Goal: Task Accomplishment & Management: Complete application form

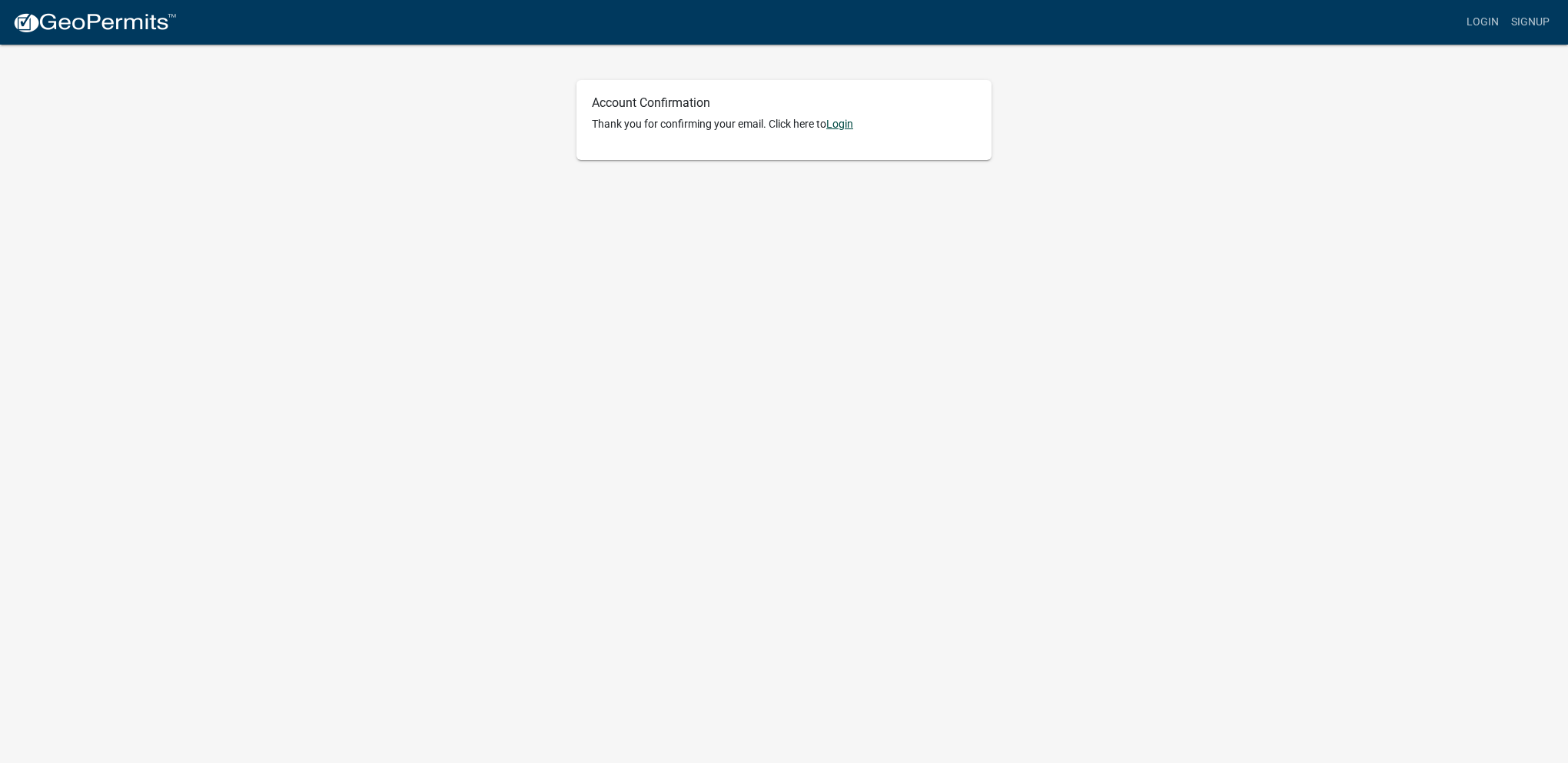
click at [841, 126] on link "Login" at bounding box center [839, 124] width 27 height 12
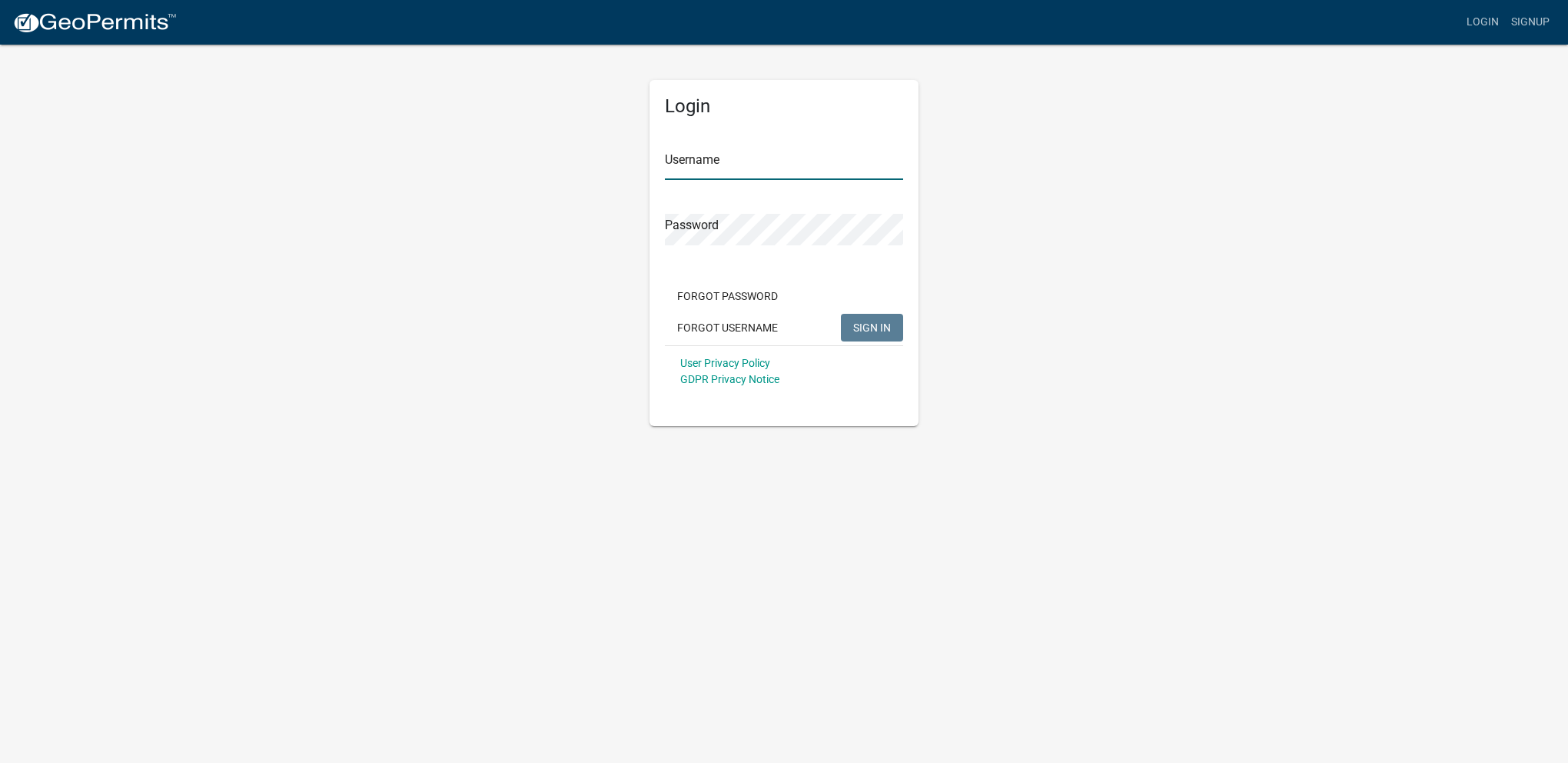
click at [754, 163] on input "Username" at bounding box center [784, 164] width 239 height 31
type input "Kheimark1"
click at [882, 327] on span "SIGN IN" at bounding box center [871, 327] width 37 height 12
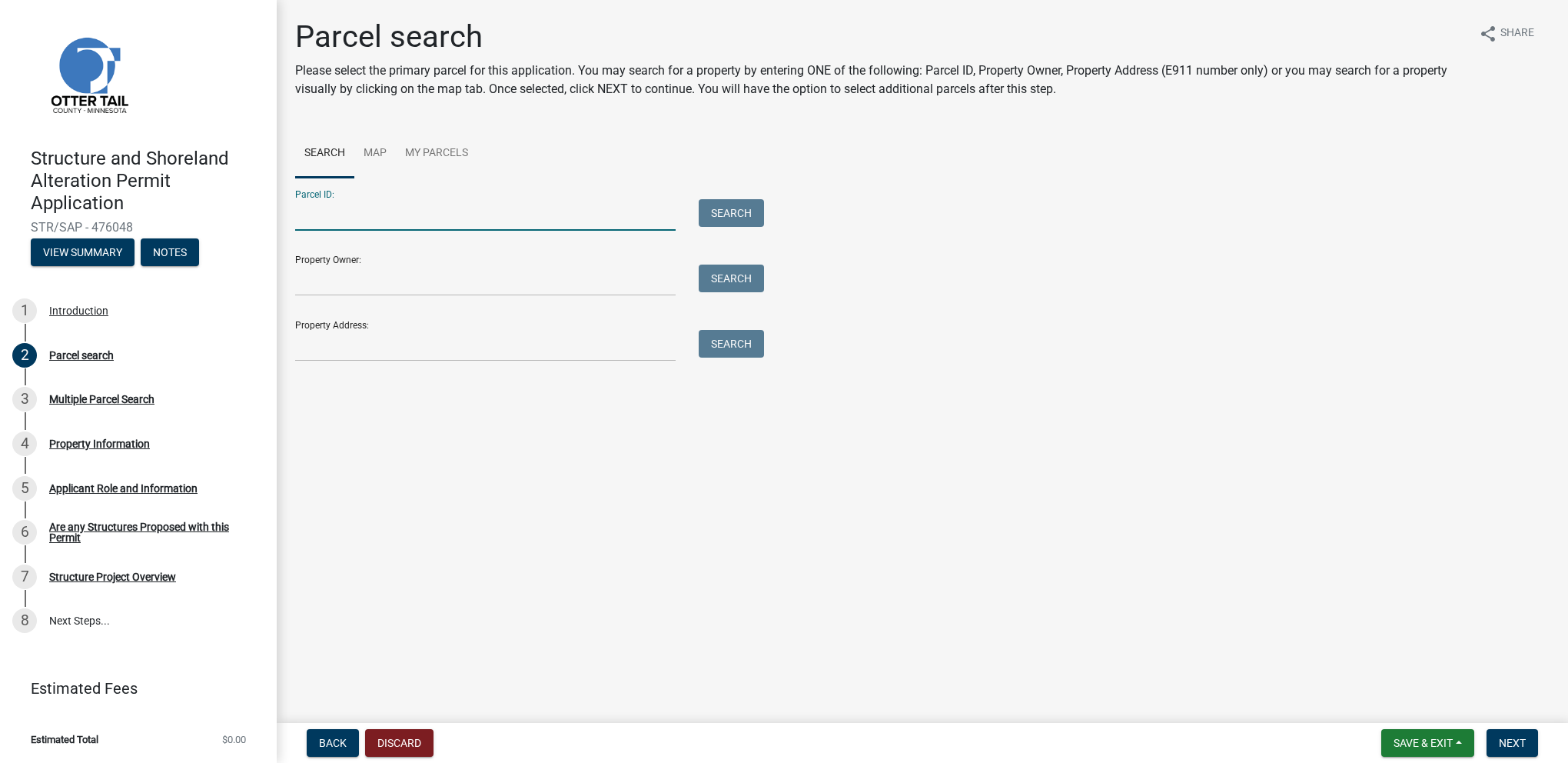
click at [376, 219] on input "Parcel ID:" at bounding box center [485, 215] width 380 height 31
type input "17000991864000"
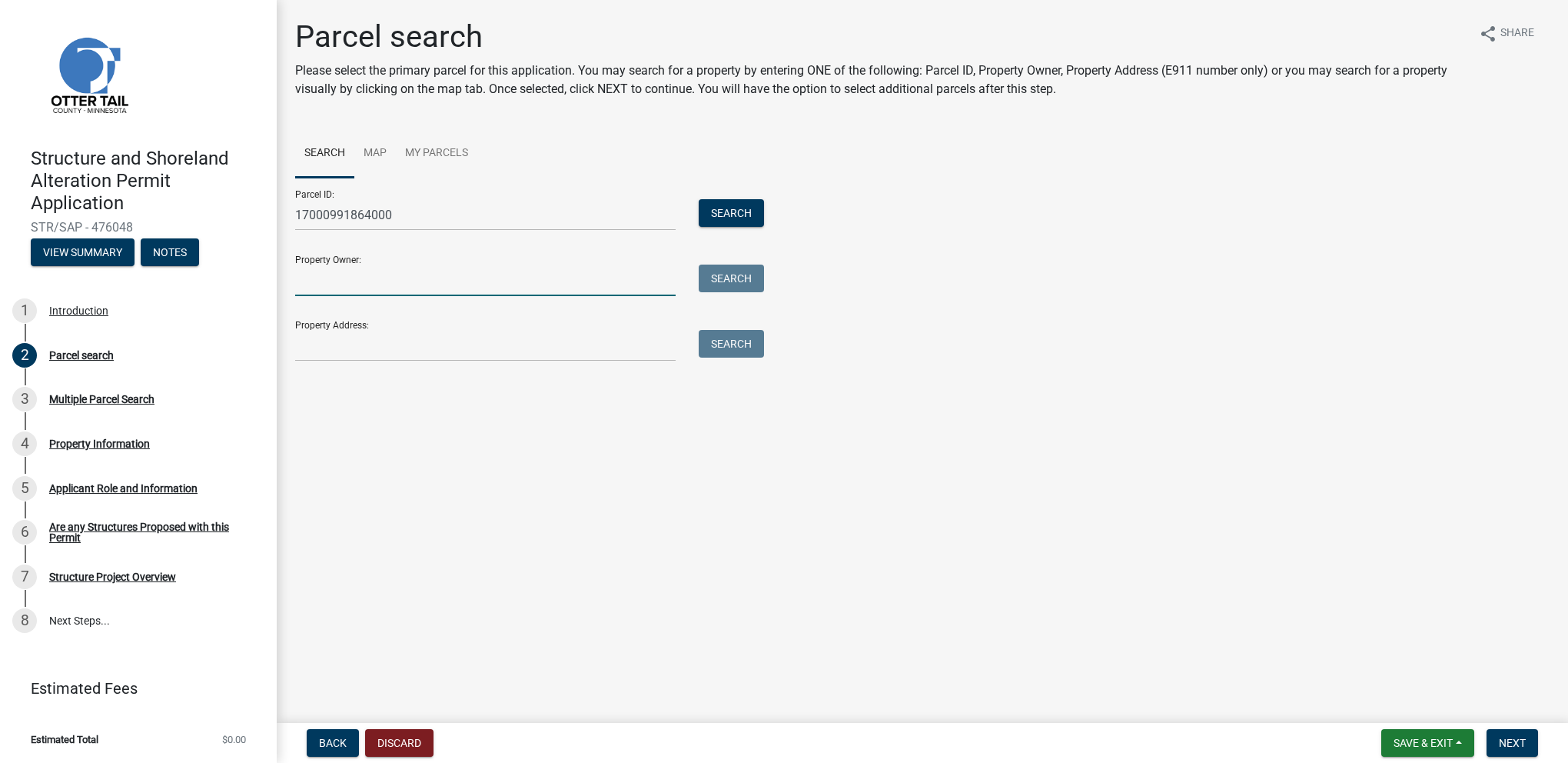
click at [313, 286] on input "Property Owner:" at bounding box center [485, 280] width 380 height 31
type input "[PERSON_NAME]"
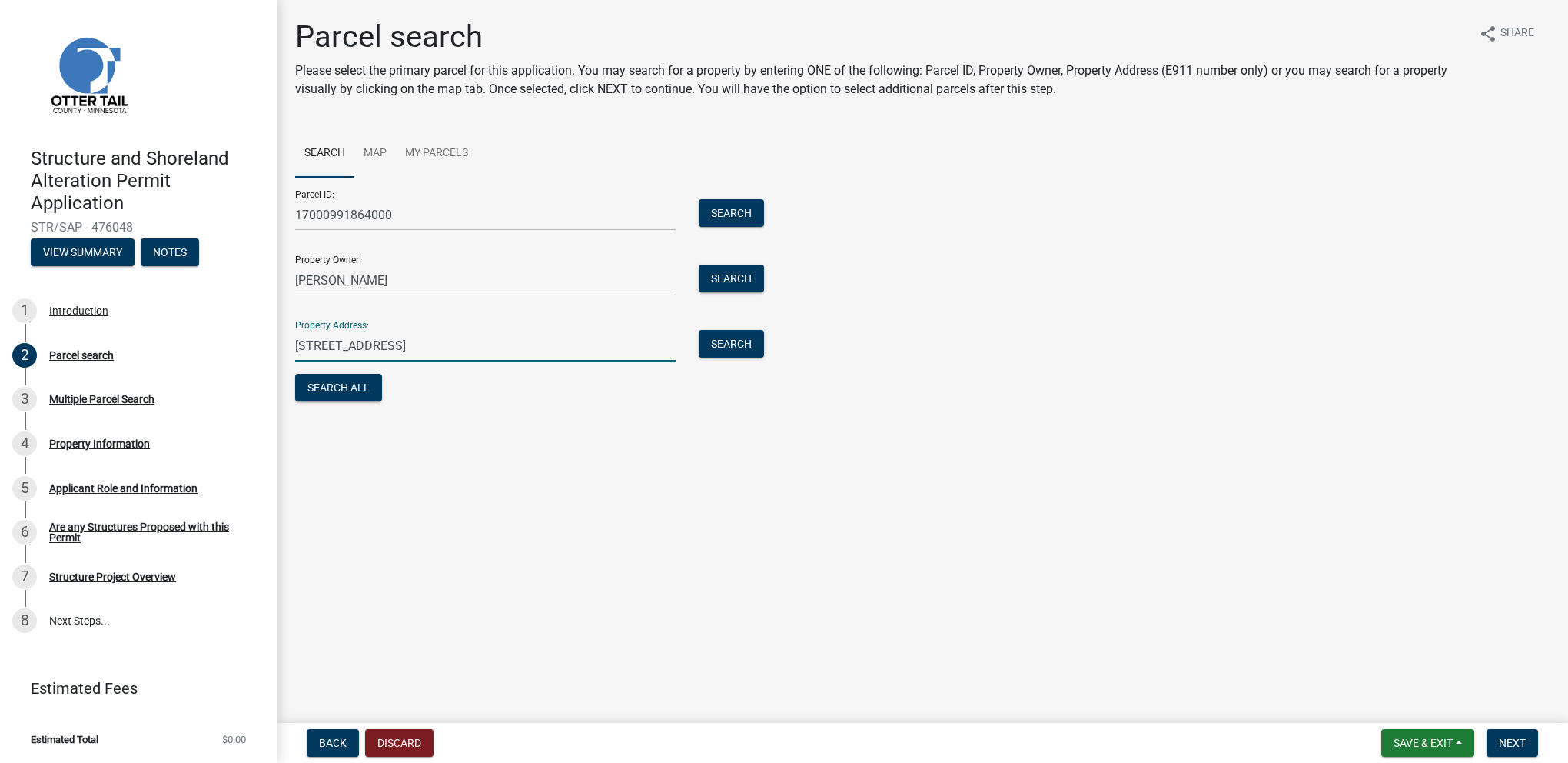
click at [320, 348] on input "[STREET_ADDRESS]" at bounding box center [485, 346] width 380 height 31
type input "[STREET_ADDRESS]"
click at [354, 385] on button "Search All" at bounding box center [339, 388] width 87 height 28
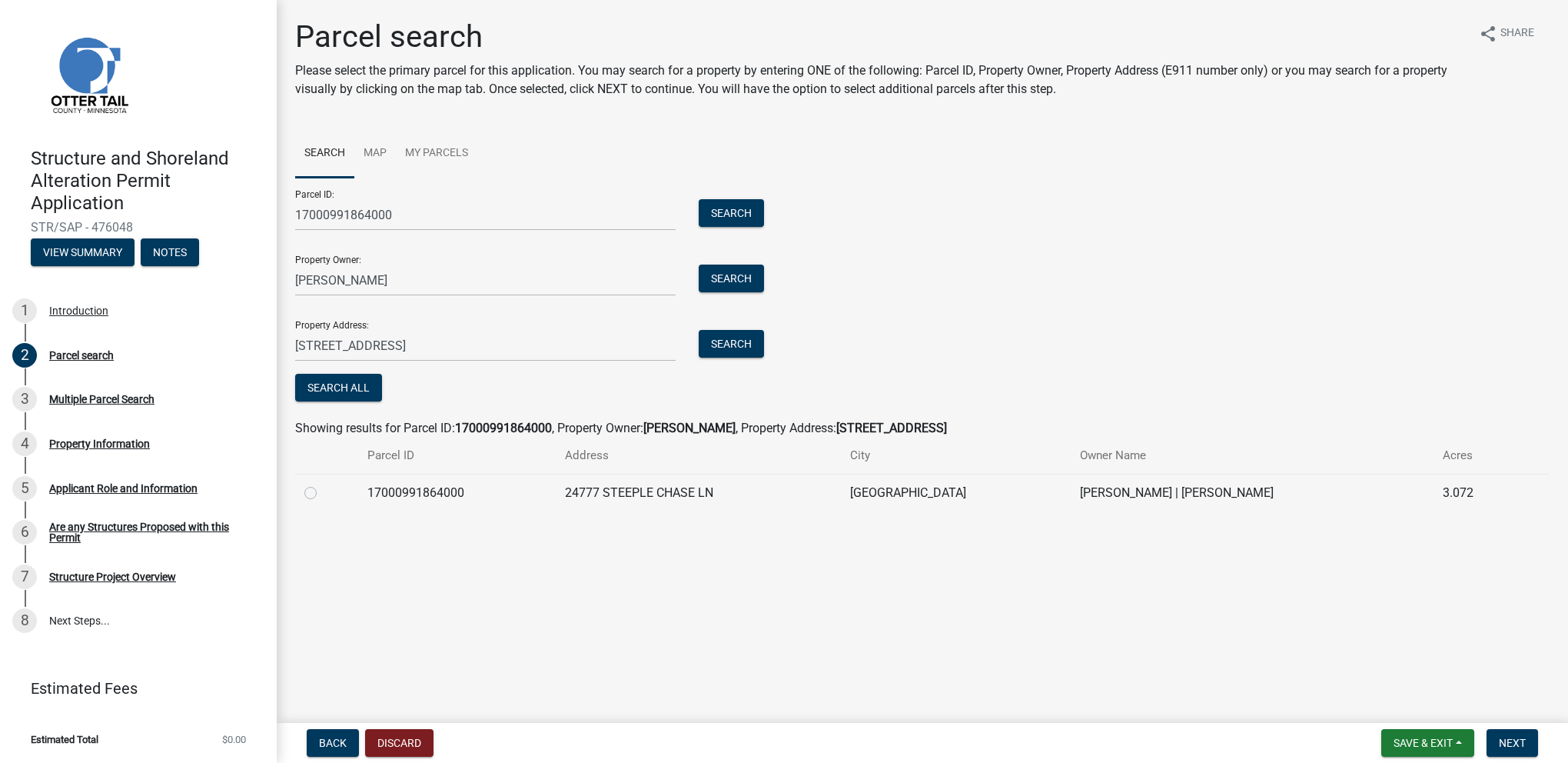
click at [323, 483] on label at bounding box center [323, 483] width 0 height 0
click at [323, 492] on input "radio" at bounding box center [327, 488] width 10 height 10
radio input "true"
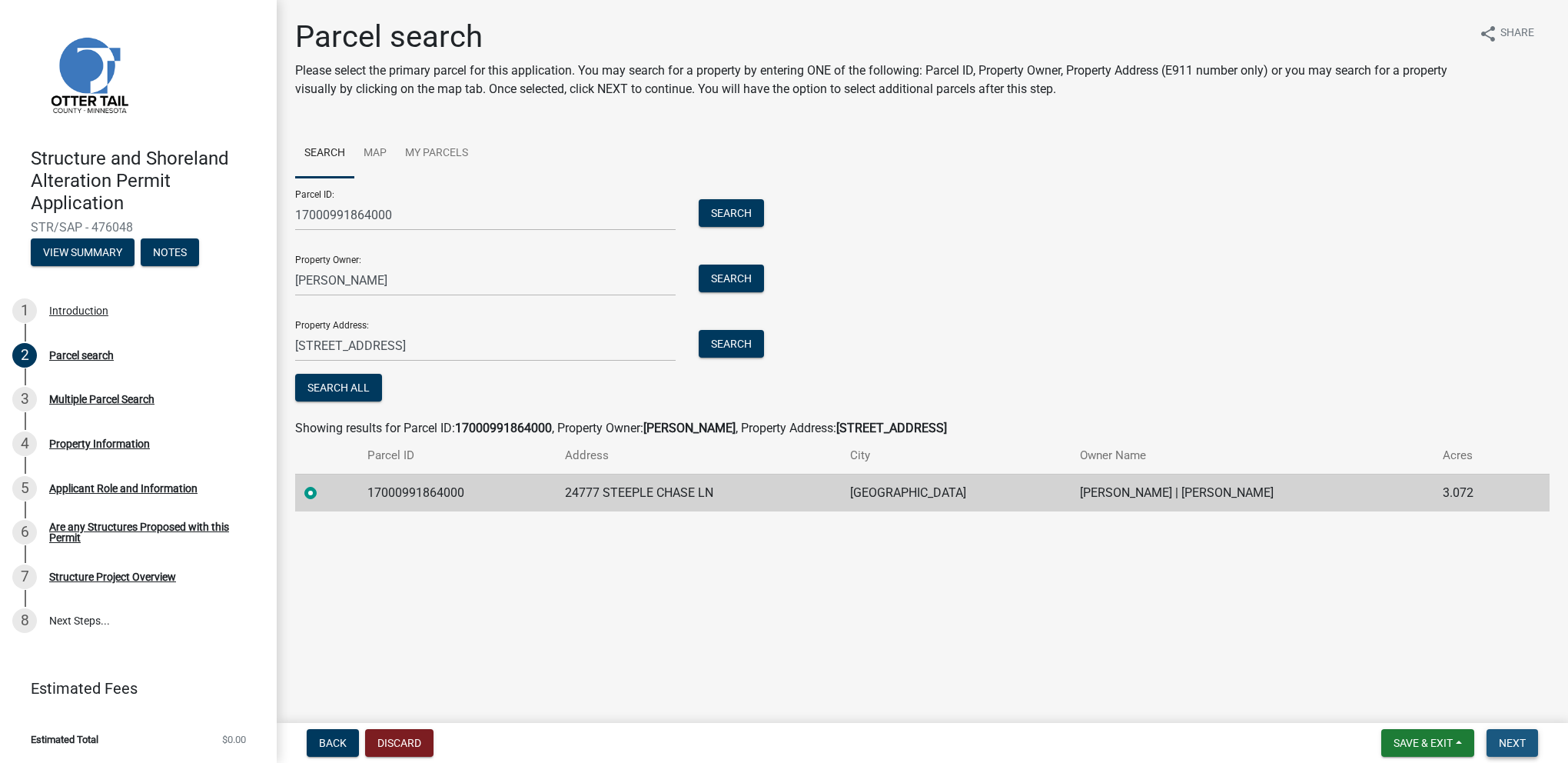
click at [1512, 740] on span "Next" at bounding box center [1512, 743] width 27 height 12
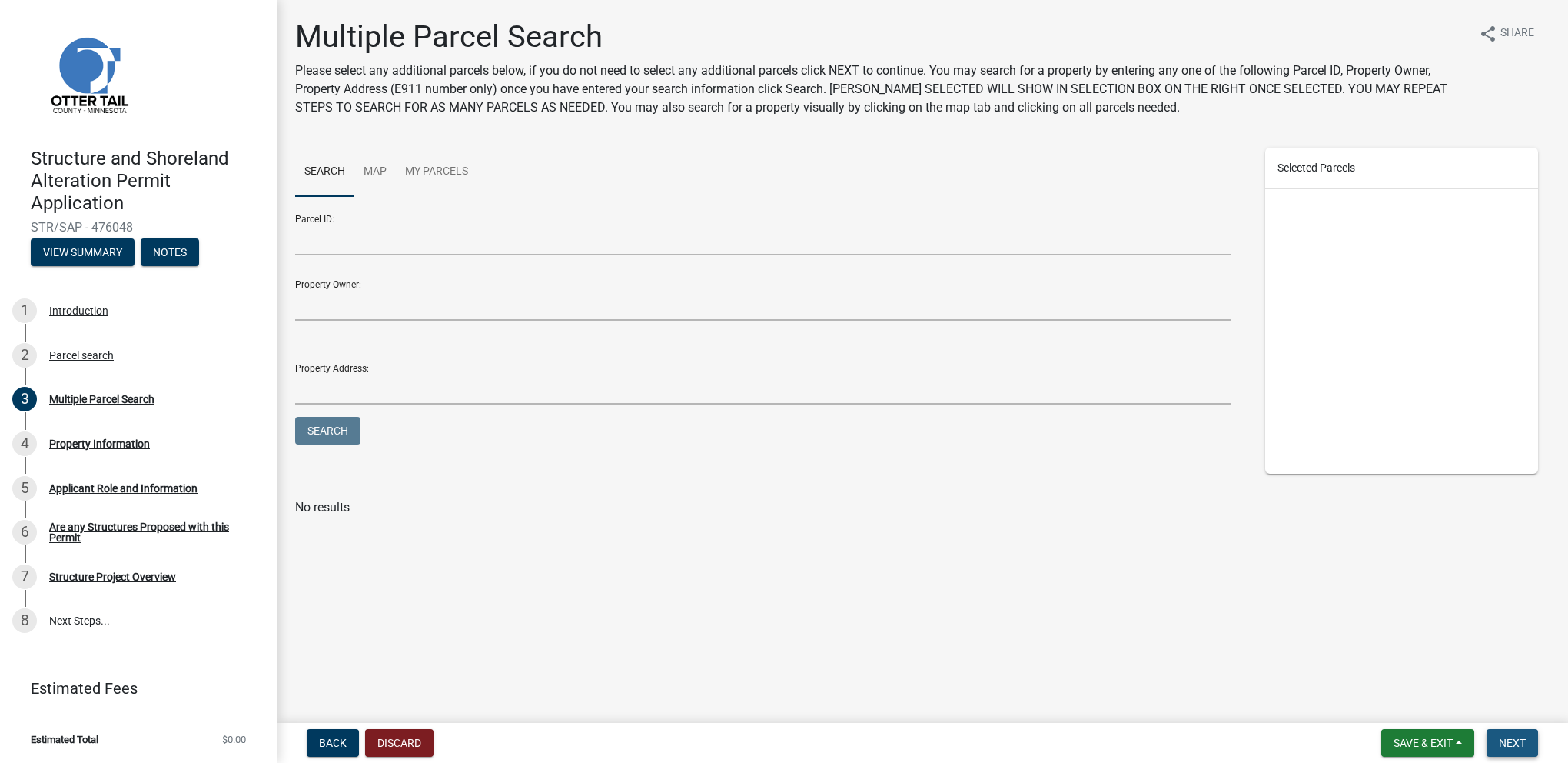
click at [1513, 740] on span "Next" at bounding box center [1512, 743] width 27 height 12
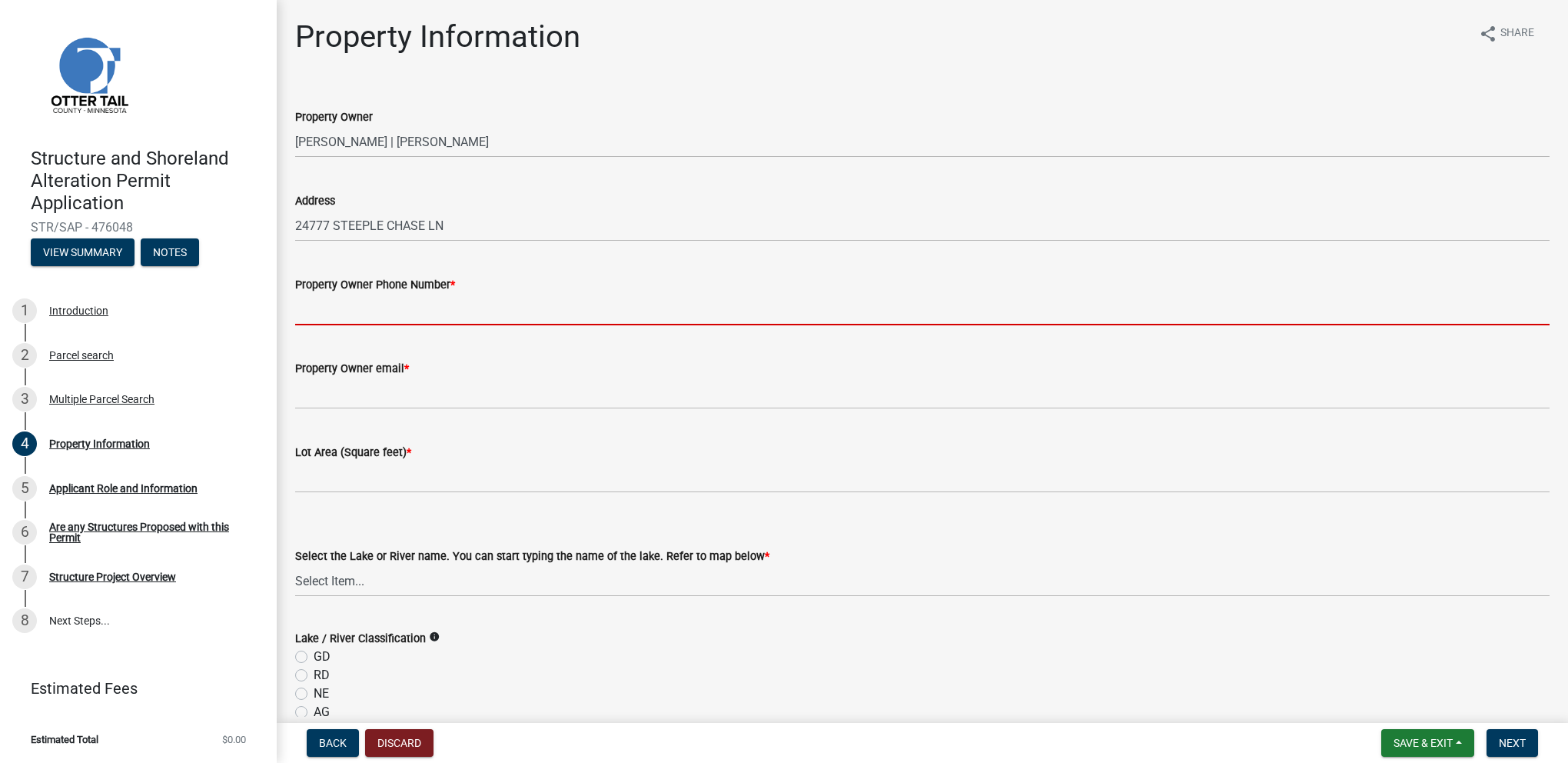
click at [404, 315] on input "Property Owner Phone Number *" at bounding box center [922, 309] width 1255 height 31
type input "2188501733"
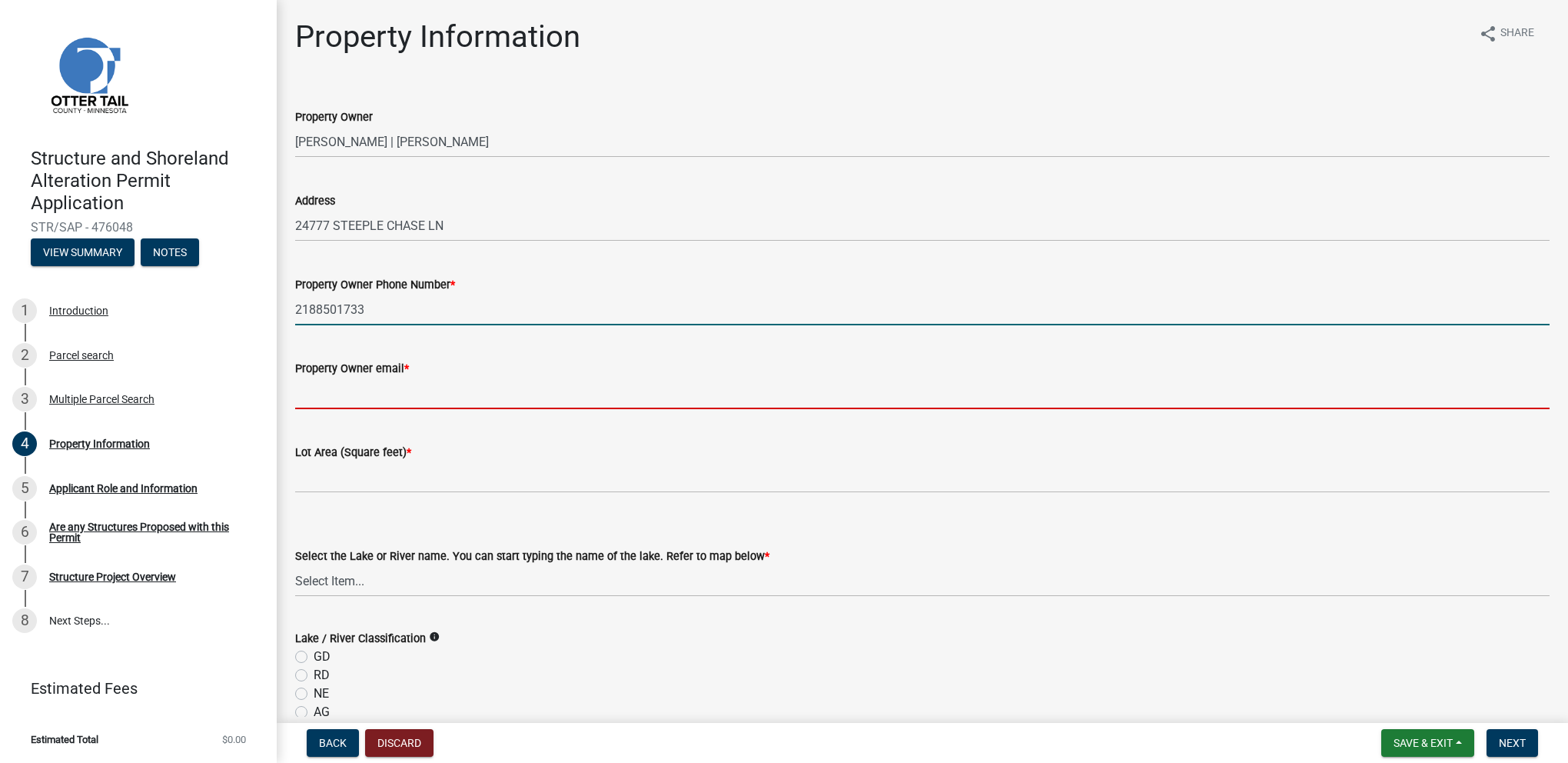
type input "[EMAIL_ADDRESS][PERSON_NAME][DOMAIN_NAME]"
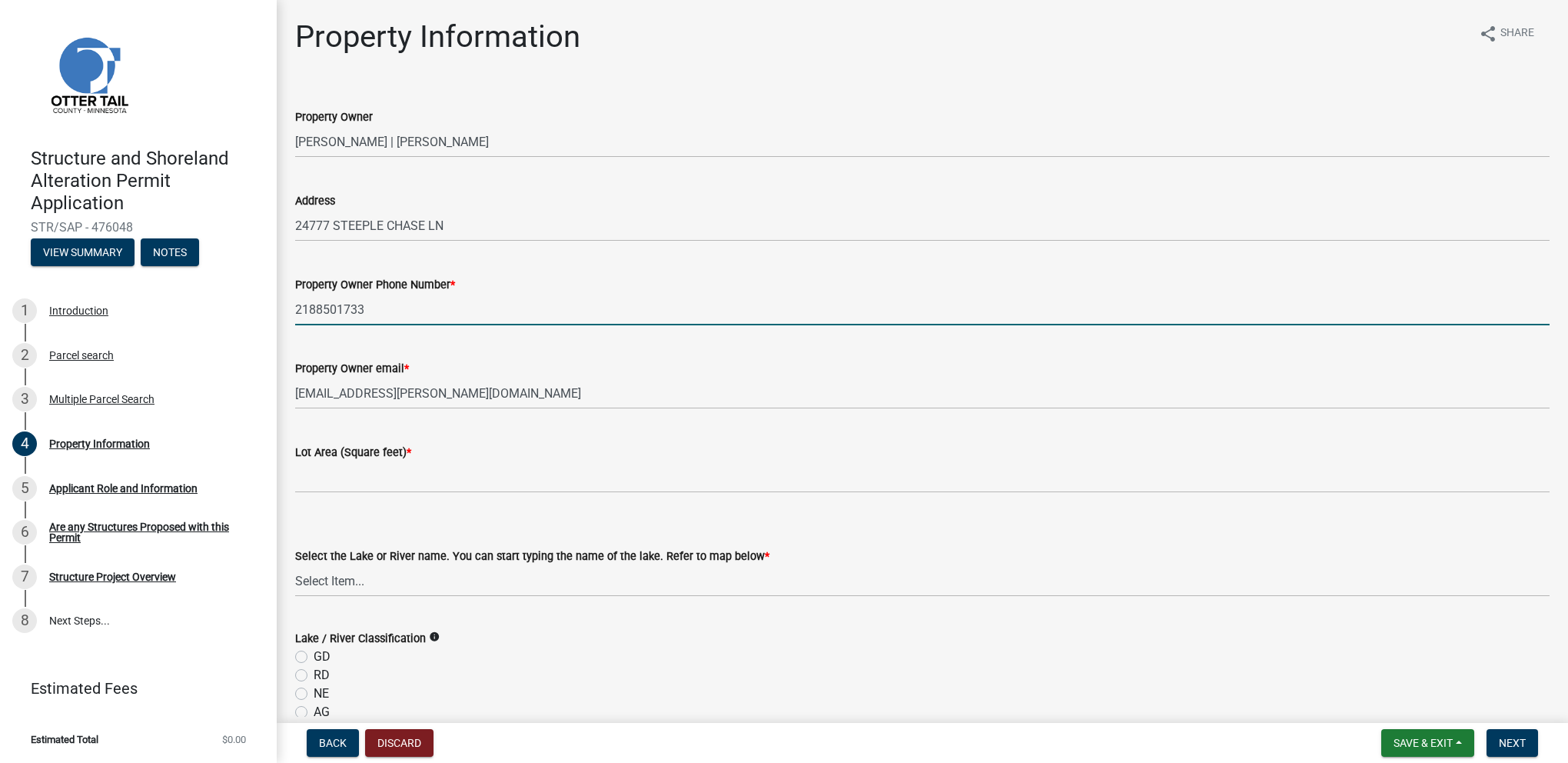
click at [318, 311] on input "2188501733" at bounding box center [922, 309] width 1255 height 31
click at [340, 312] on input "218-8501733" at bounding box center [922, 309] width 1255 height 31
type input "[PHONE_NUMBER]"
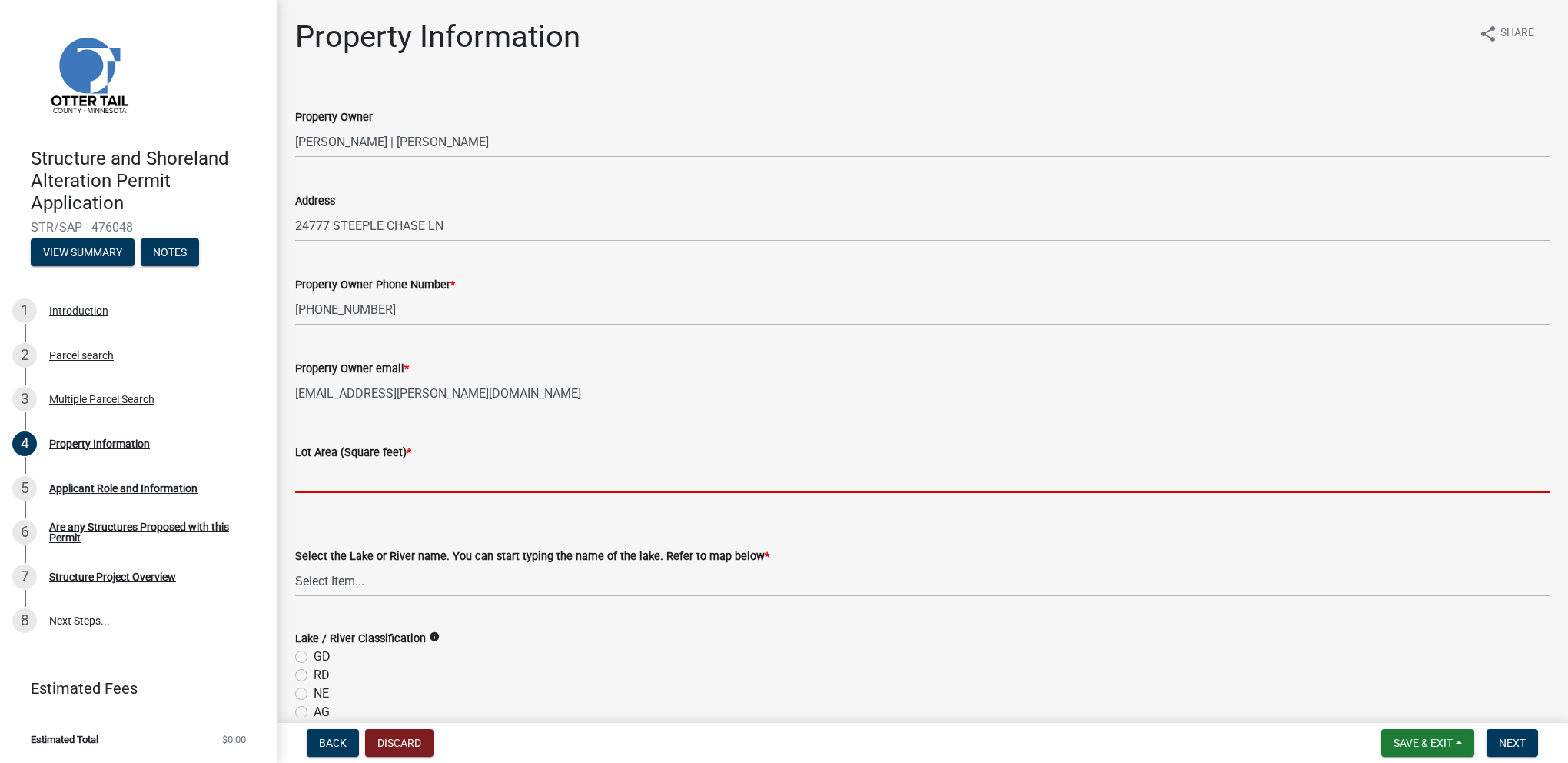
click at [335, 484] on input "text" at bounding box center [922, 477] width 1255 height 31
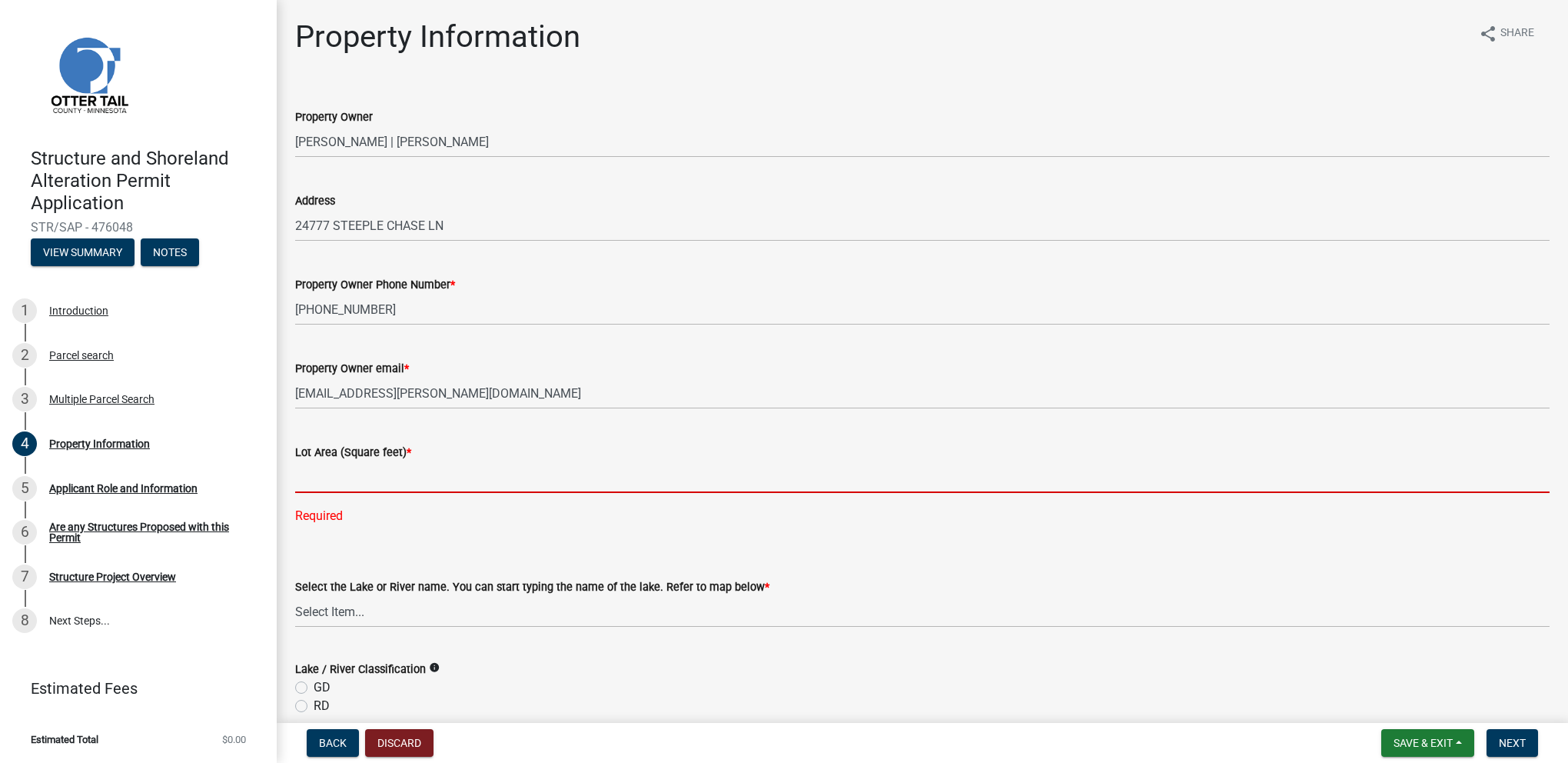
click at [347, 490] on input "text" at bounding box center [922, 477] width 1255 height 31
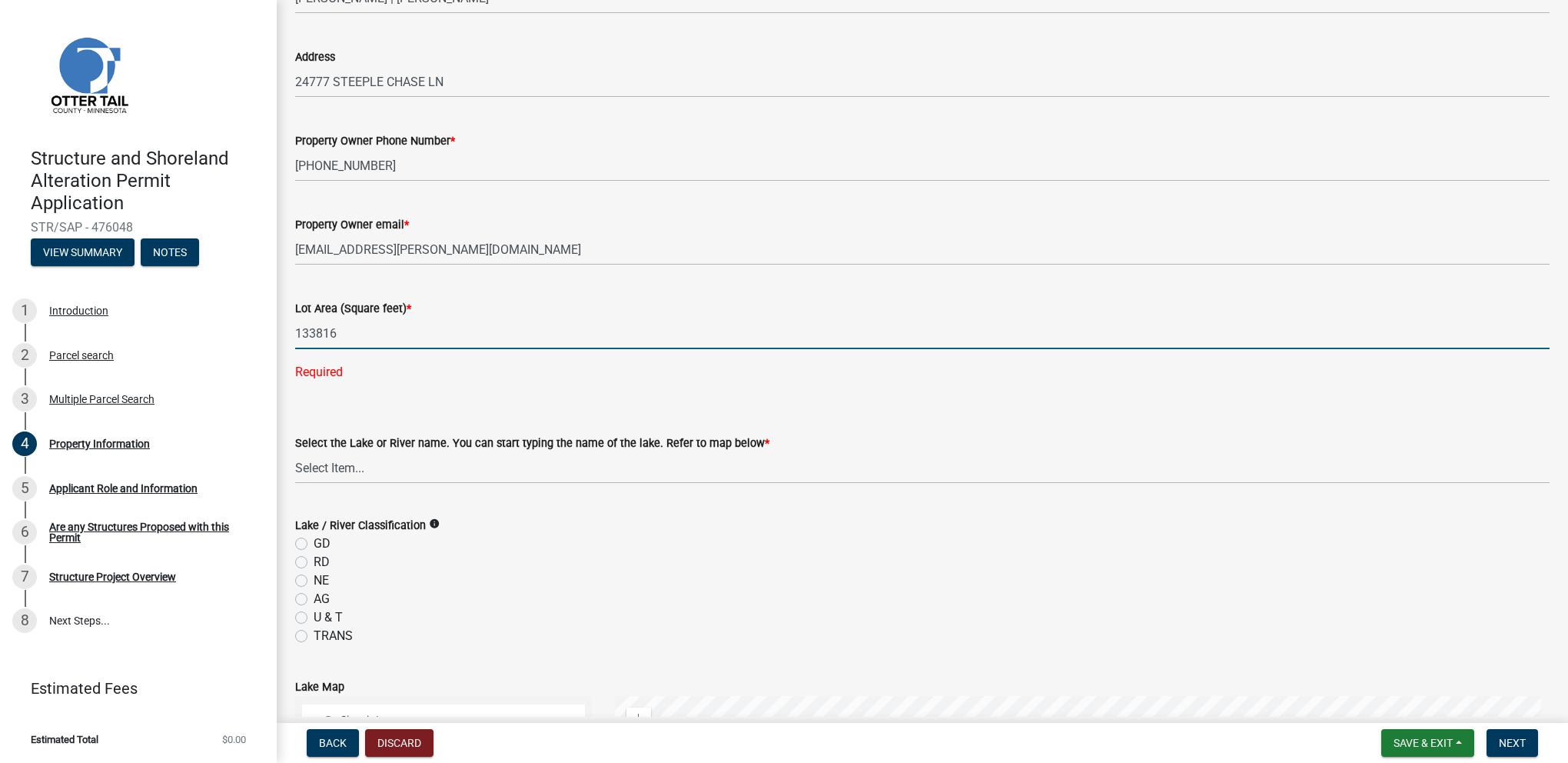
scroll to position [154, 0]
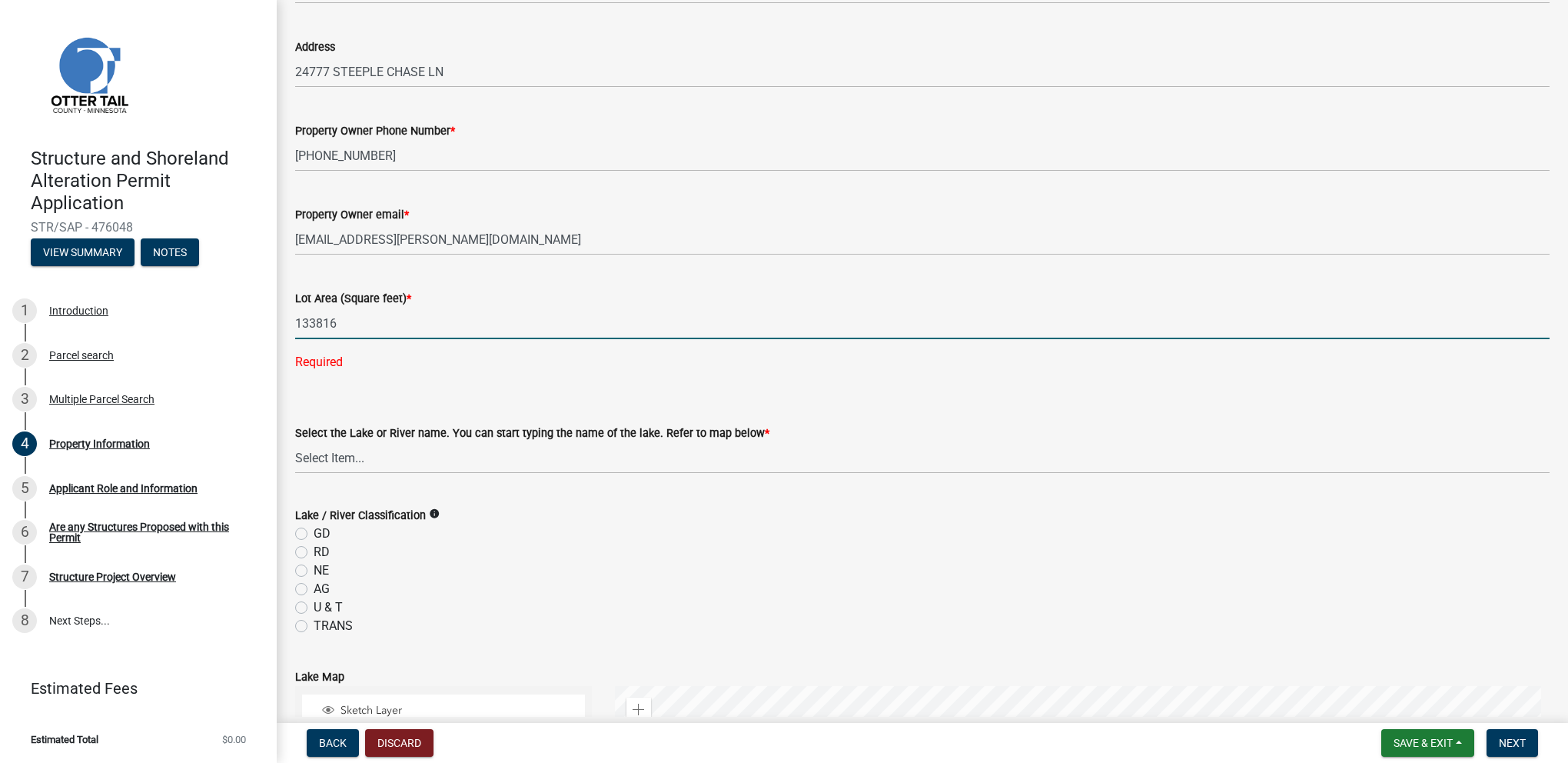
type input "133816"
click at [331, 457] on wm-data-entity-input-list "Property Owner [PERSON_NAME] | [PERSON_NAME] Address [STREET_ADDRESS] Property …" at bounding box center [922, 655] width 1255 height 1446
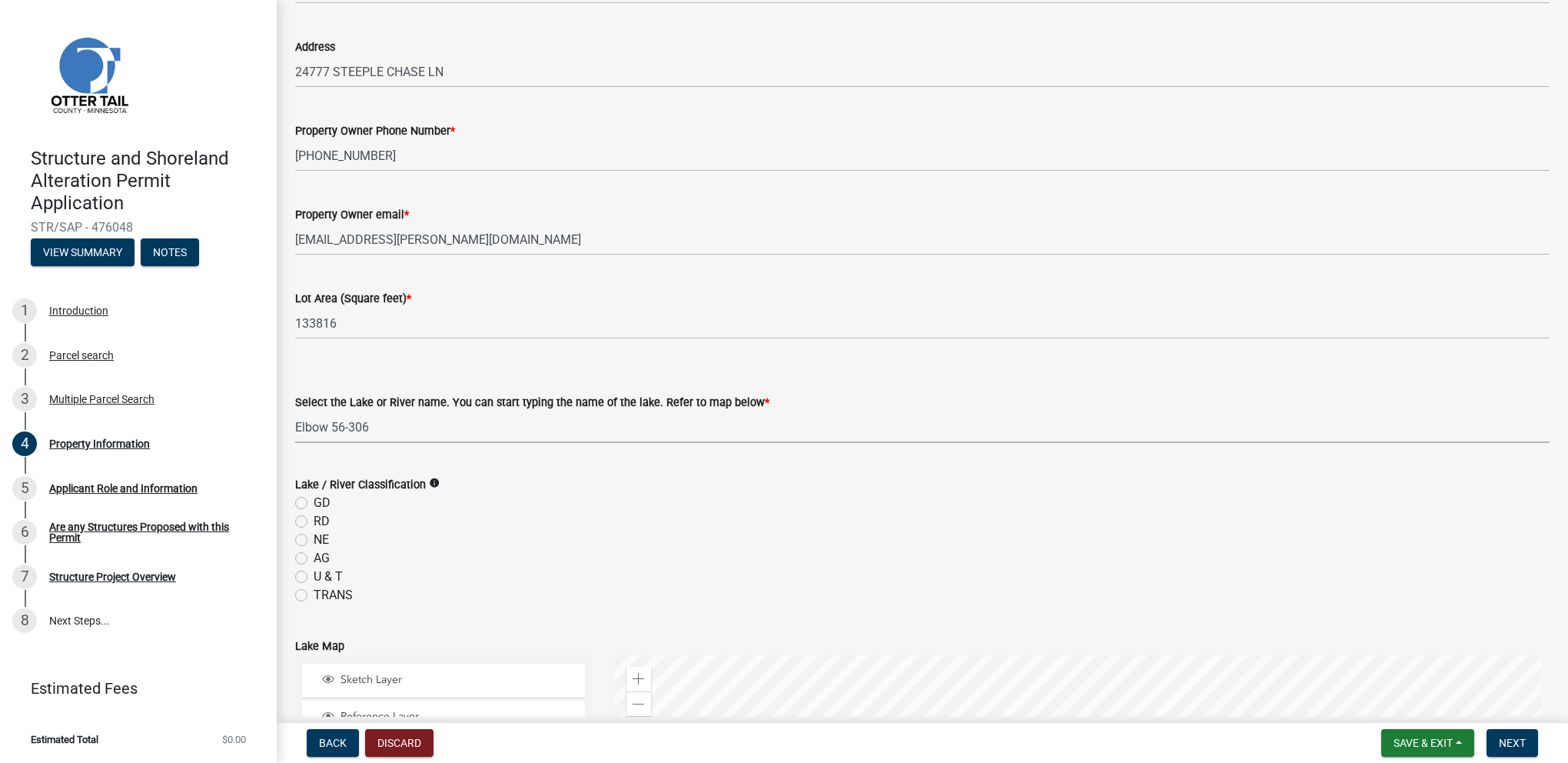
click at [437, 424] on select "Select Item... None [PERSON_NAME] 56-031 [PERSON_NAME] 56-118 [PERSON_NAME] 56-…" at bounding box center [922, 427] width 1255 height 31
click at [295, 411] on select "Select Item... None [PERSON_NAME] 56-031 [PERSON_NAME] 56-118 [PERSON_NAME] 56-…" at bounding box center [922, 427] width 1255 height 31
select select "cbbe4ff7-0610-4aec-892c-28cab2708e15"
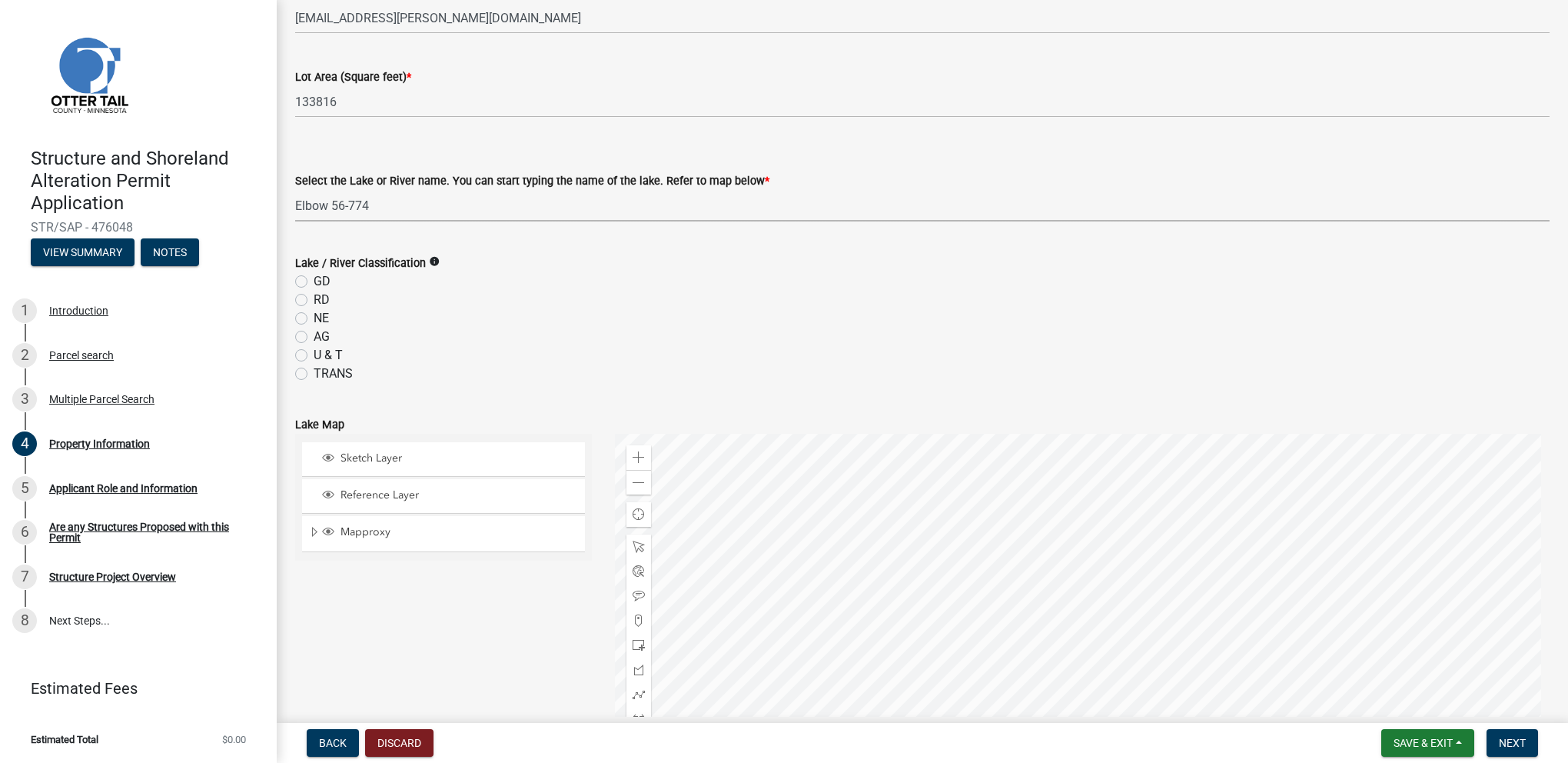
scroll to position [385, 0]
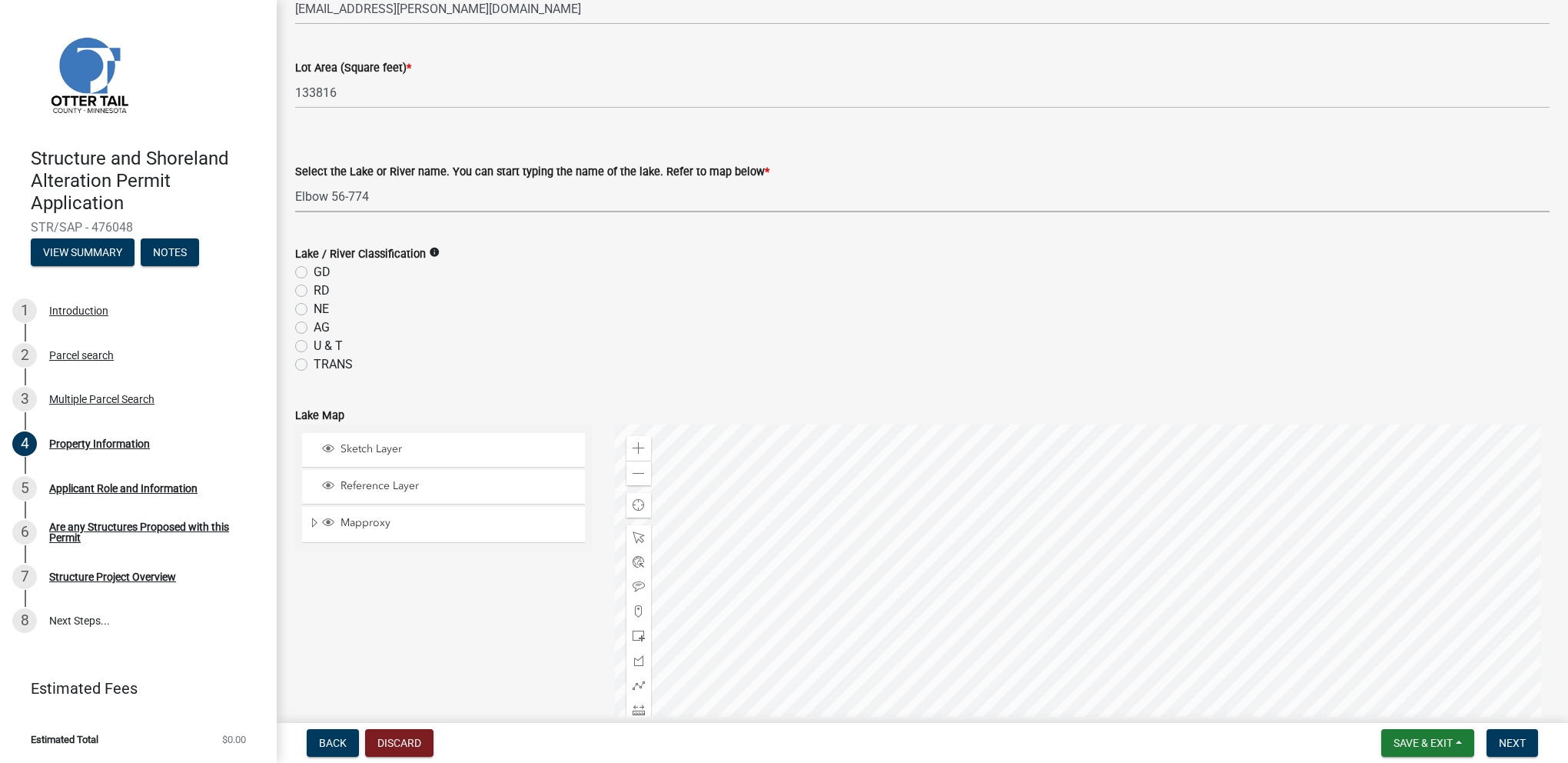
click at [313, 309] on label "NE" at bounding box center [321, 308] width 16 height 18
click at [313, 309] on input "NE" at bounding box center [318, 304] width 10 height 10
radio input "true"
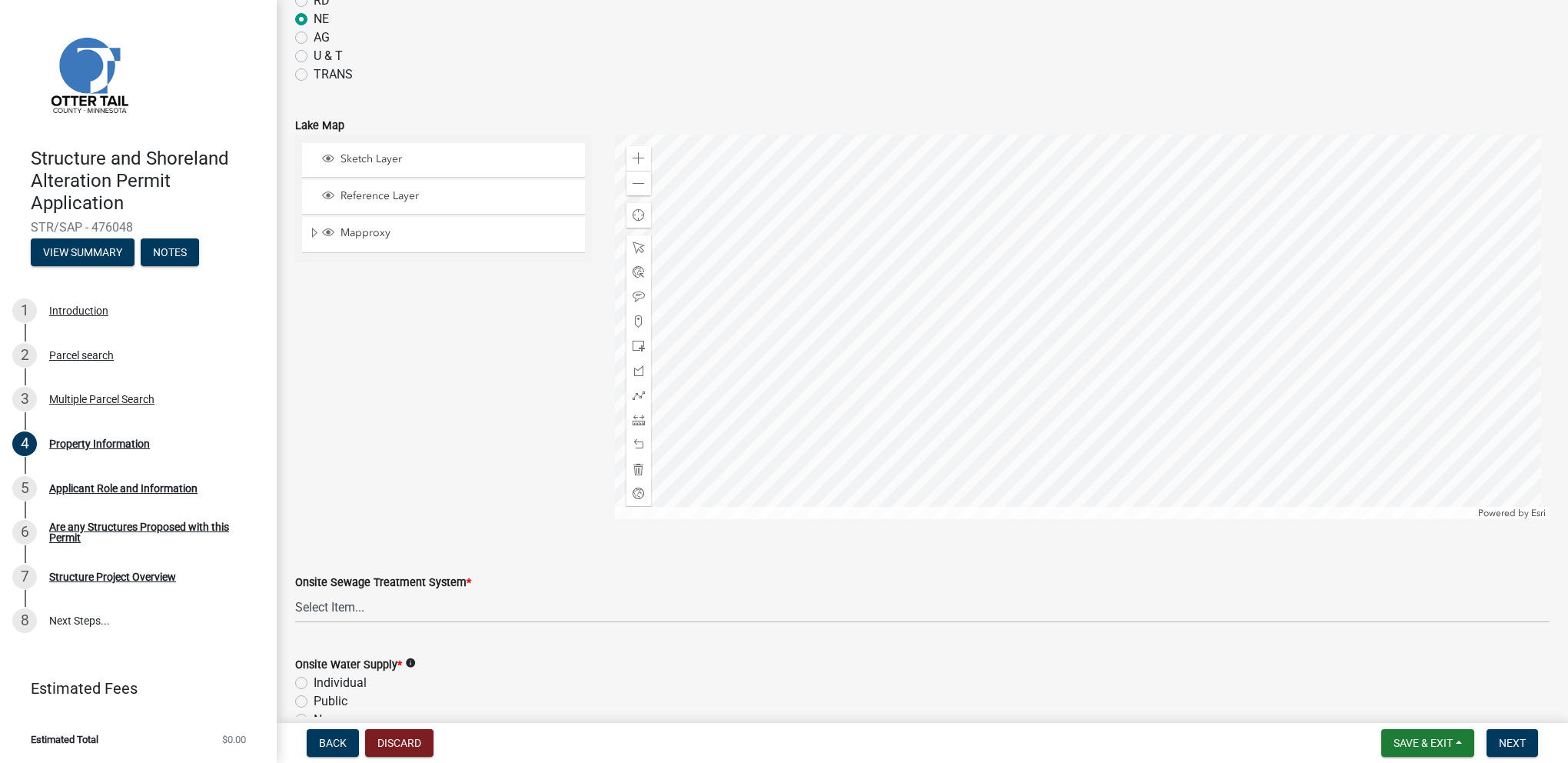
scroll to position [769, 0]
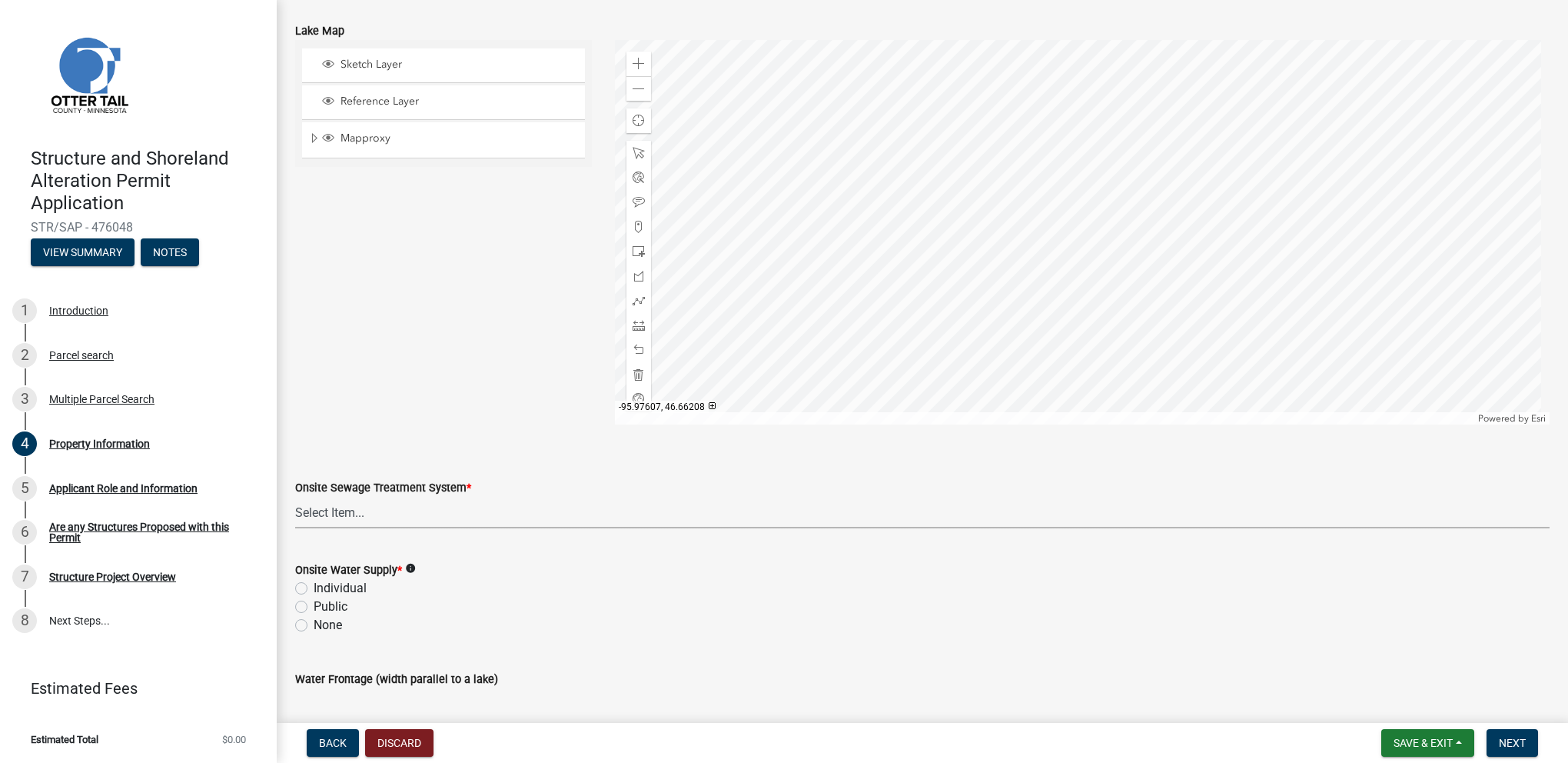
click at [360, 517] on select "Select Item... L&R Certificate of Compliance within 5yrs Compliance Inspection …" at bounding box center [922, 512] width 1255 height 31
click at [295, 496] on select "Select Item... L&R Certificate of Compliance within 5yrs Compliance Inspection …" at bounding box center [922, 512] width 1255 height 31
select select "bc95ce3f-9706-43bd-97a5-80c1e912429f"
click at [313, 588] on label "Individual" at bounding box center [340, 588] width 53 height 18
click at [313, 588] on input "Individual" at bounding box center [318, 584] width 10 height 10
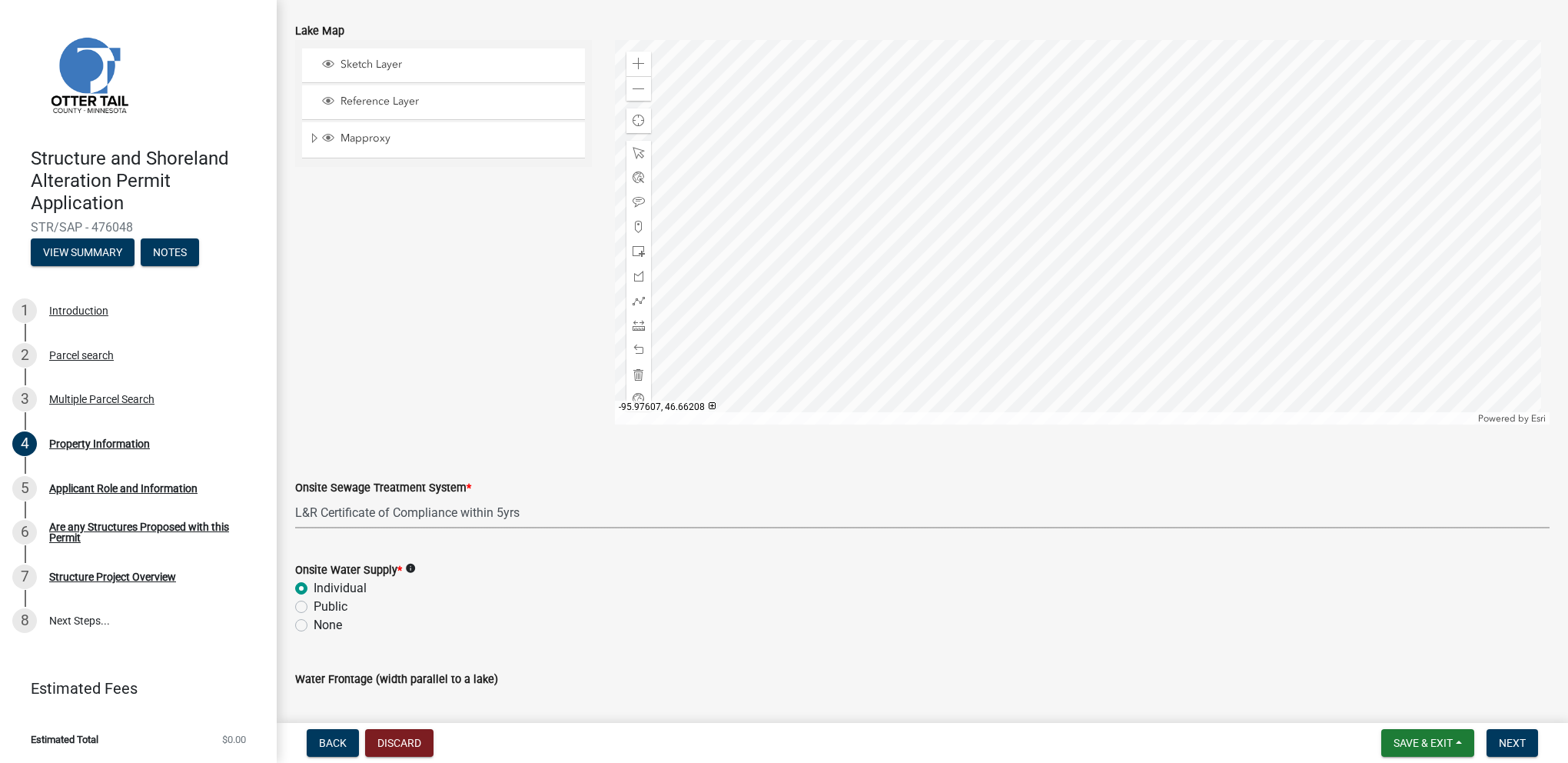
radio input "true"
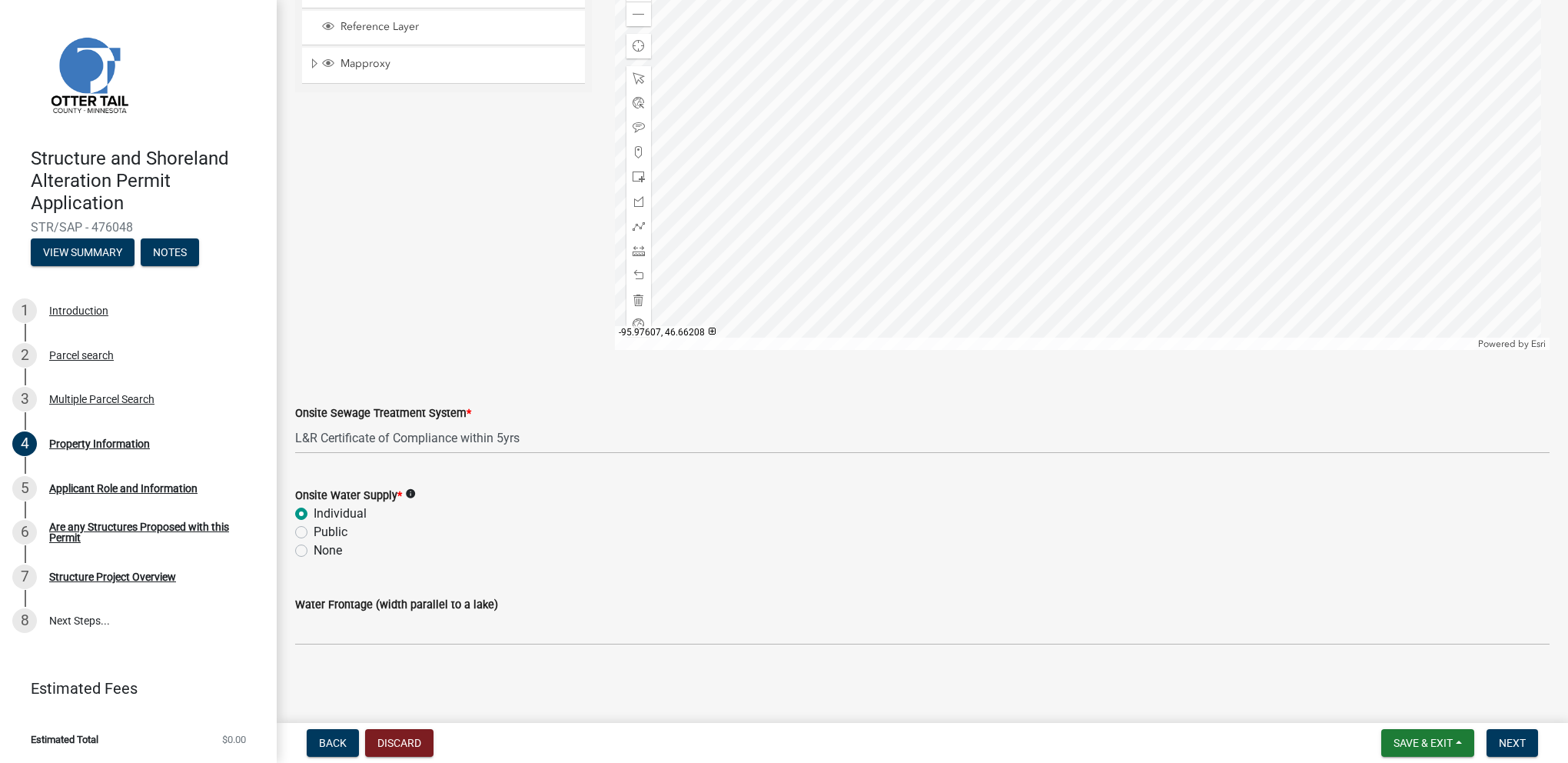
scroll to position [845, 0]
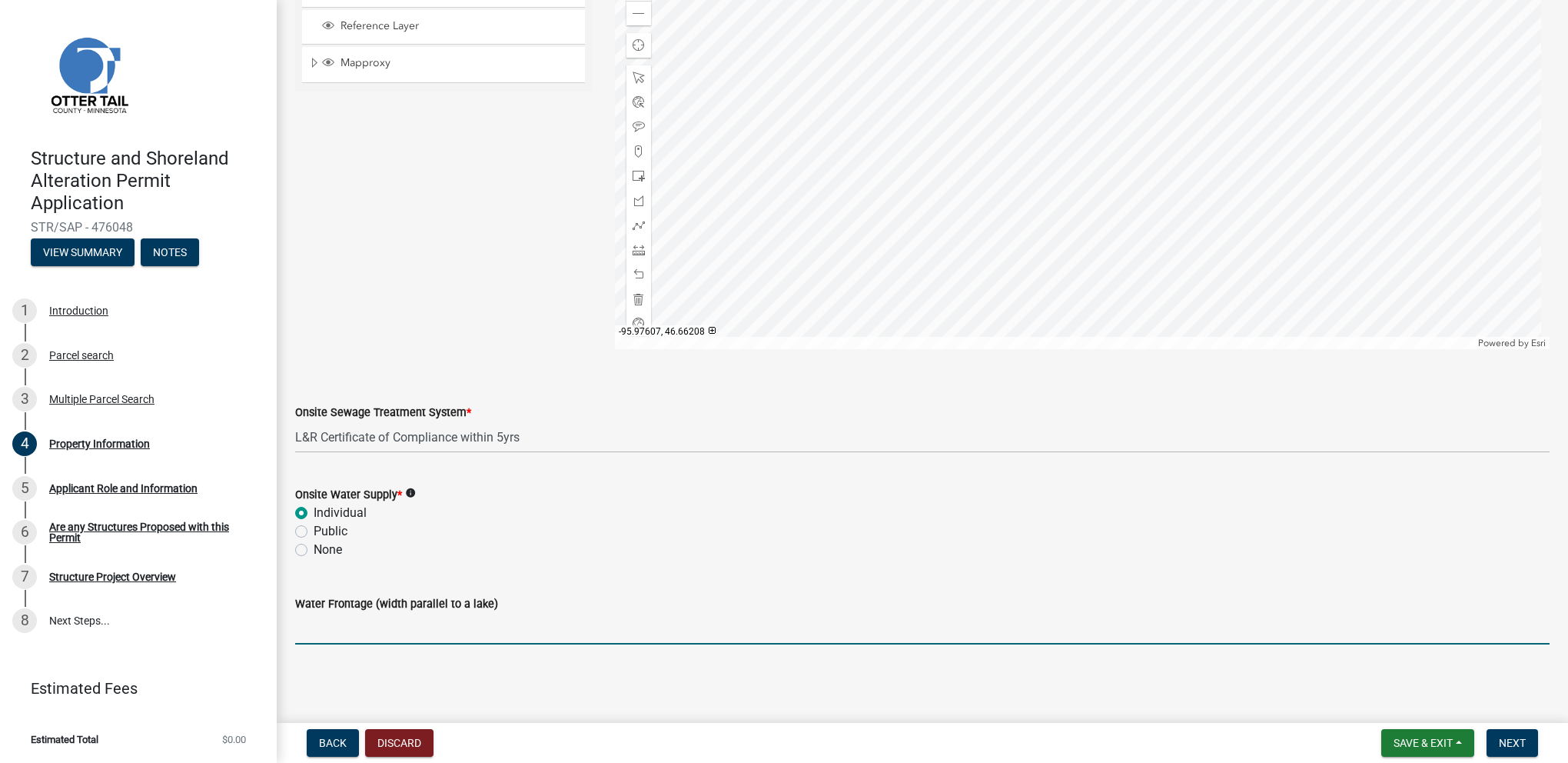
click at [409, 637] on input "Water Frontage (width parallel to a lake)" at bounding box center [922, 629] width 1255 height 31
click at [315, 634] on input "Water Frontage (width parallel to a lake)" at bounding box center [922, 629] width 1255 height 31
type input "200"
click at [1519, 741] on span "Next" at bounding box center [1512, 743] width 27 height 12
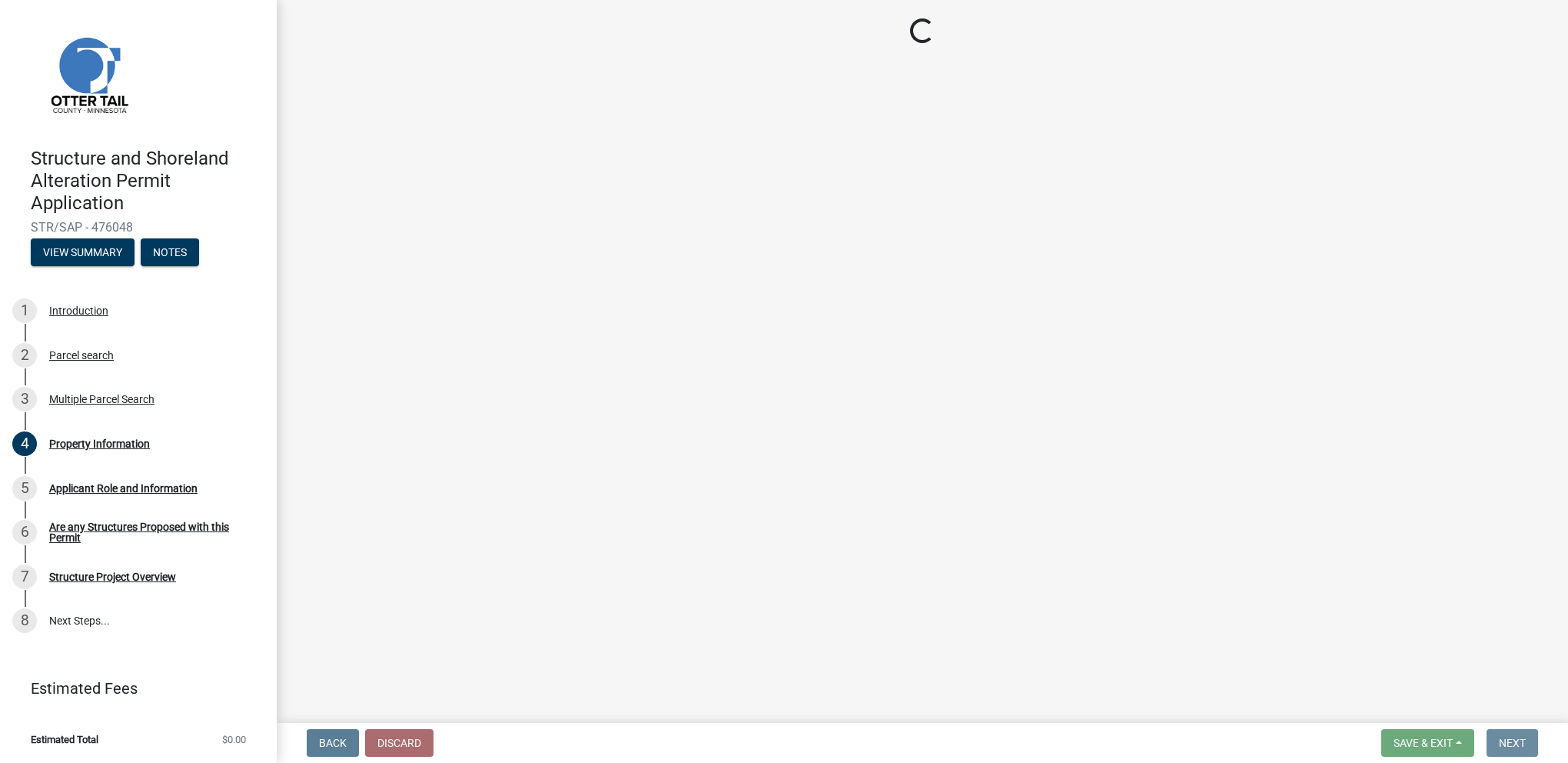
scroll to position [0, 0]
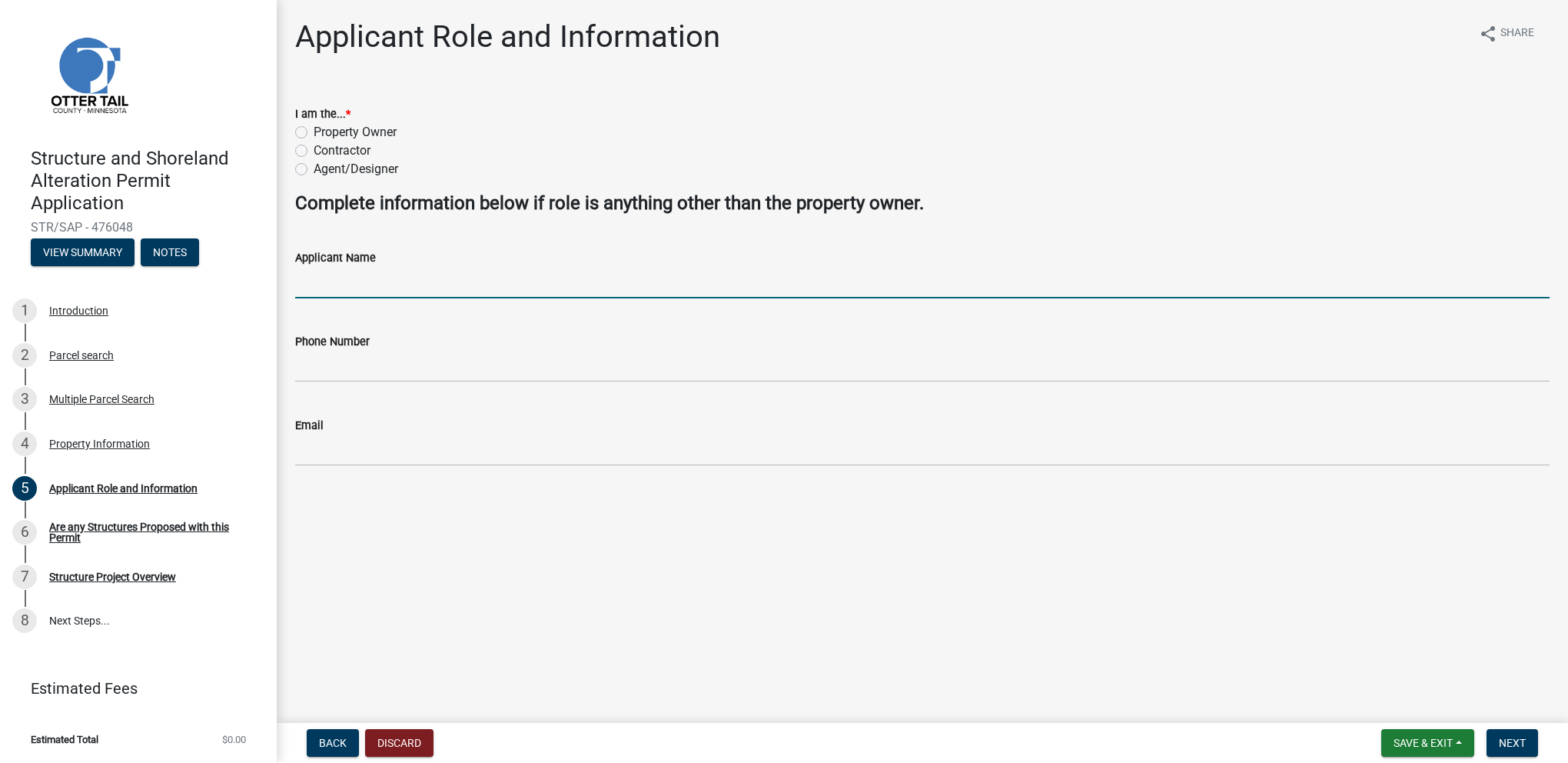
click at [315, 284] on input "Applicant Name" at bounding box center [922, 282] width 1255 height 31
type input "[PERSON_NAME]"
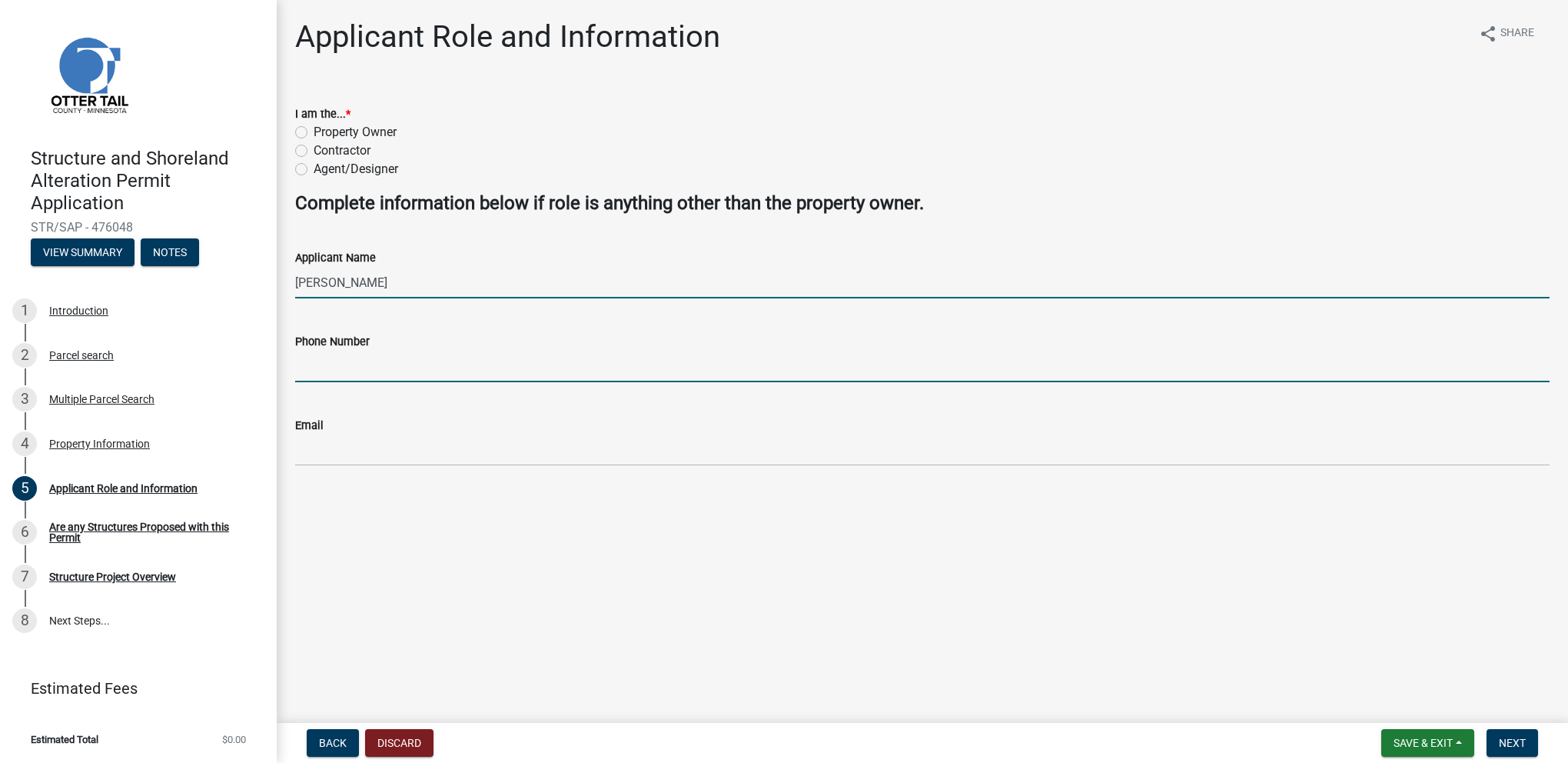
click at [320, 368] on input "Phone Number" at bounding box center [922, 367] width 1255 height 31
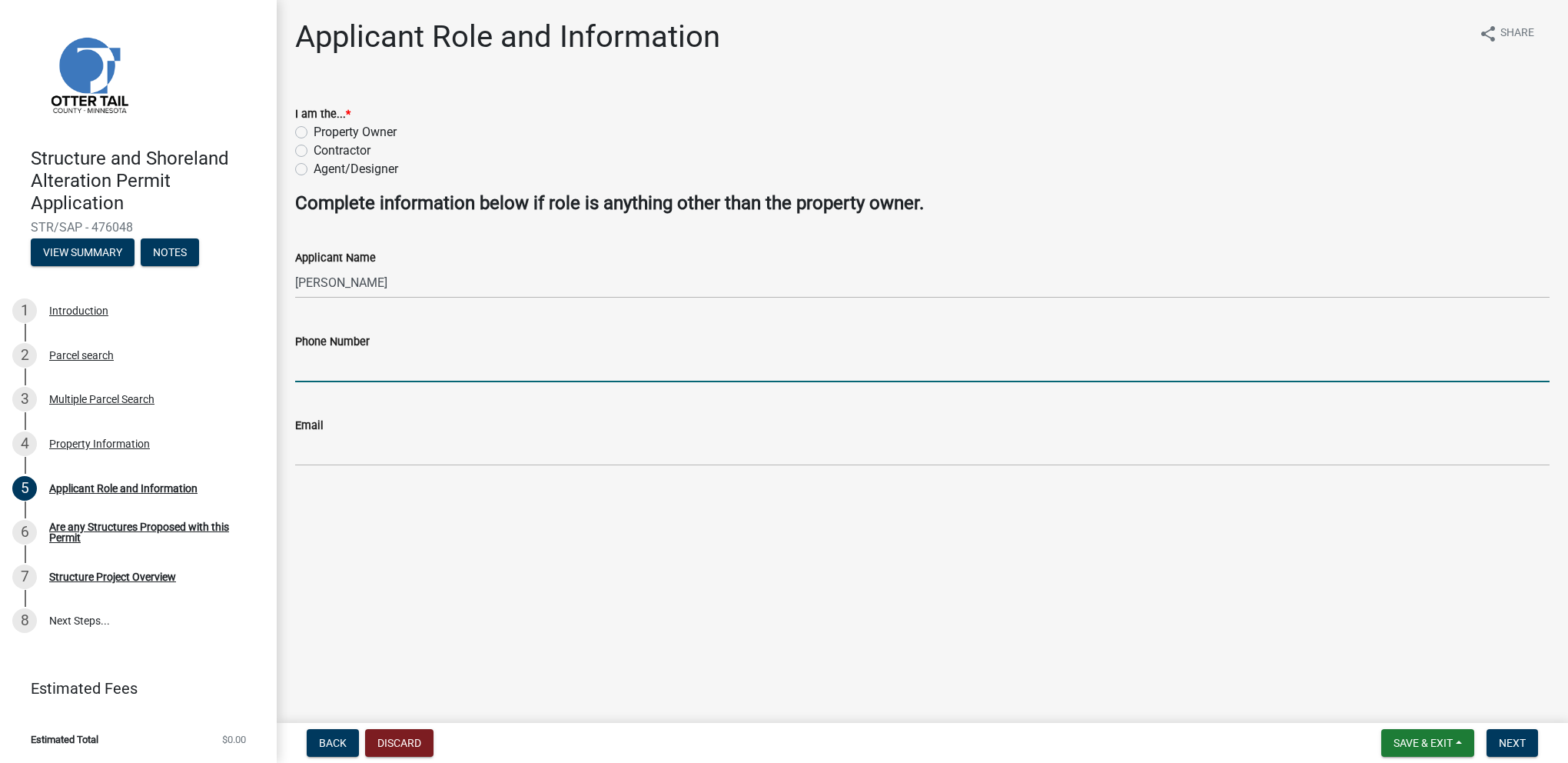
type input "2188501733"
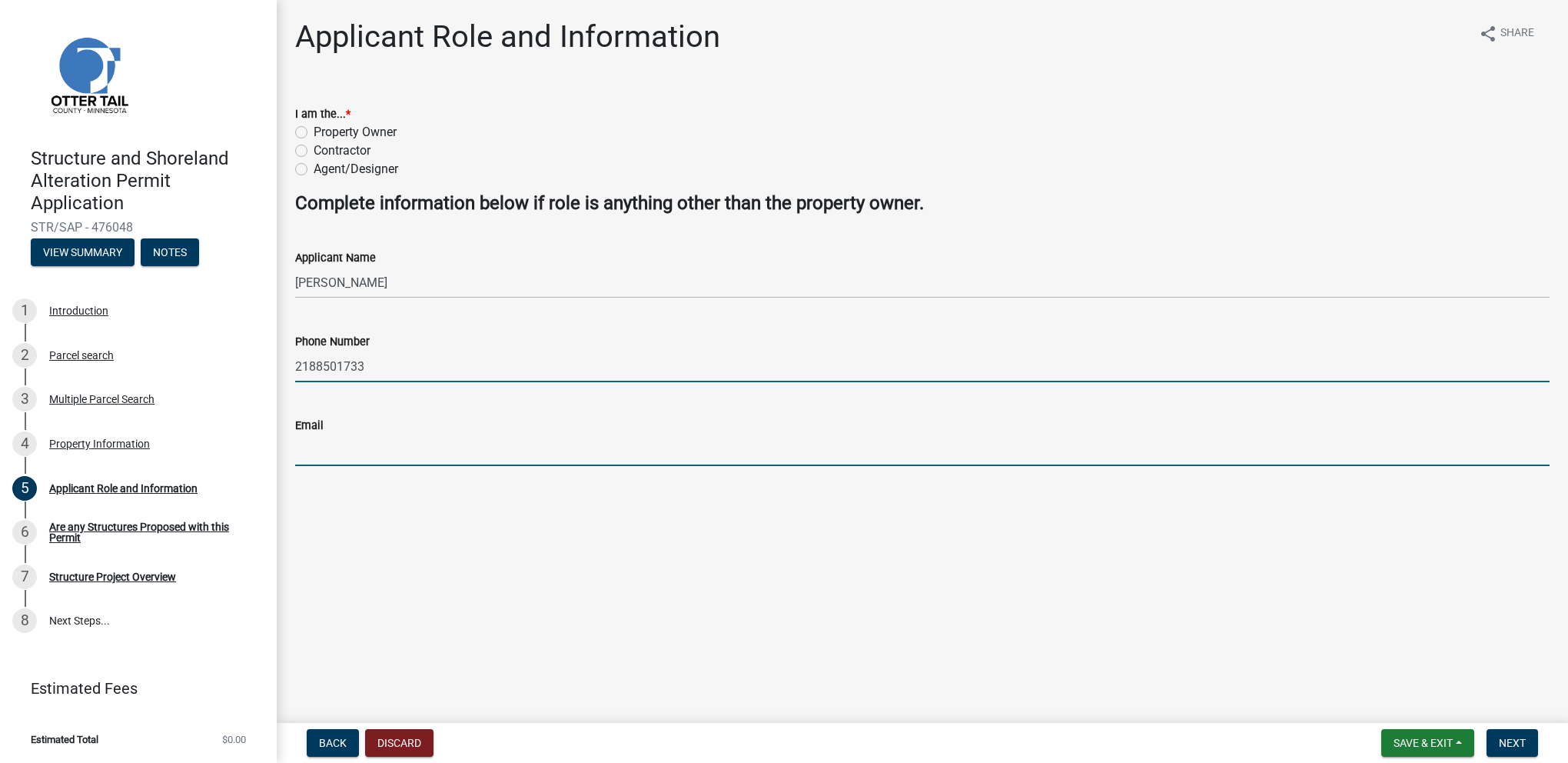
type input "[EMAIL_ADDRESS][PERSON_NAME][DOMAIN_NAME]"
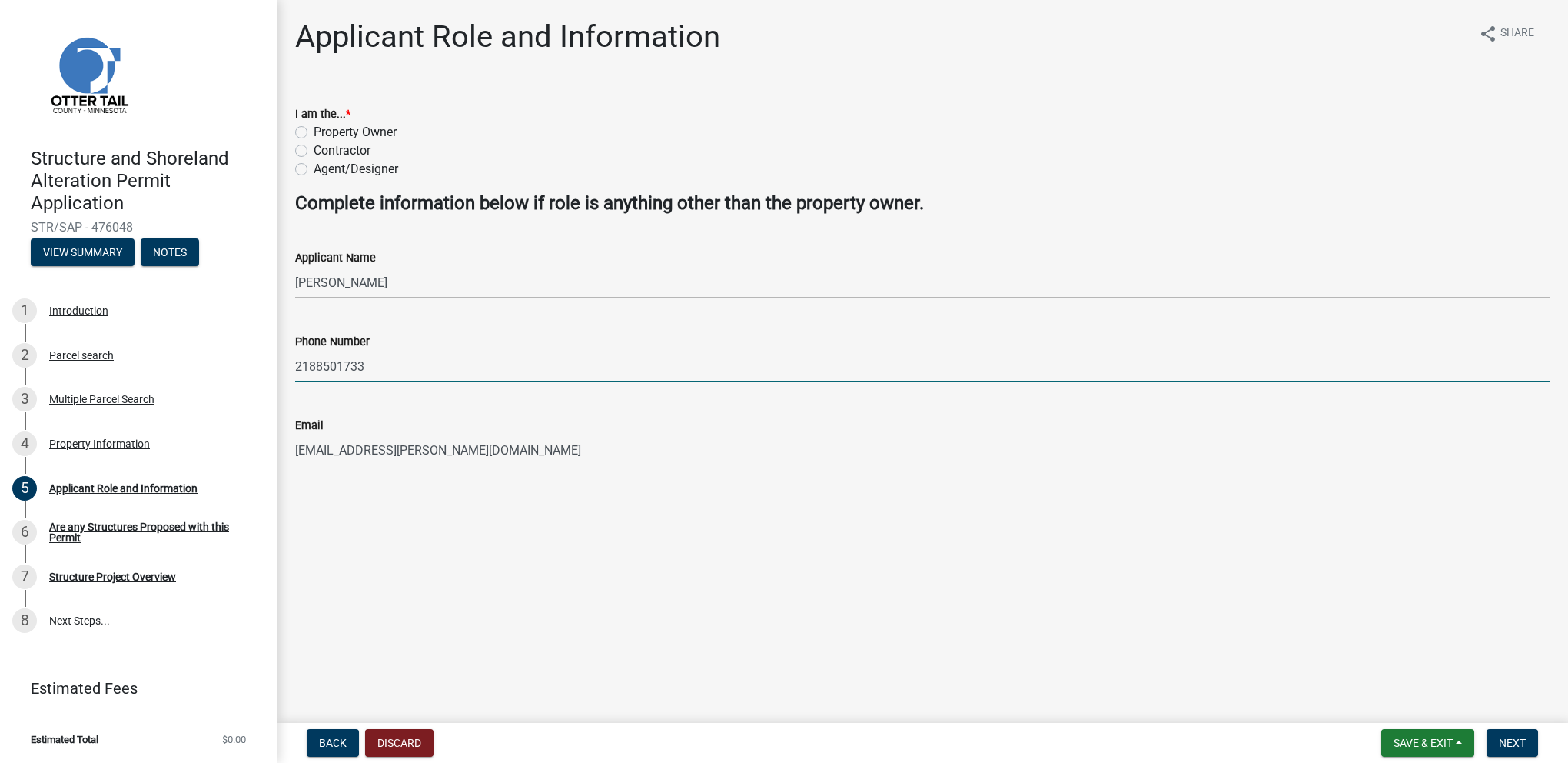
click at [317, 370] on input "2188501733" at bounding box center [922, 367] width 1255 height 31
click at [340, 366] on input "218-8501733" at bounding box center [922, 367] width 1255 height 31
type input "[PHONE_NUMBER]"
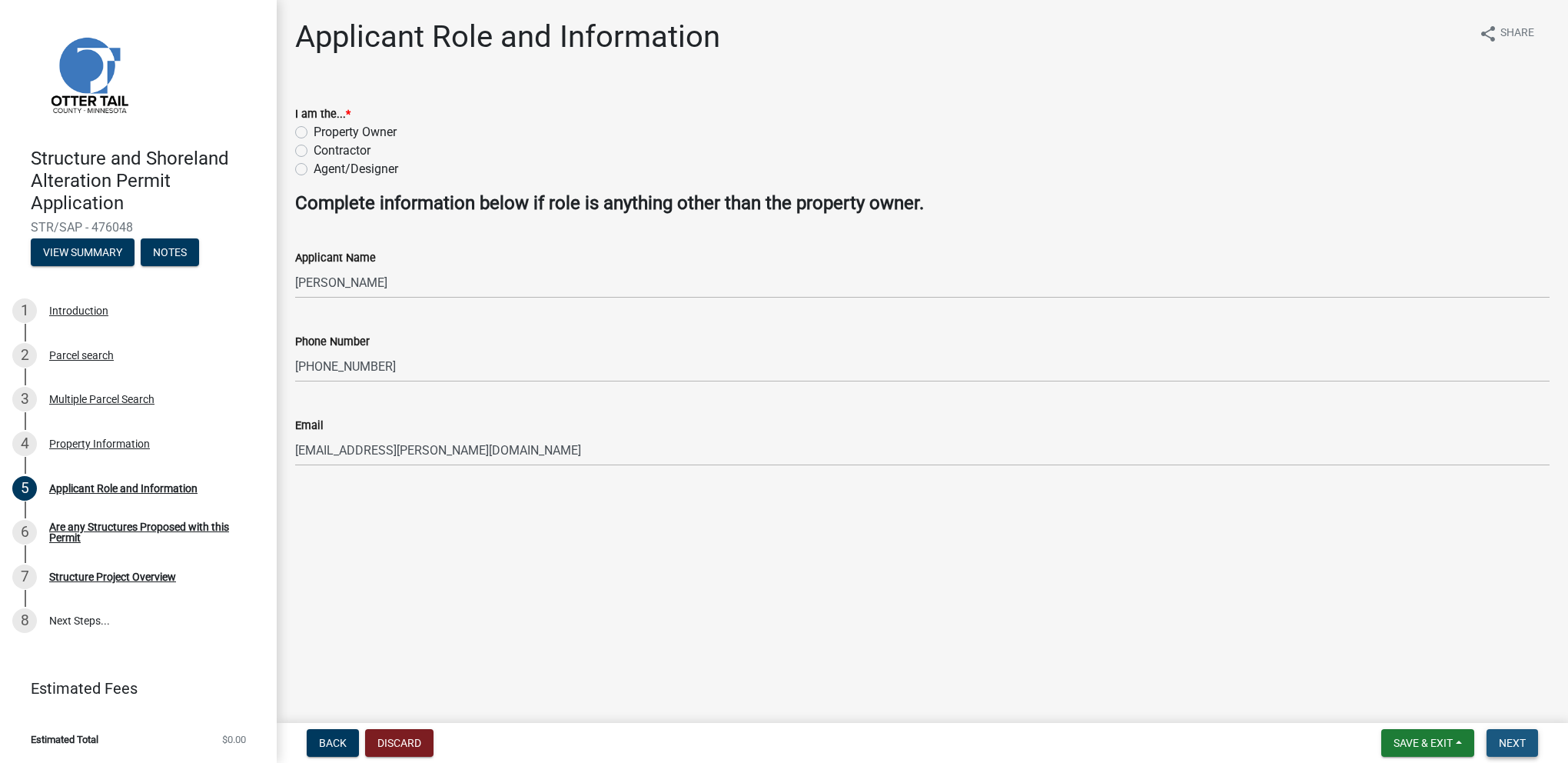
click at [1507, 741] on span "Next" at bounding box center [1512, 743] width 27 height 12
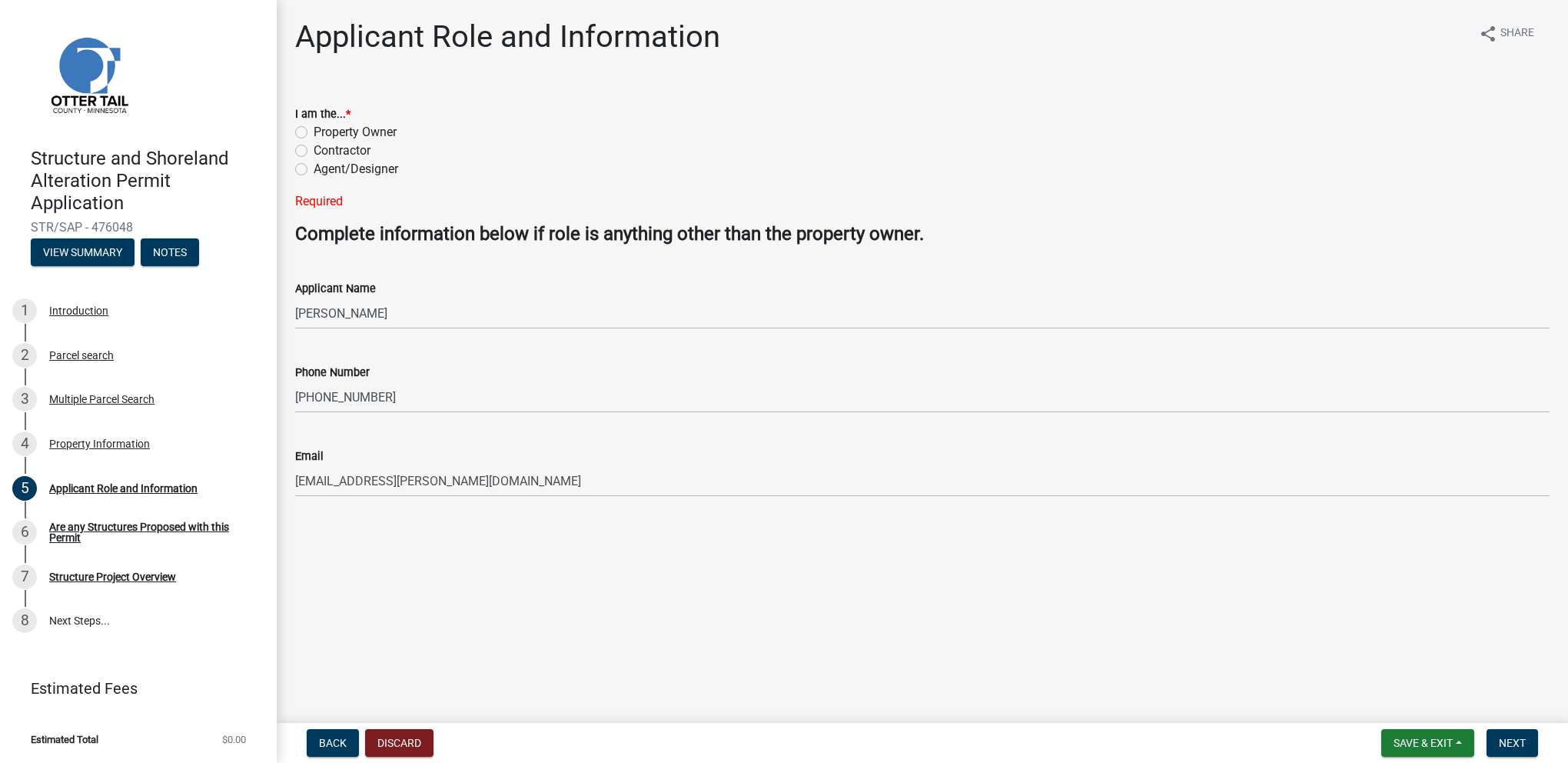
click at [313, 129] on label "Property Owner" at bounding box center [354, 132] width 83 height 18
click at [313, 129] on input "Property Owner" at bounding box center [318, 127] width 10 height 10
radio input "true"
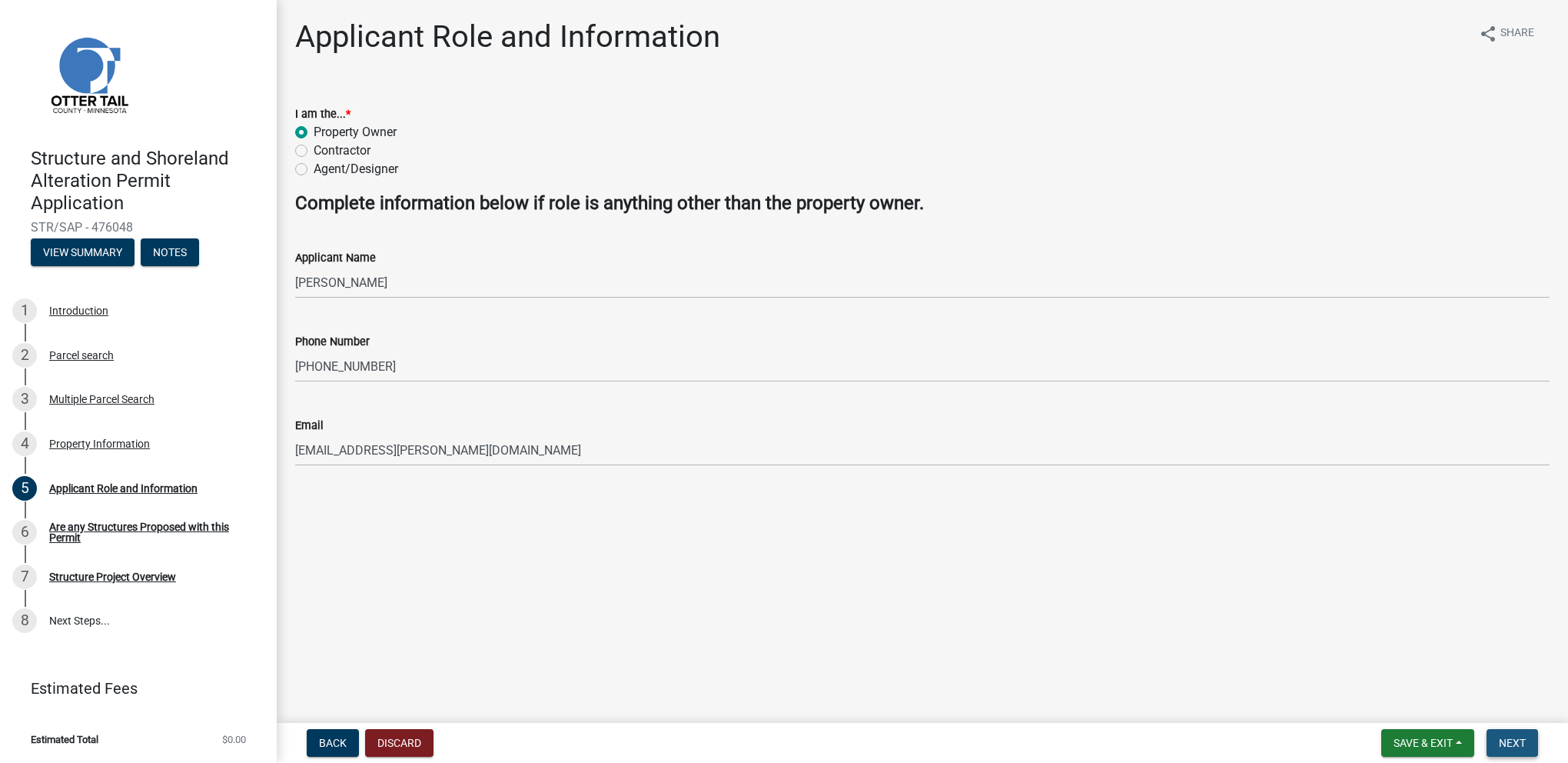
click at [1522, 741] on span "Next" at bounding box center [1512, 743] width 27 height 12
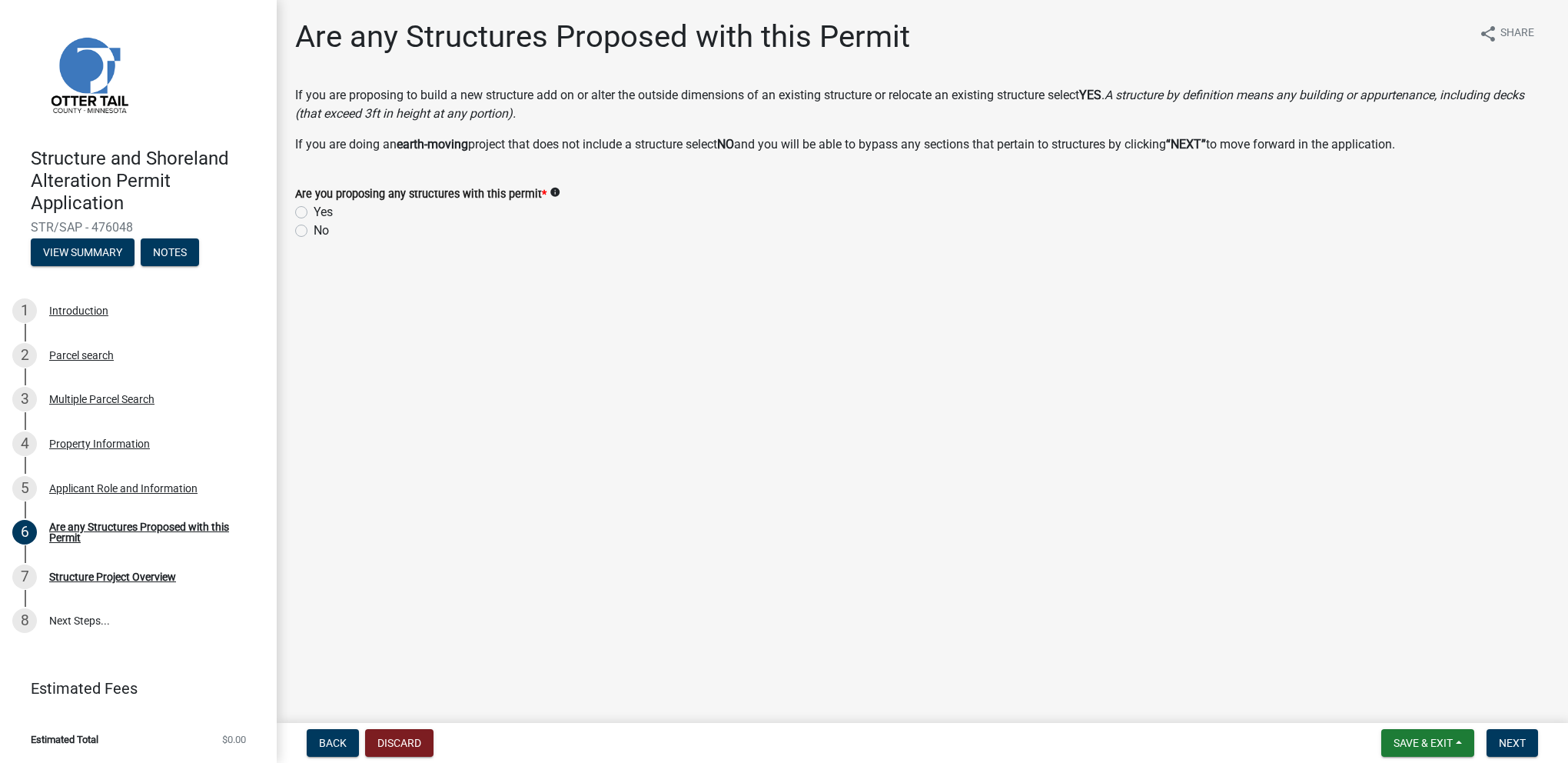
click at [313, 212] on label "Yes" at bounding box center [323, 212] width 19 height 18
click at [313, 212] on input "Yes" at bounding box center [318, 207] width 10 height 10
radio input "true"
click at [1515, 740] on span "Next" at bounding box center [1512, 743] width 27 height 12
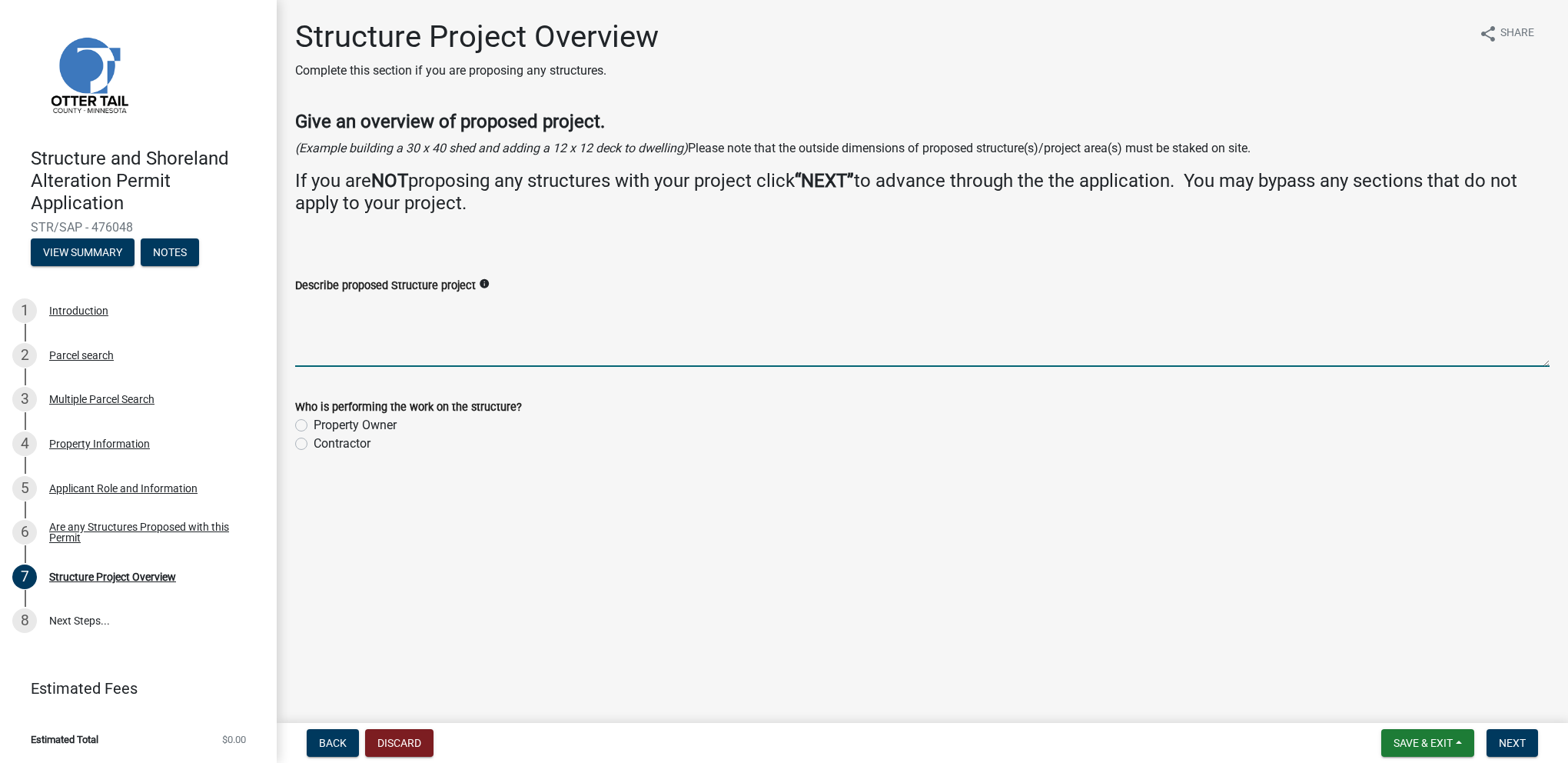
click at [360, 354] on textarea "Describe proposed Structure project" at bounding box center [922, 330] width 1255 height 72
type textarea "Garage"
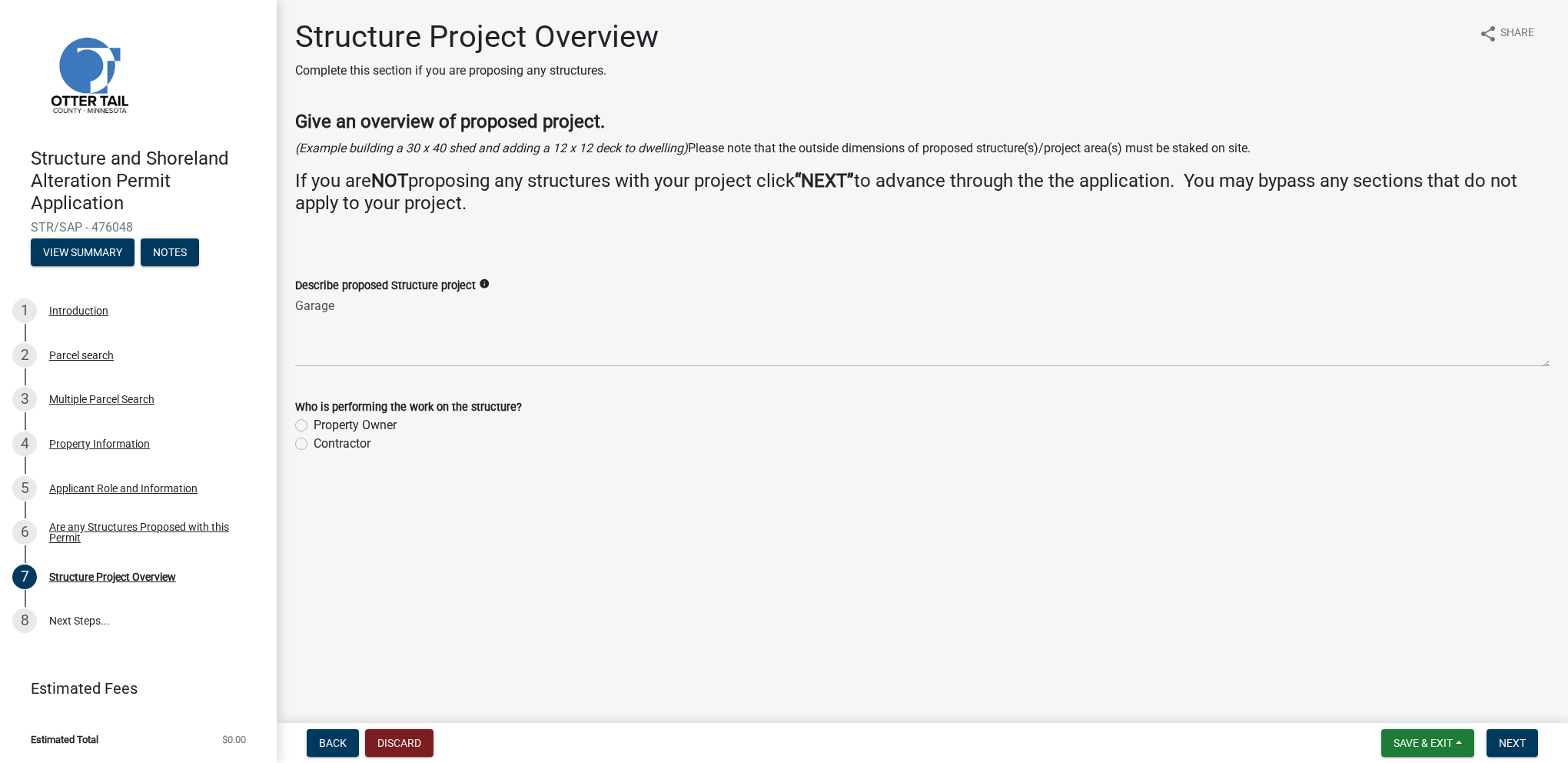
click at [313, 425] on label "Property Owner" at bounding box center [354, 425] width 83 height 18
click at [313, 425] on input "Property Owner" at bounding box center [318, 421] width 10 height 10
radio input "true"
click at [1512, 742] on span "Next" at bounding box center [1512, 743] width 27 height 12
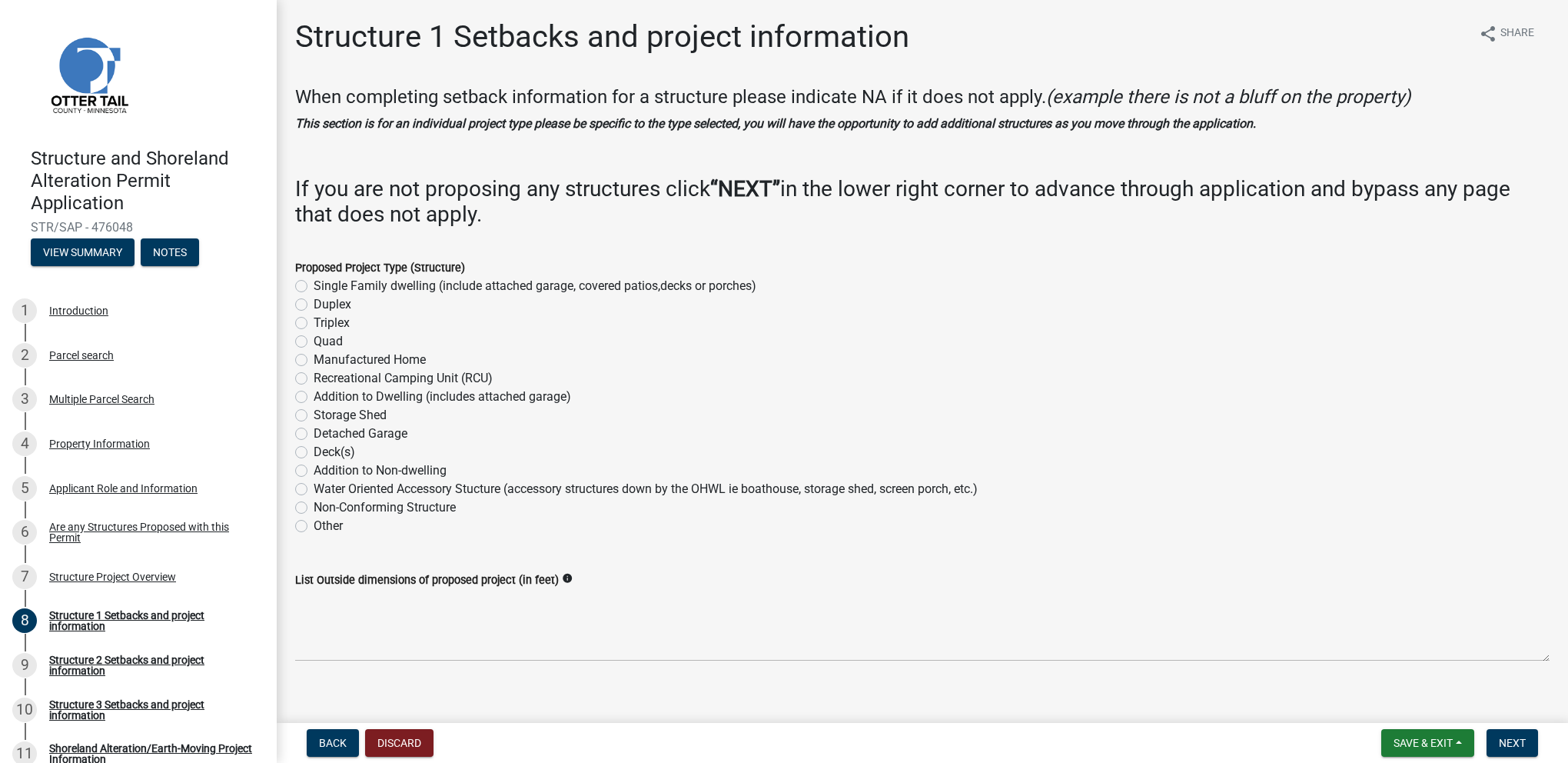
click at [313, 413] on label "Storage Shed" at bounding box center [350, 415] width 73 height 18
click at [313, 413] on input "Storage Shed" at bounding box center [318, 410] width 10 height 10
radio input "true"
click at [313, 433] on label "Detached Garage" at bounding box center [360, 433] width 94 height 18
click at [313, 433] on input "Detached Garage" at bounding box center [318, 429] width 10 height 10
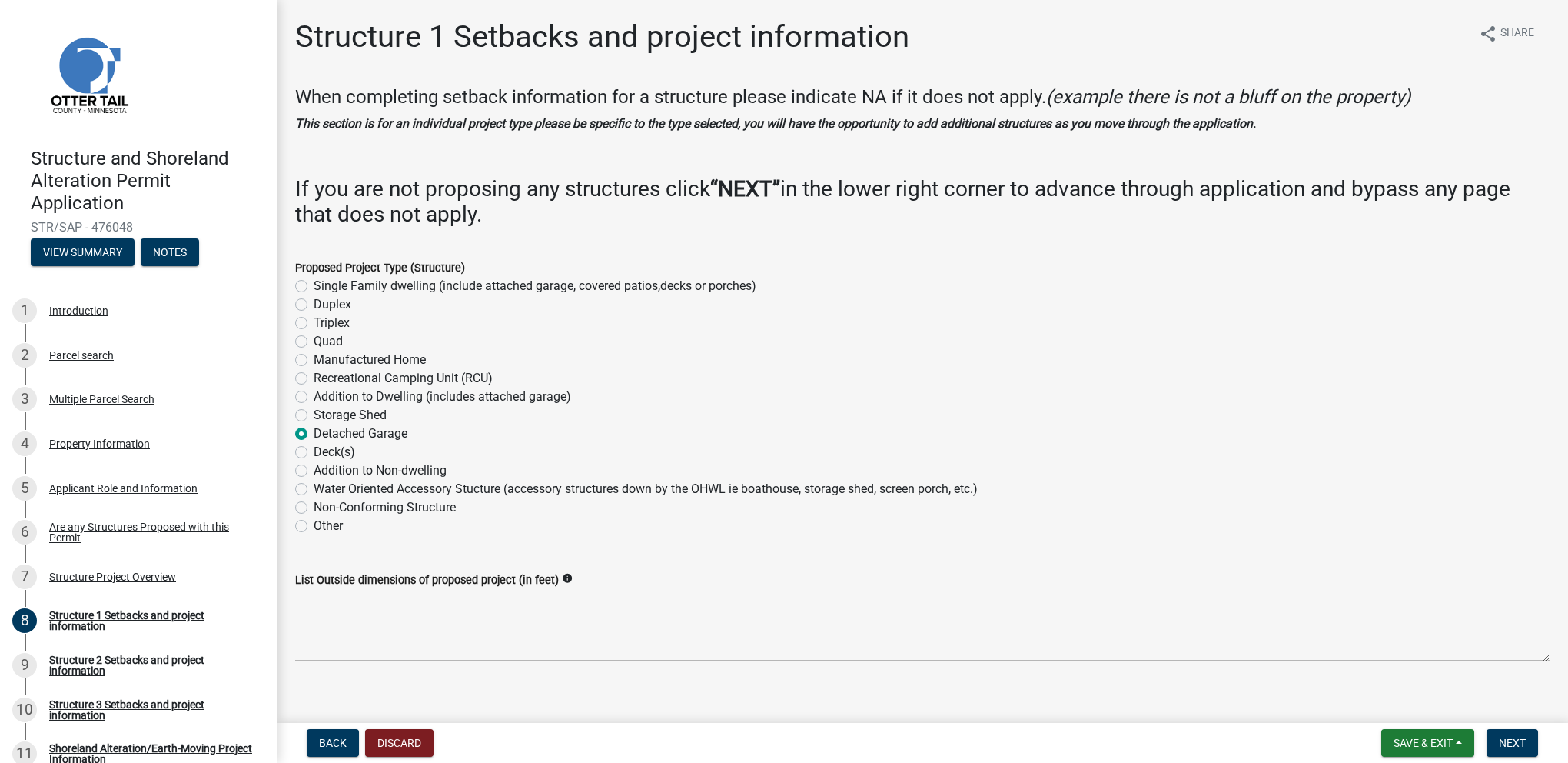
radio input "true"
click at [1520, 741] on span "Next" at bounding box center [1512, 743] width 27 height 12
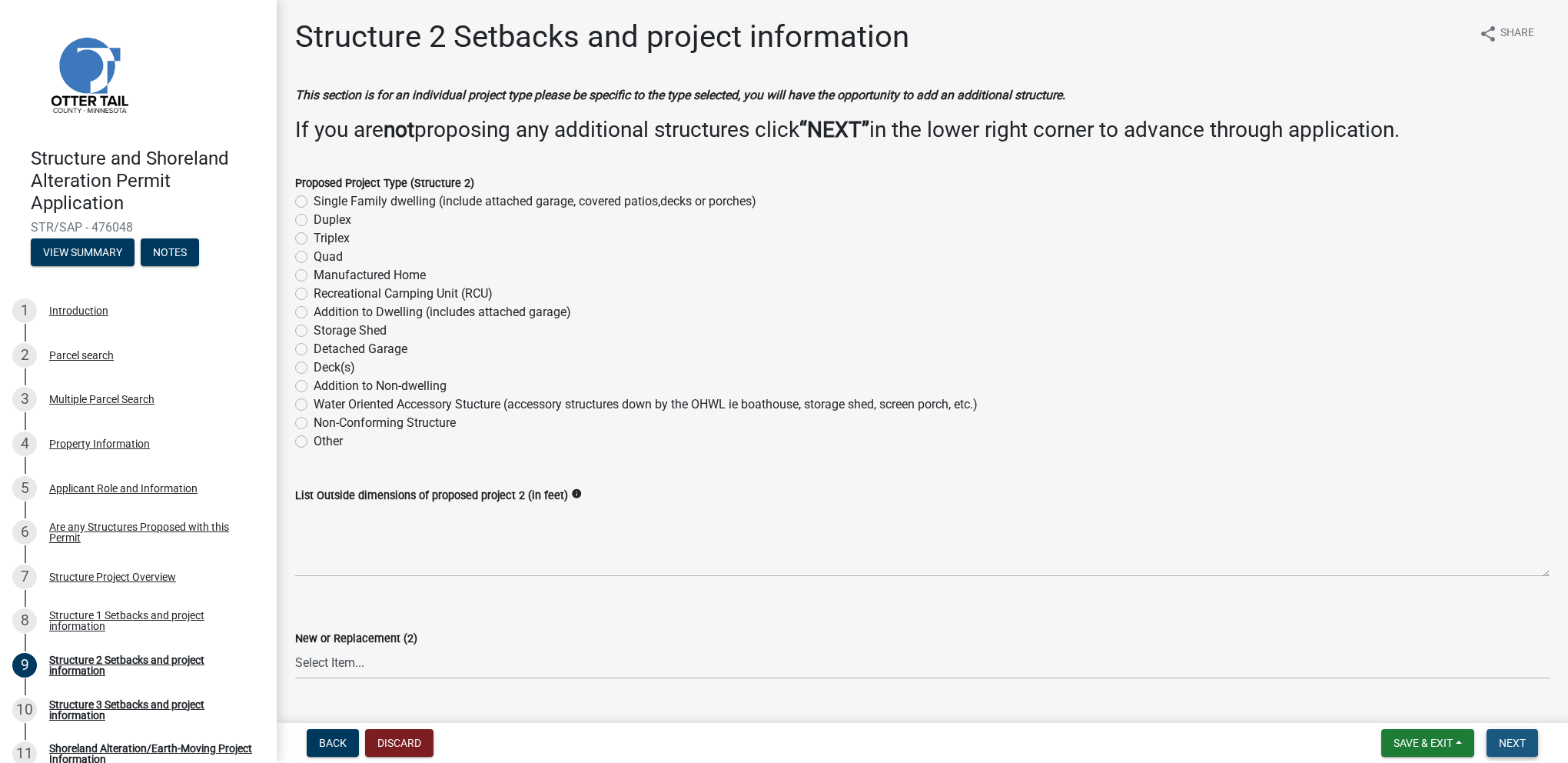
click at [1515, 739] on span "Next" at bounding box center [1512, 743] width 27 height 12
click at [1518, 737] on span "Next" at bounding box center [1512, 743] width 27 height 12
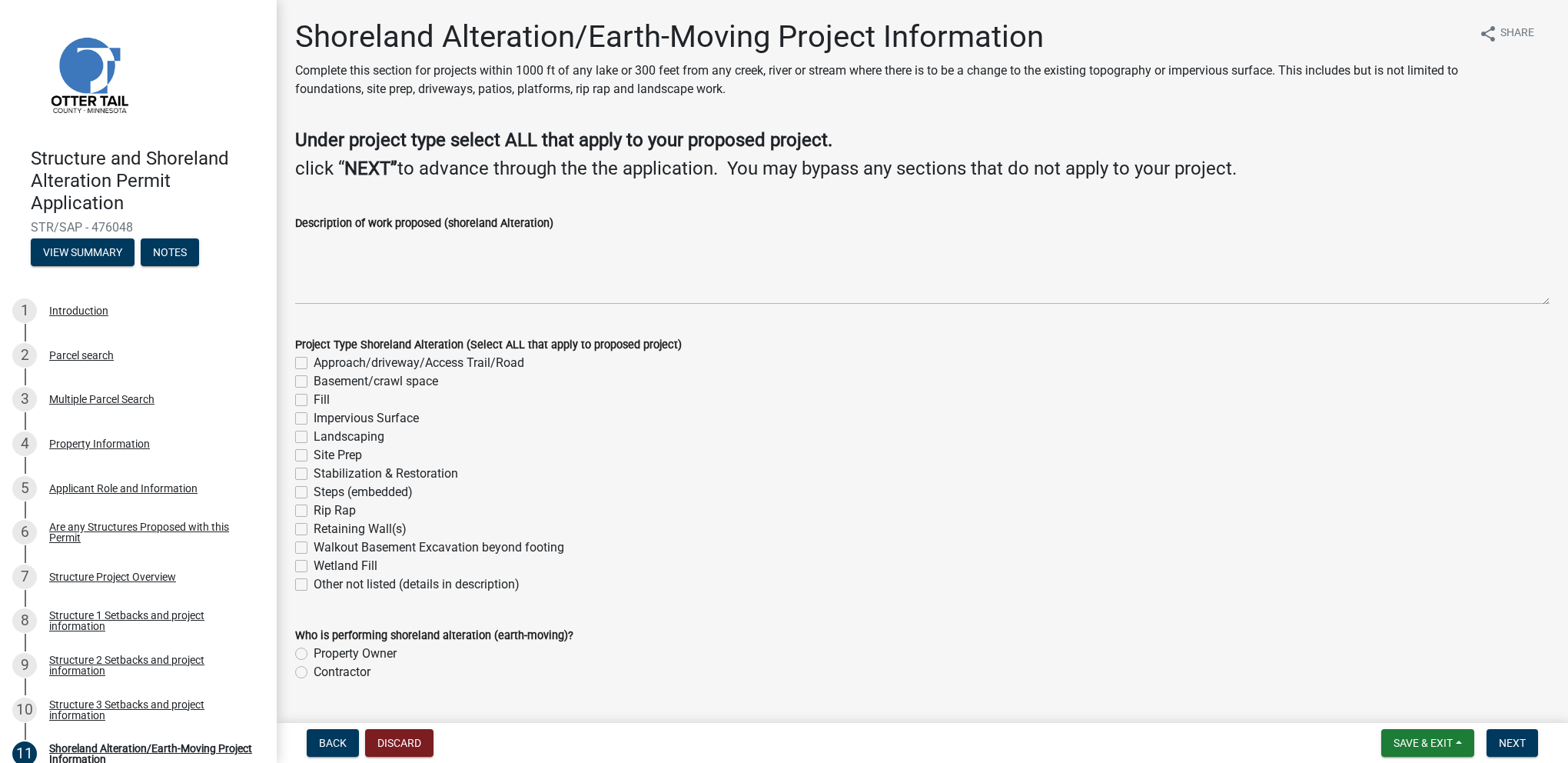
click at [313, 456] on label "Site Prep" at bounding box center [338, 455] width 49 height 18
click at [313, 456] on input "Site Prep" at bounding box center [318, 450] width 10 height 10
checkbox input "true"
checkbox input "false"
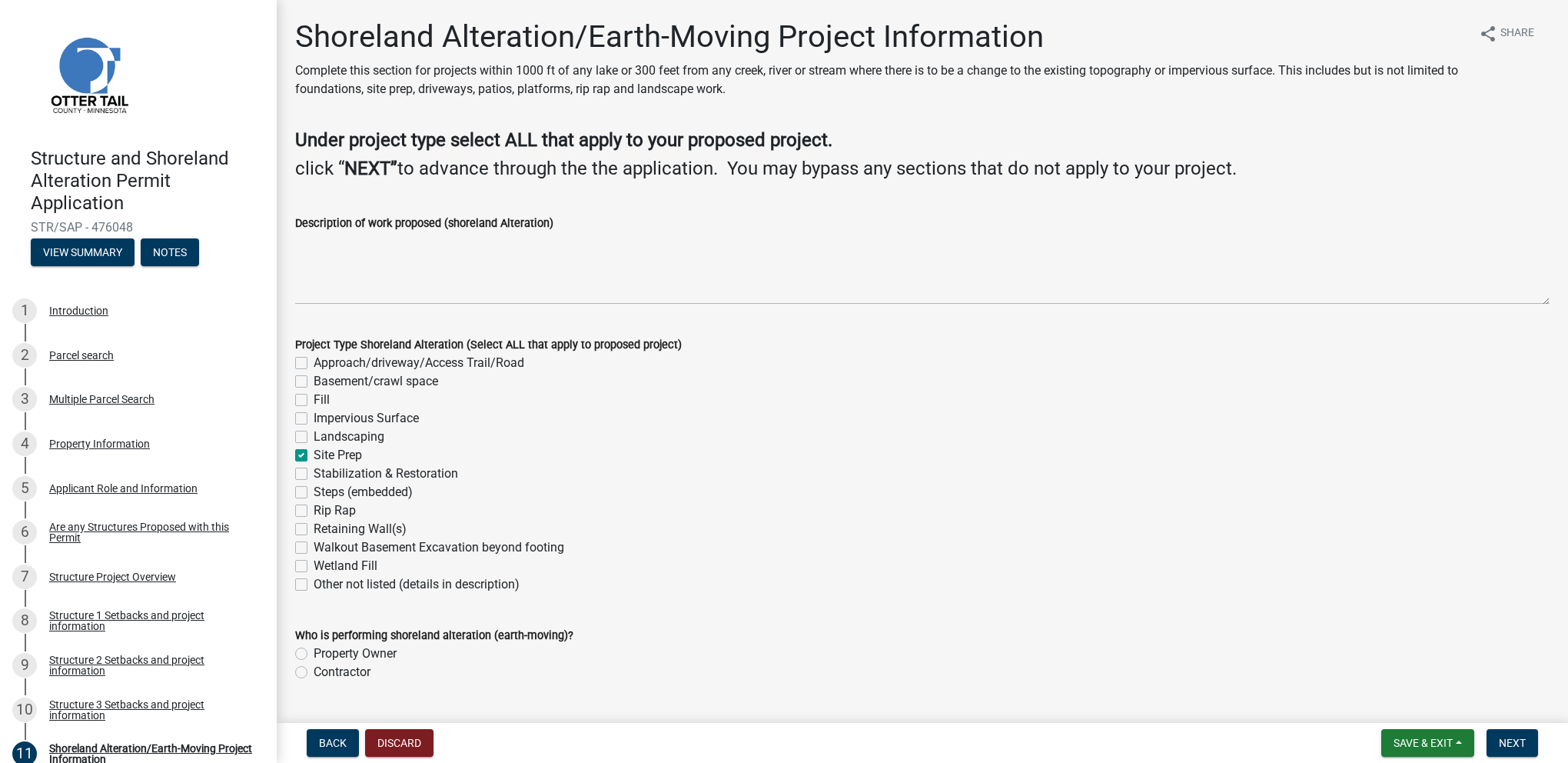
checkbox input "false"
checkbox input "true"
checkbox input "false"
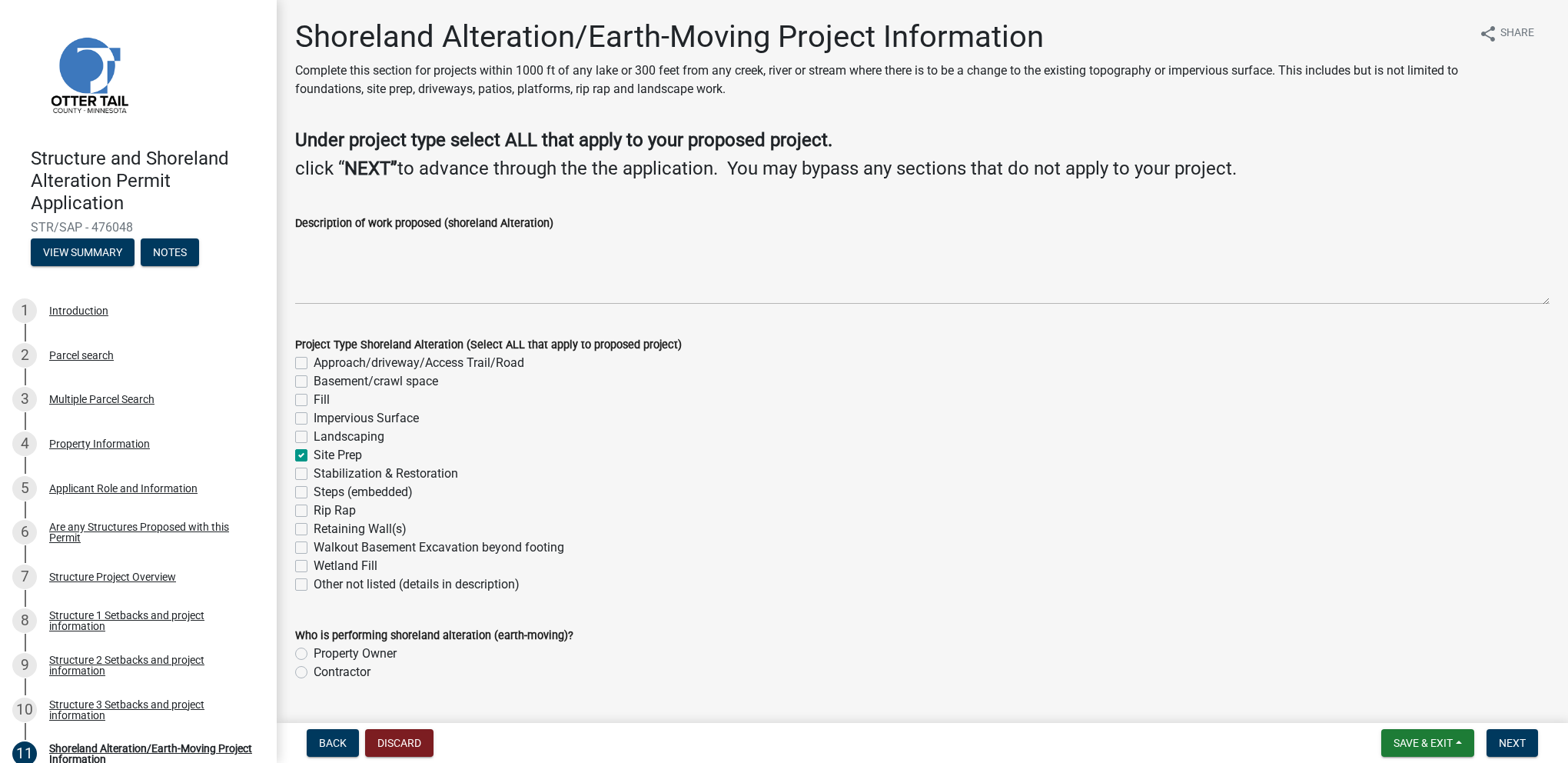
checkbox input "false"
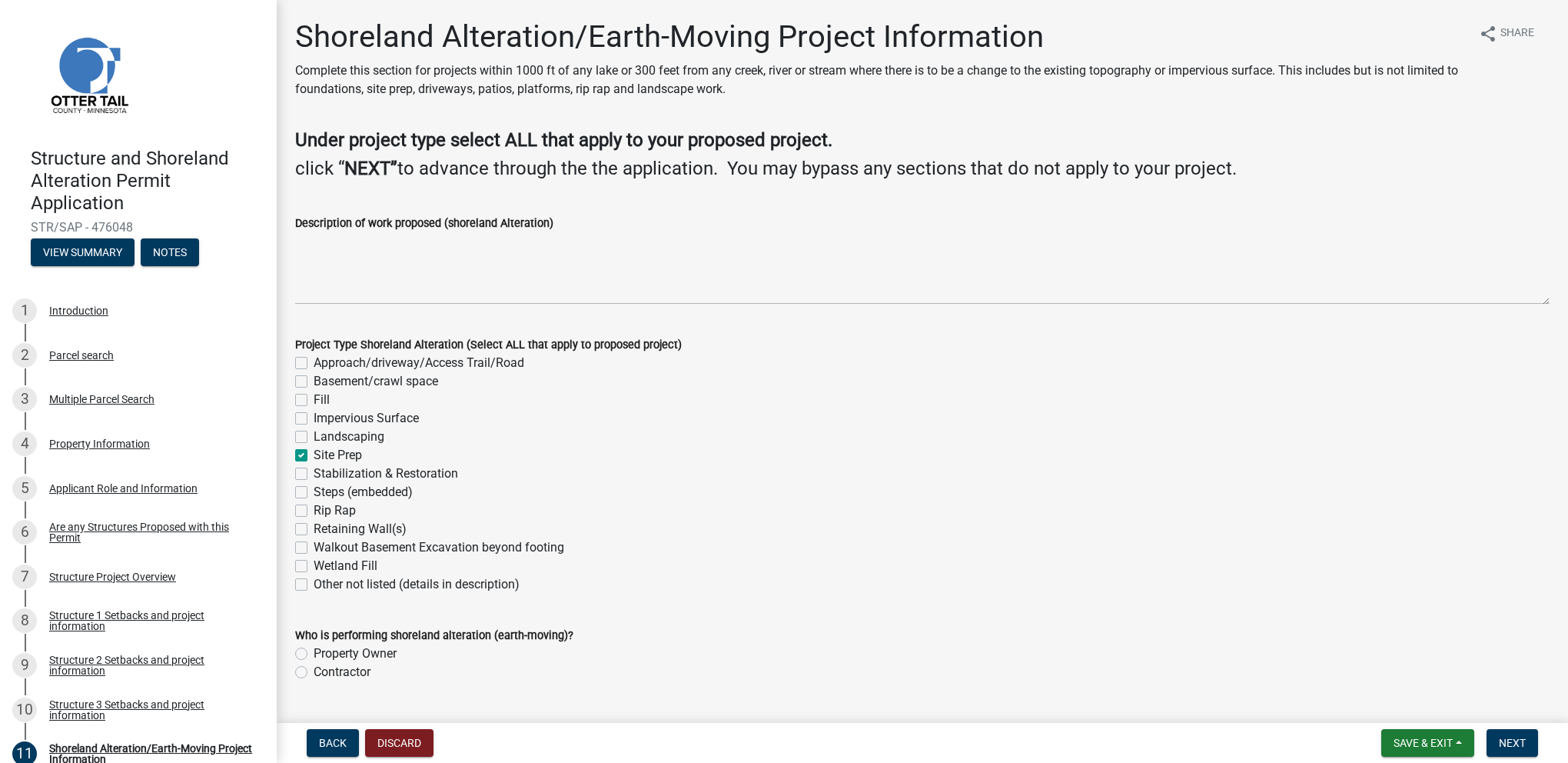
checkbox input "false"
click at [313, 652] on label "Property Owner" at bounding box center [354, 653] width 83 height 18
click at [313, 652] on input "Property Owner" at bounding box center [318, 649] width 10 height 10
radio input "true"
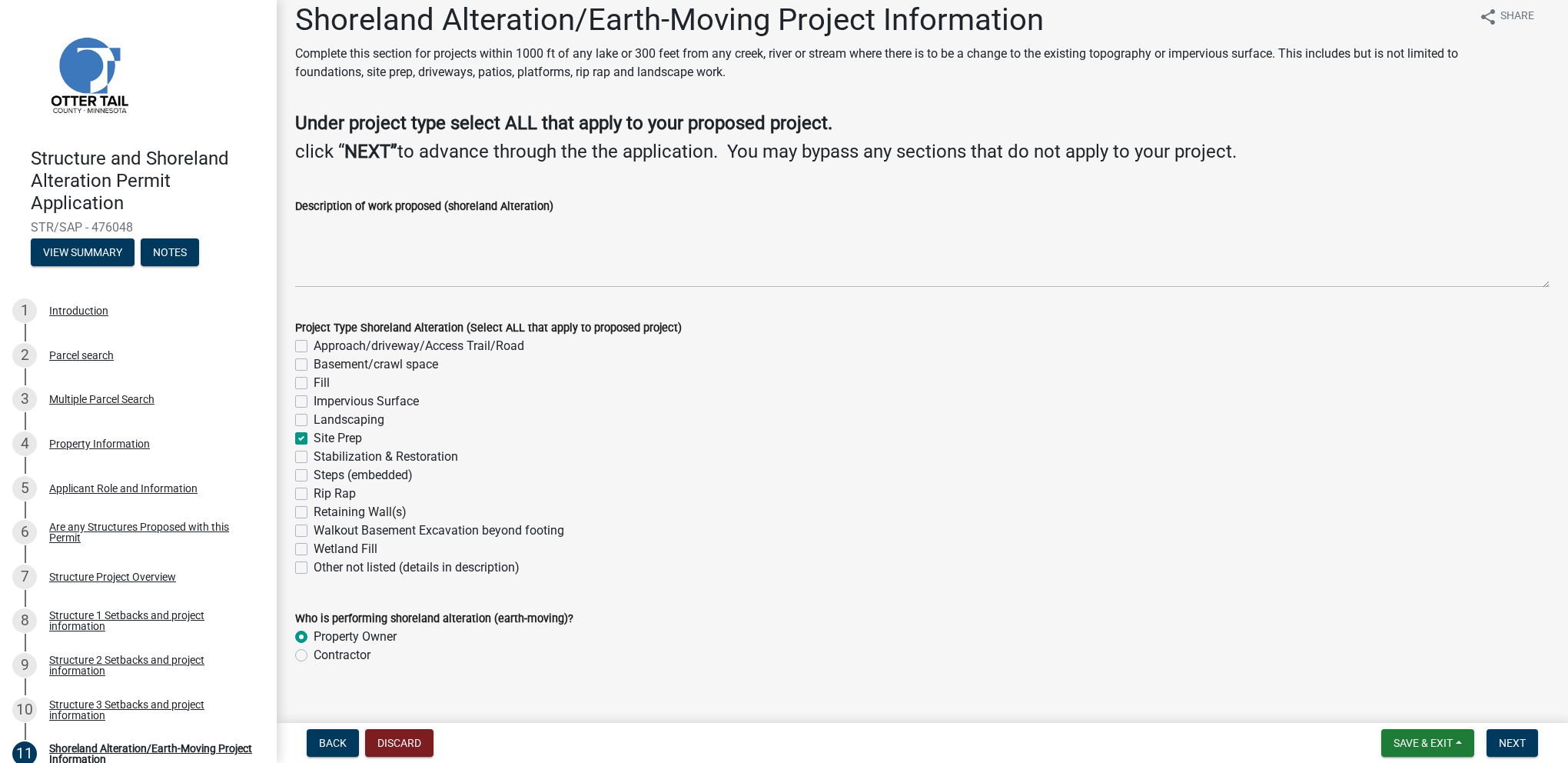
scroll to position [37, 0]
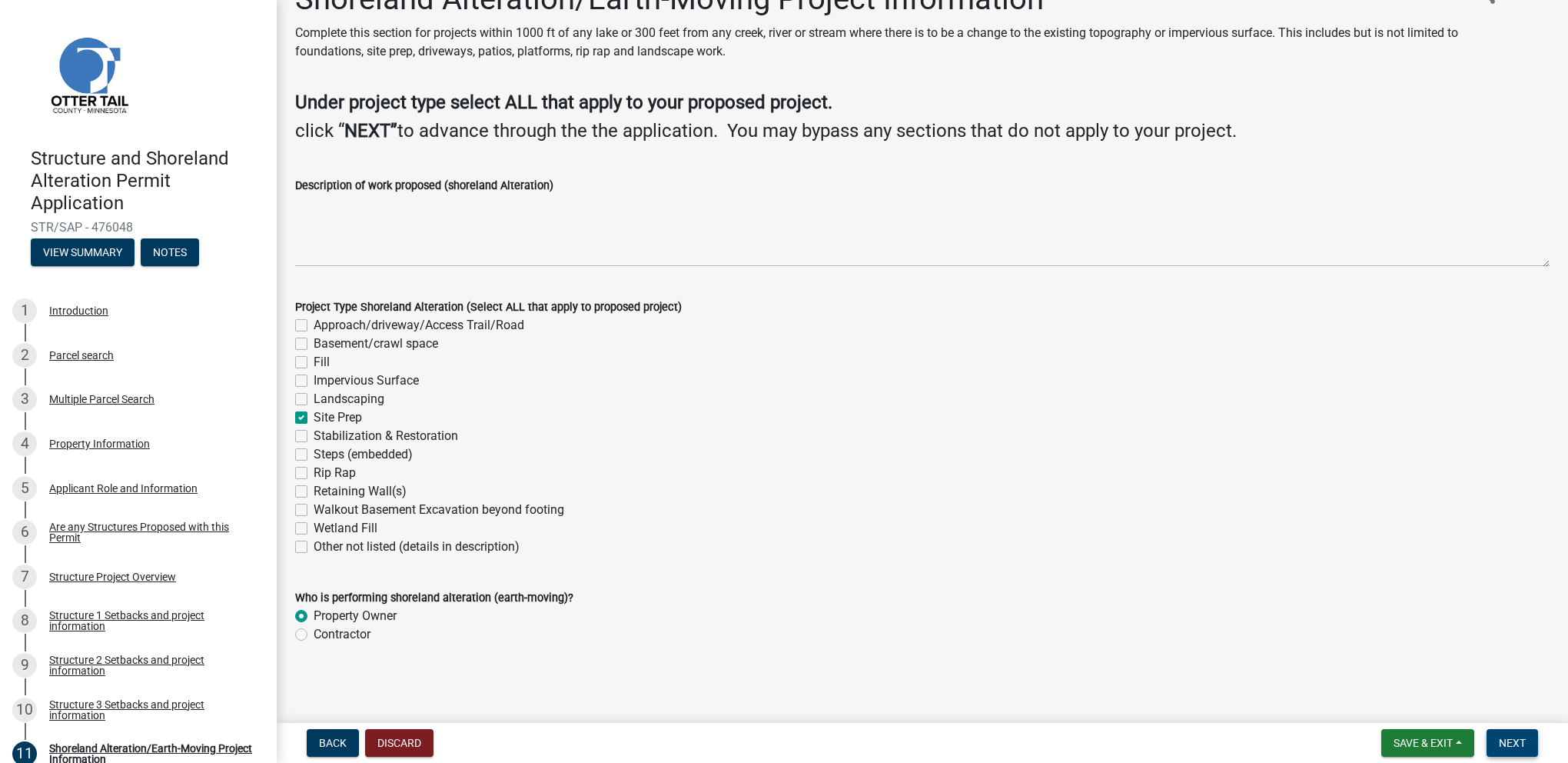
click at [1511, 740] on span "Next" at bounding box center [1512, 743] width 27 height 12
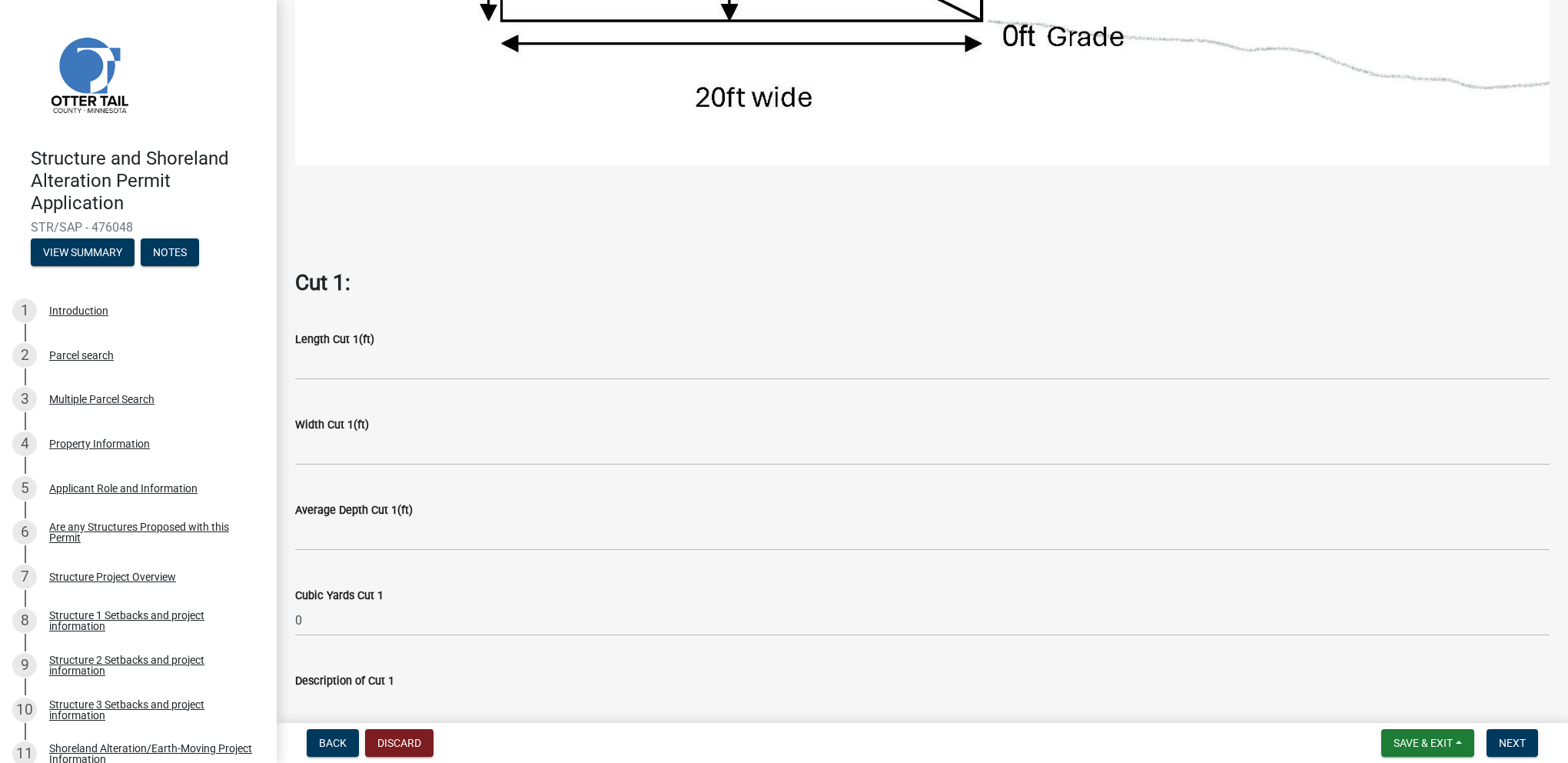
scroll to position [807, 0]
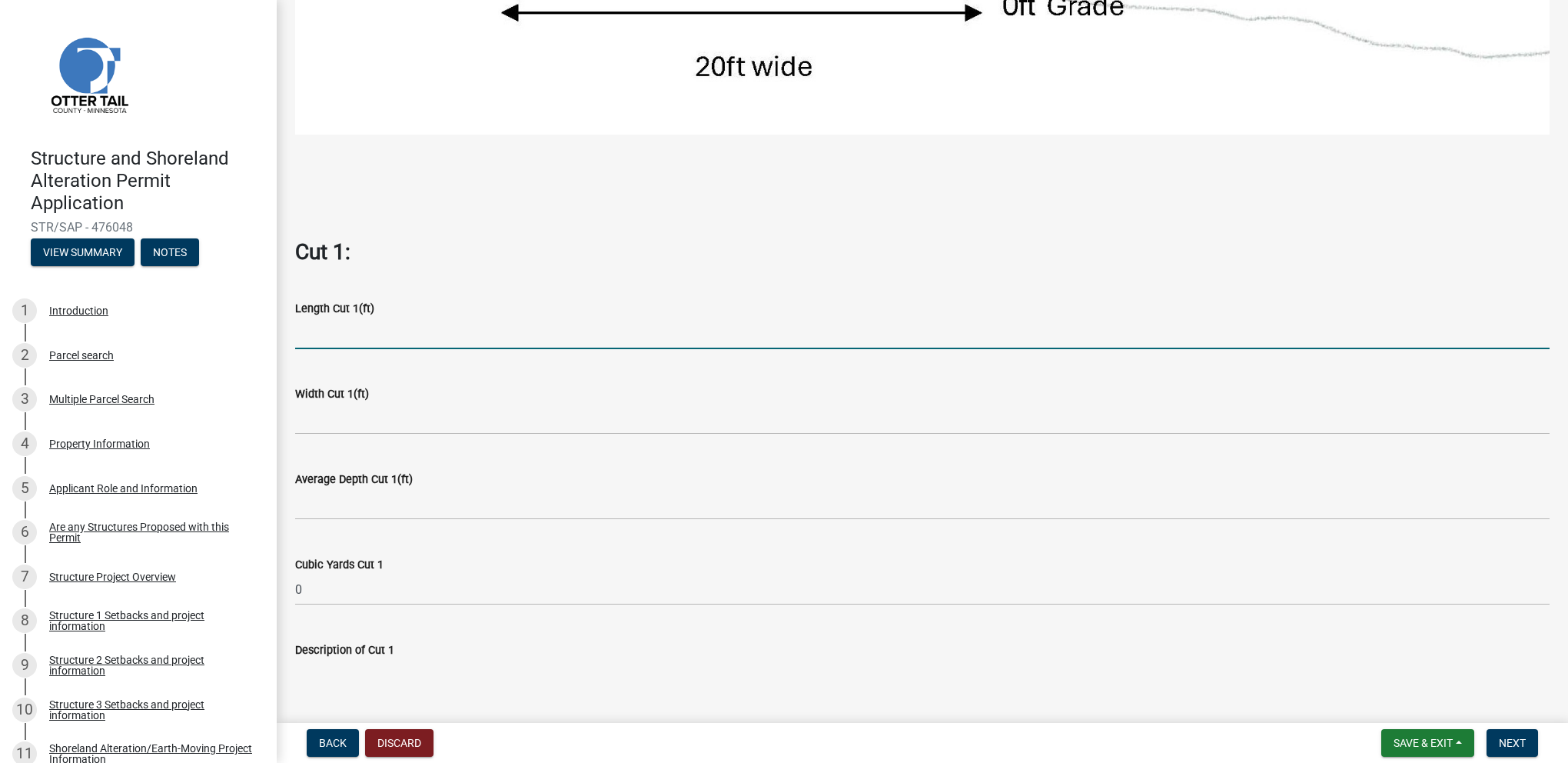
click at [324, 332] on input "text" at bounding box center [922, 334] width 1255 height 31
type input "0"
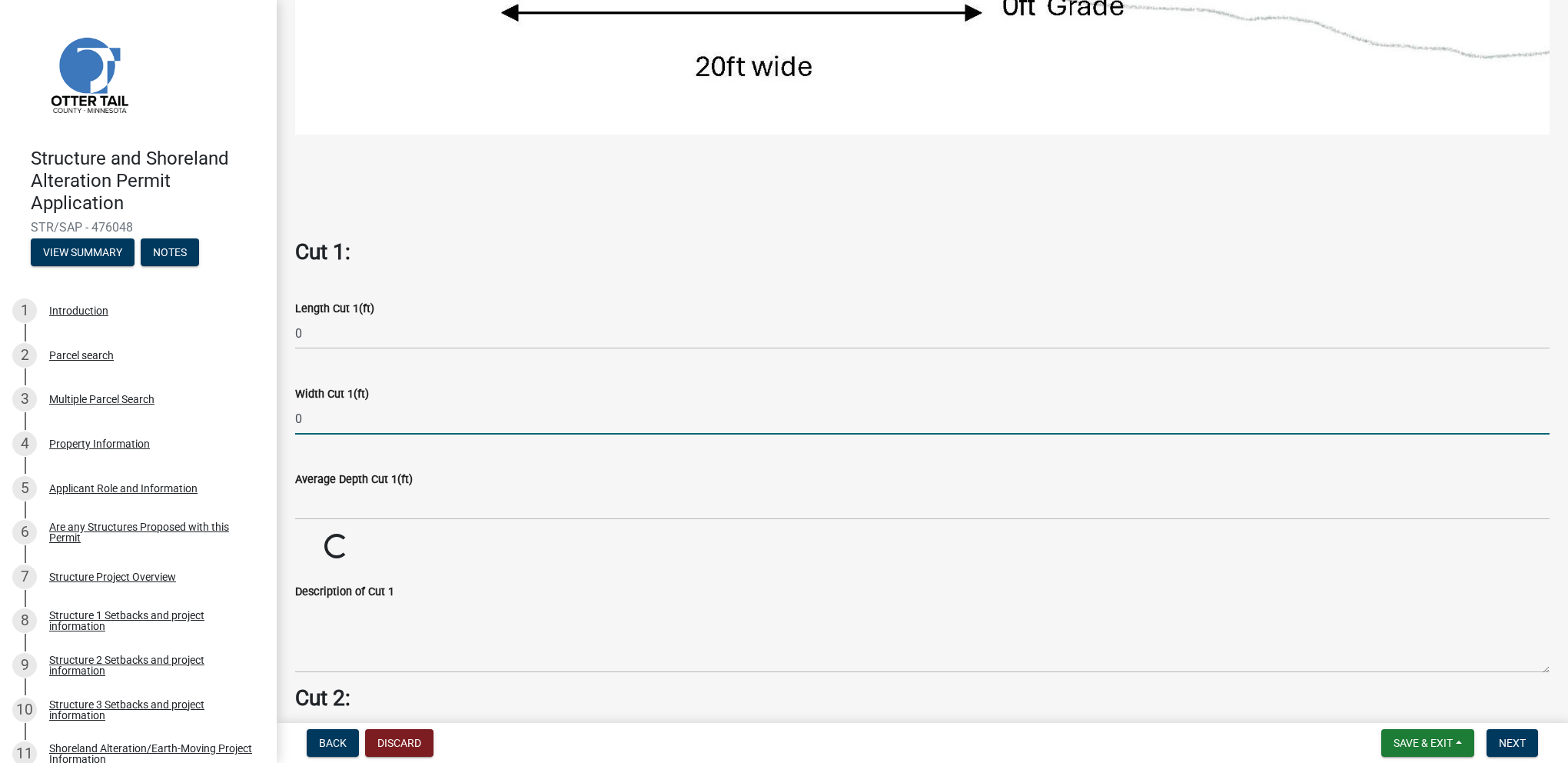
type input "0"
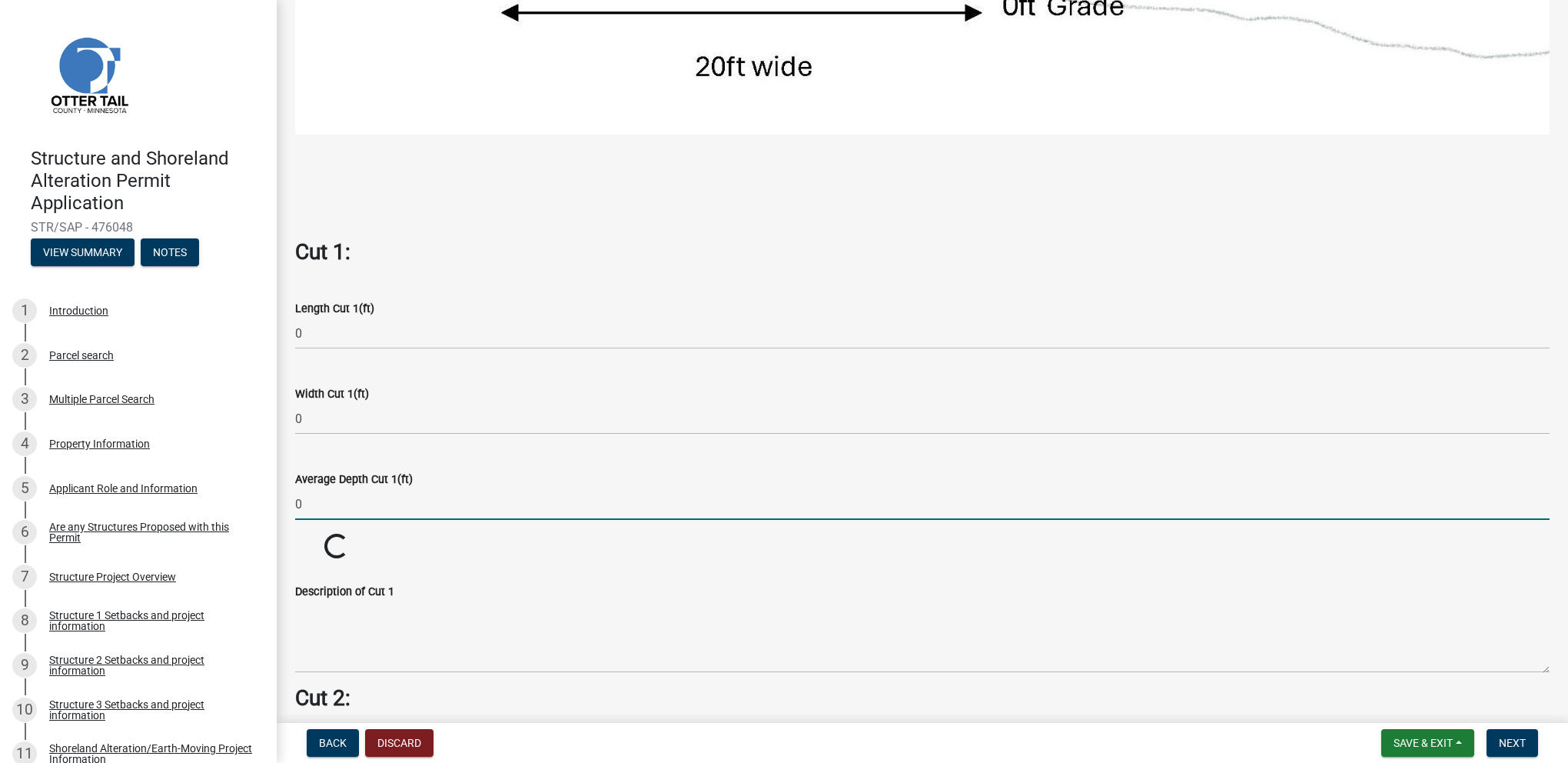
type input "0"
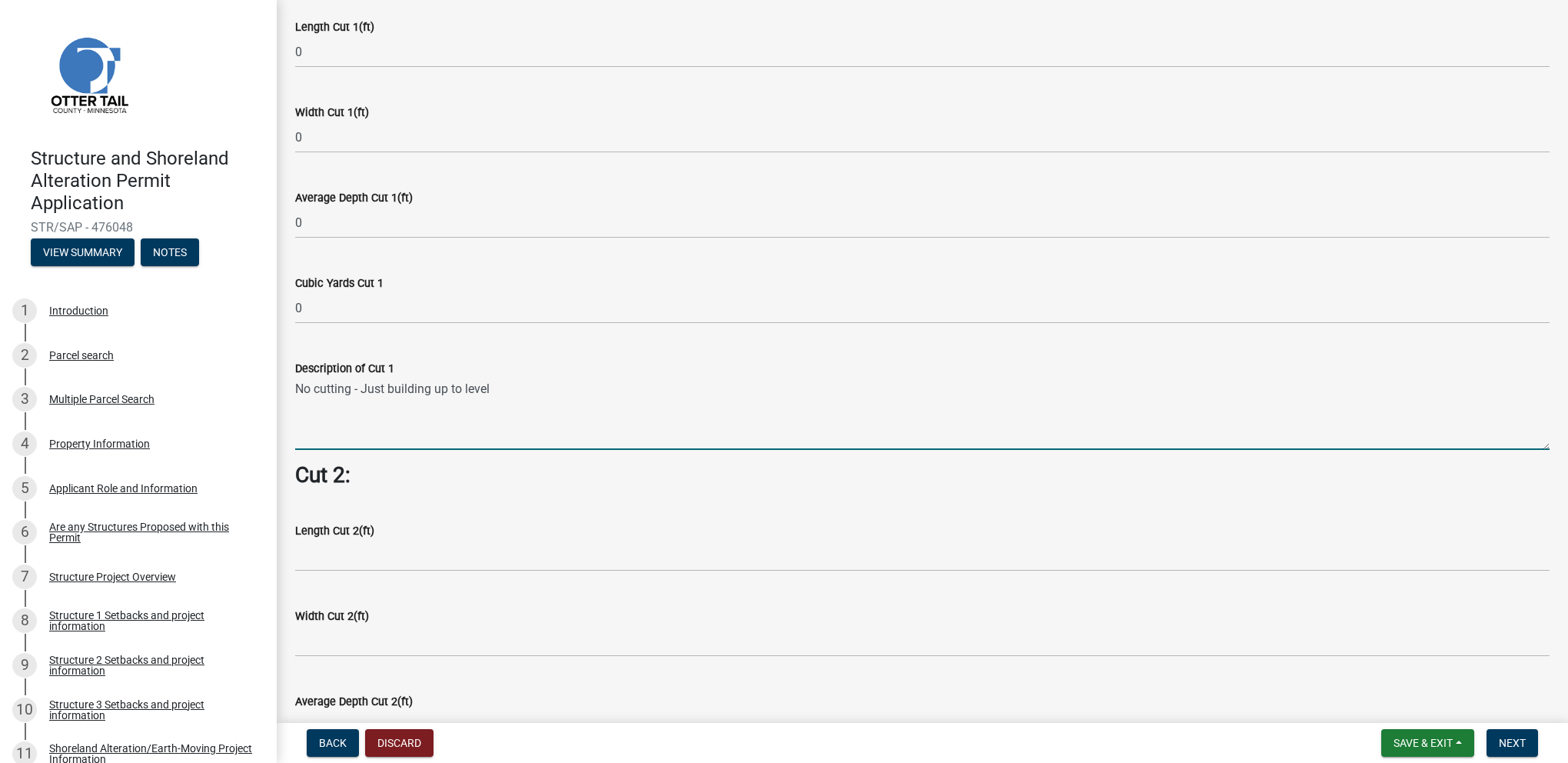
scroll to position [1095, 0]
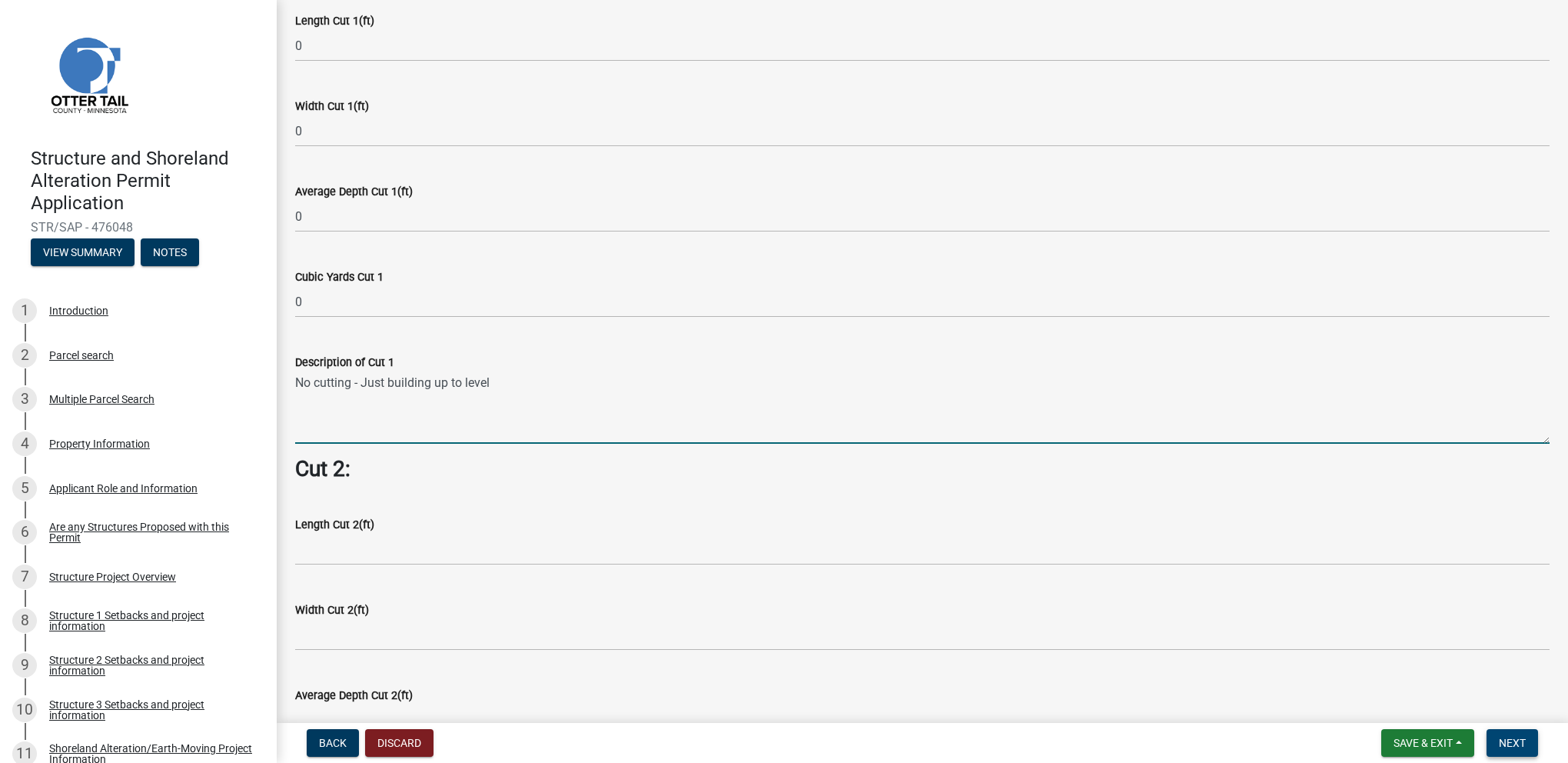
type textarea "No cutting - Just building up to level"
click at [1515, 739] on span "Next" at bounding box center [1512, 743] width 27 height 12
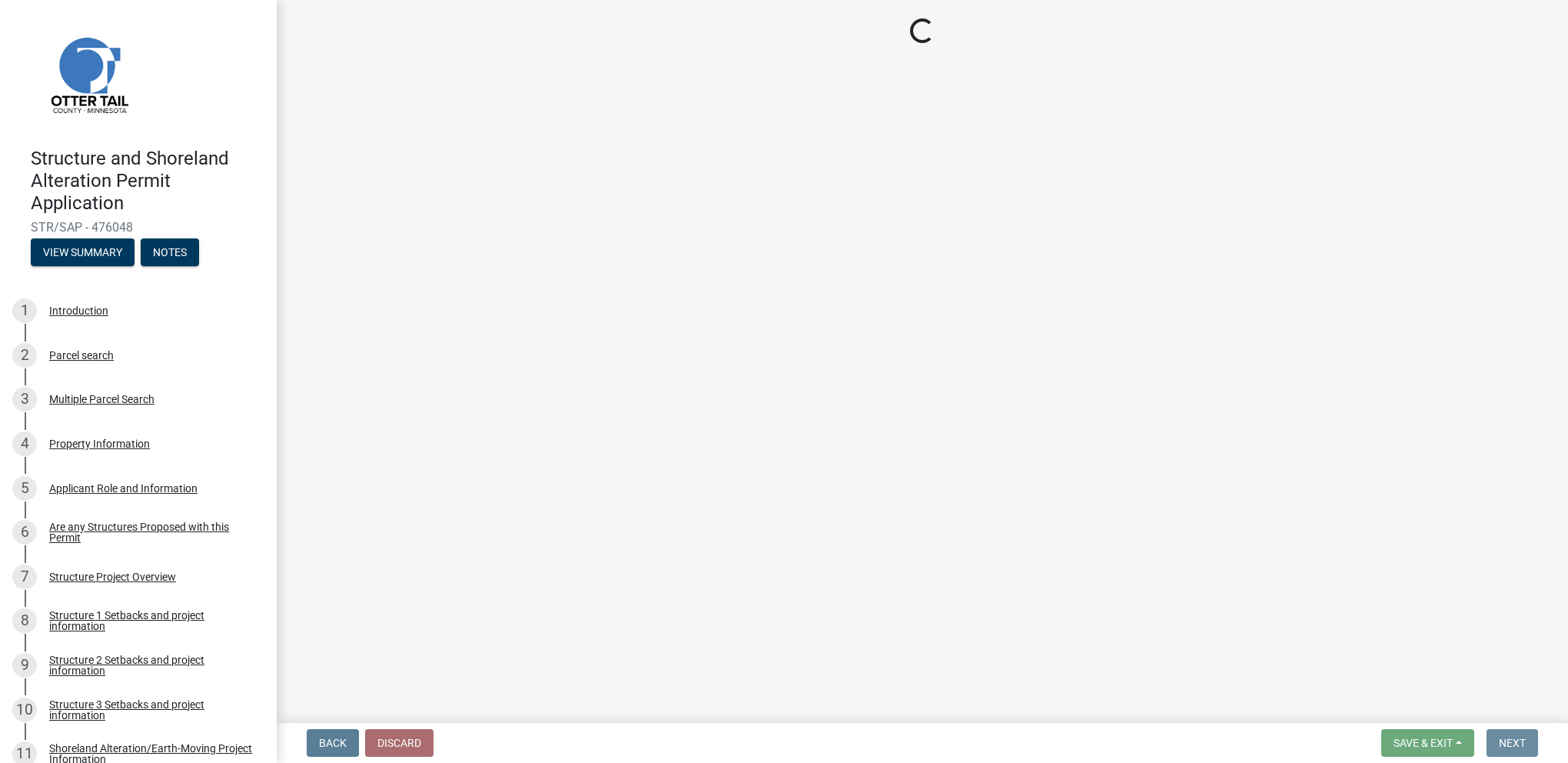
scroll to position [0, 0]
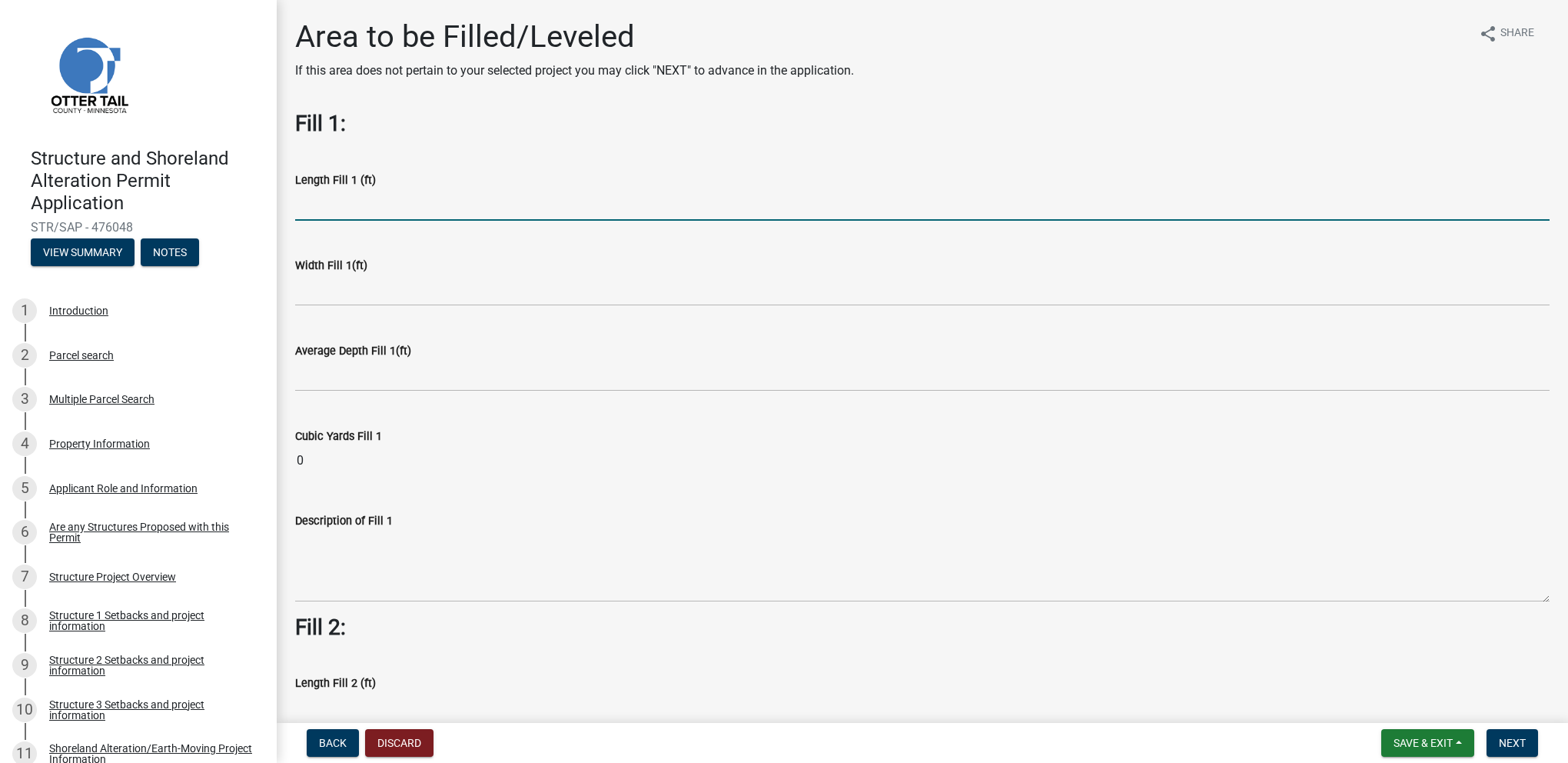
click at [312, 213] on input "text" at bounding box center [922, 205] width 1255 height 31
type input "60"
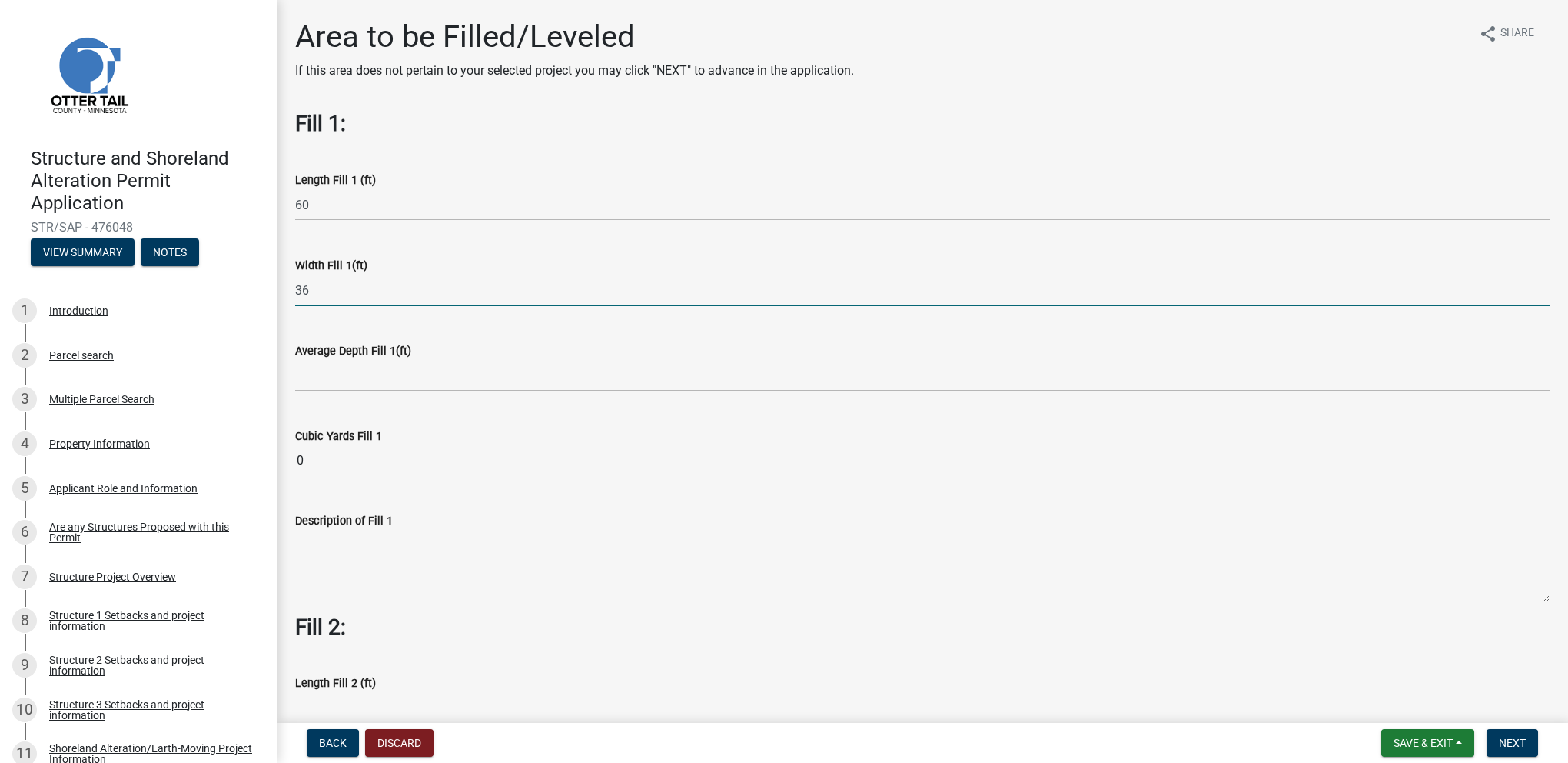
type input "36"
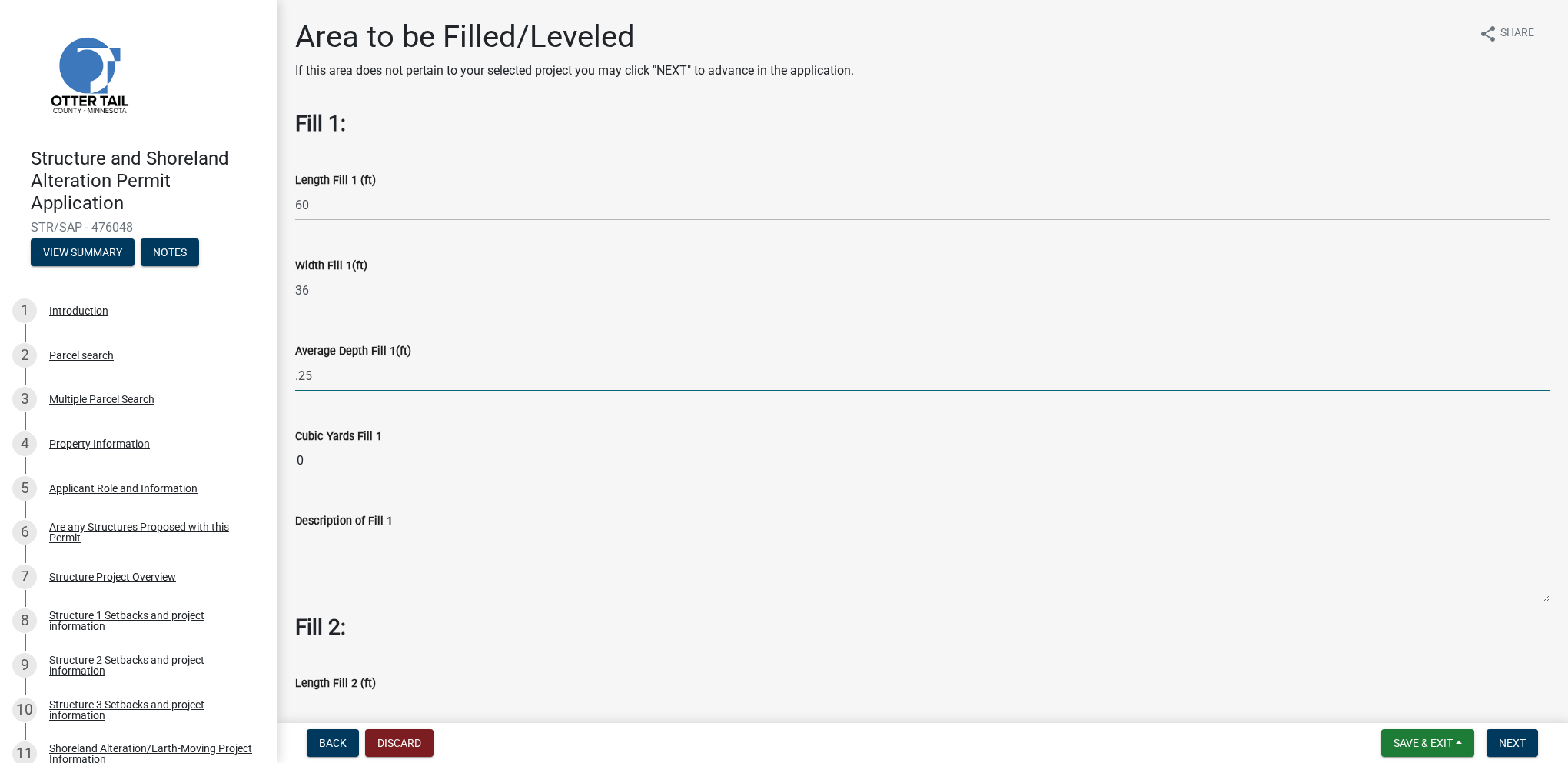
type input "0.25"
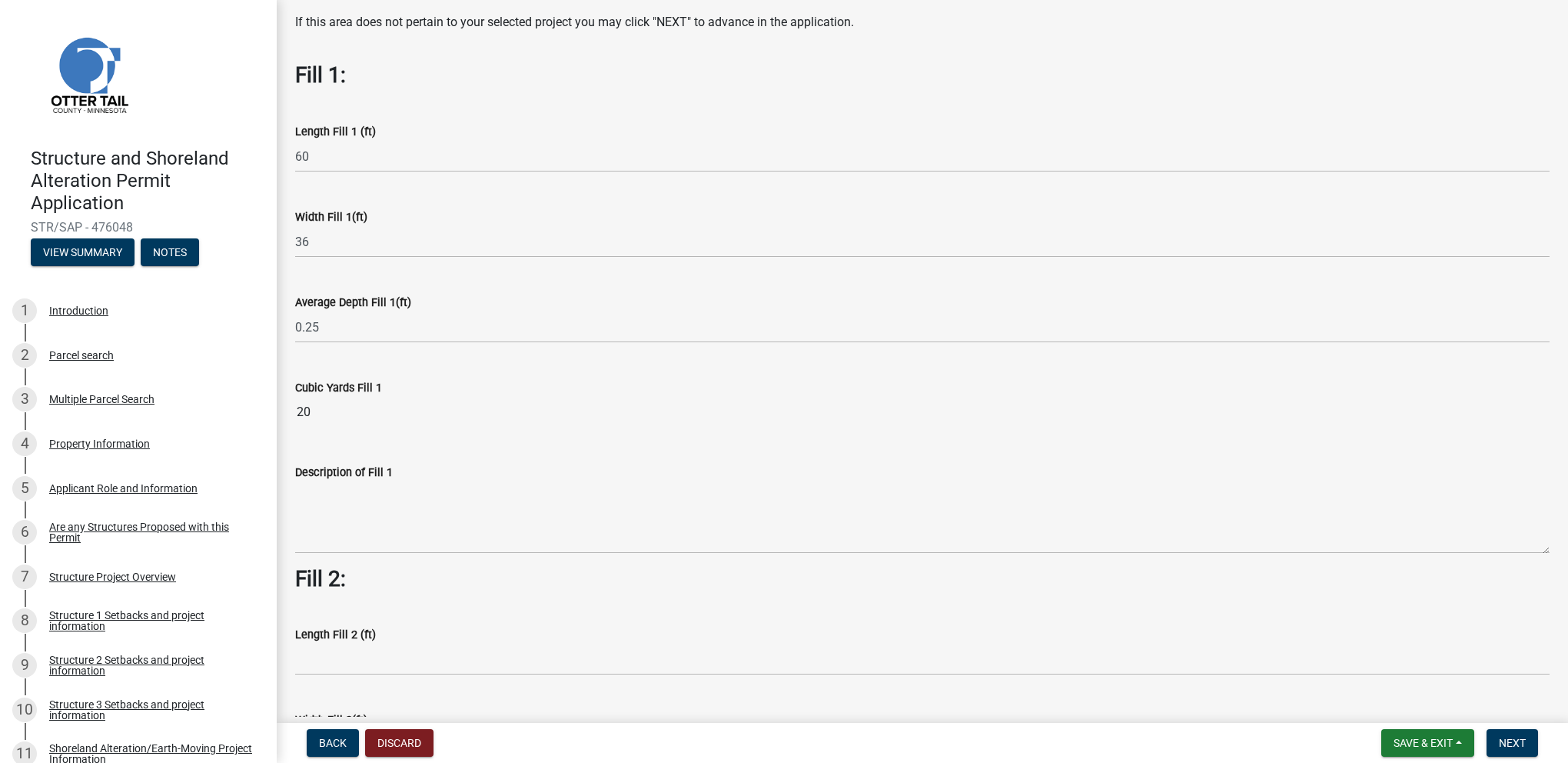
scroll to position [57, 0]
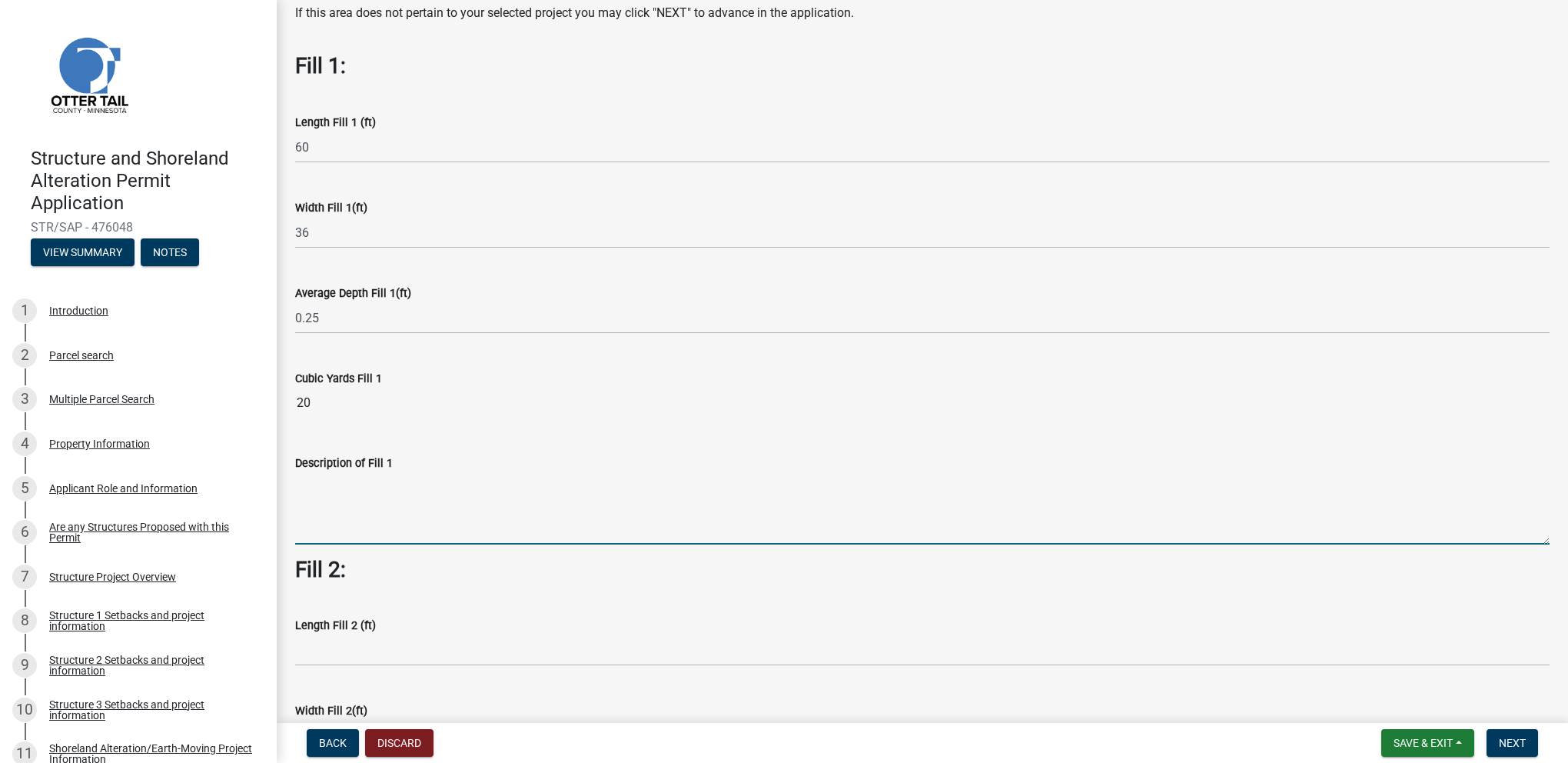
click at [340, 526] on textarea "Description of Fill 1" at bounding box center [922, 508] width 1255 height 72
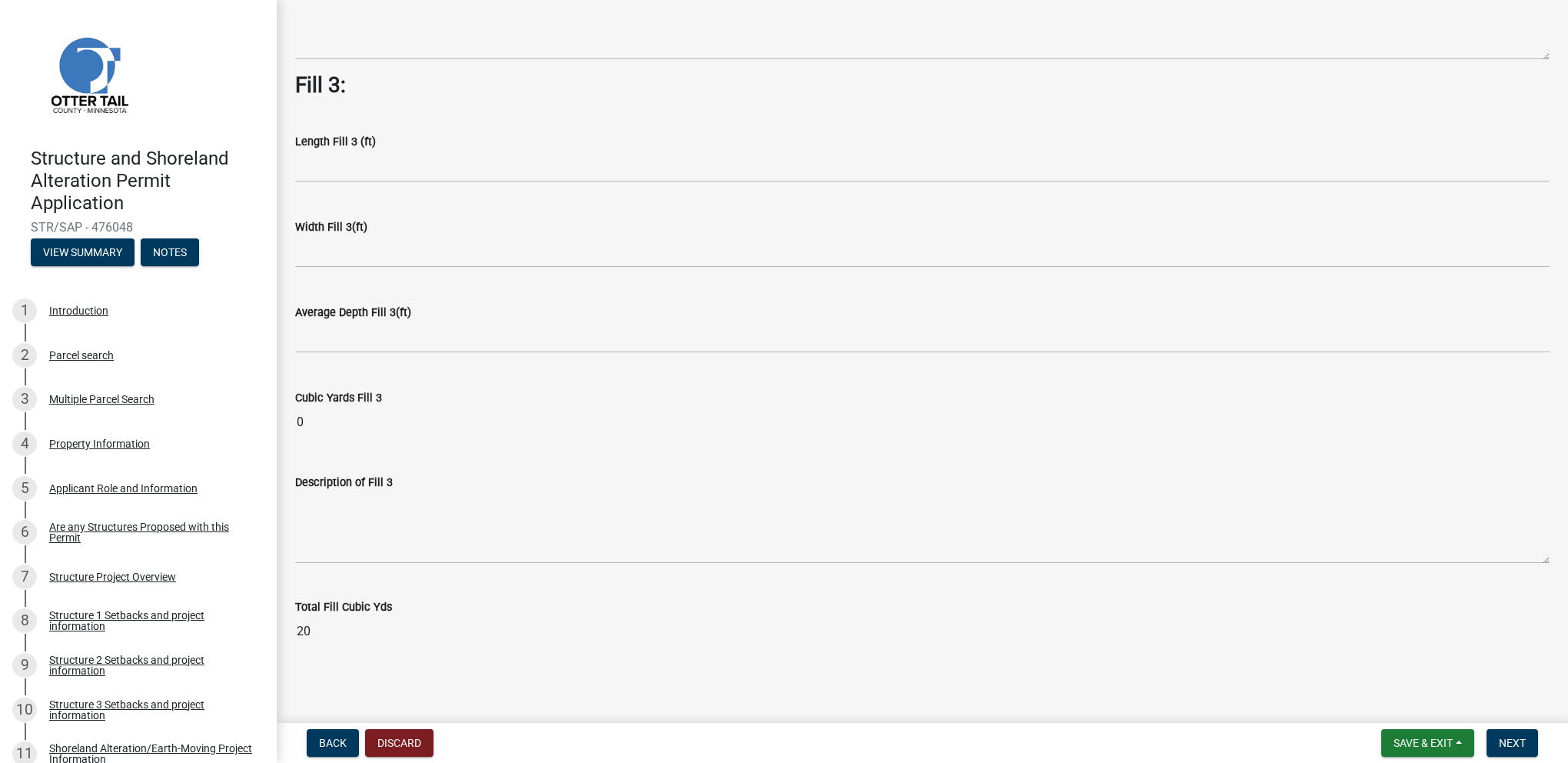
scroll to position [1048, 0]
type textarea "Build up to level for building"
click at [1511, 739] on span "Next" at bounding box center [1512, 743] width 27 height 12
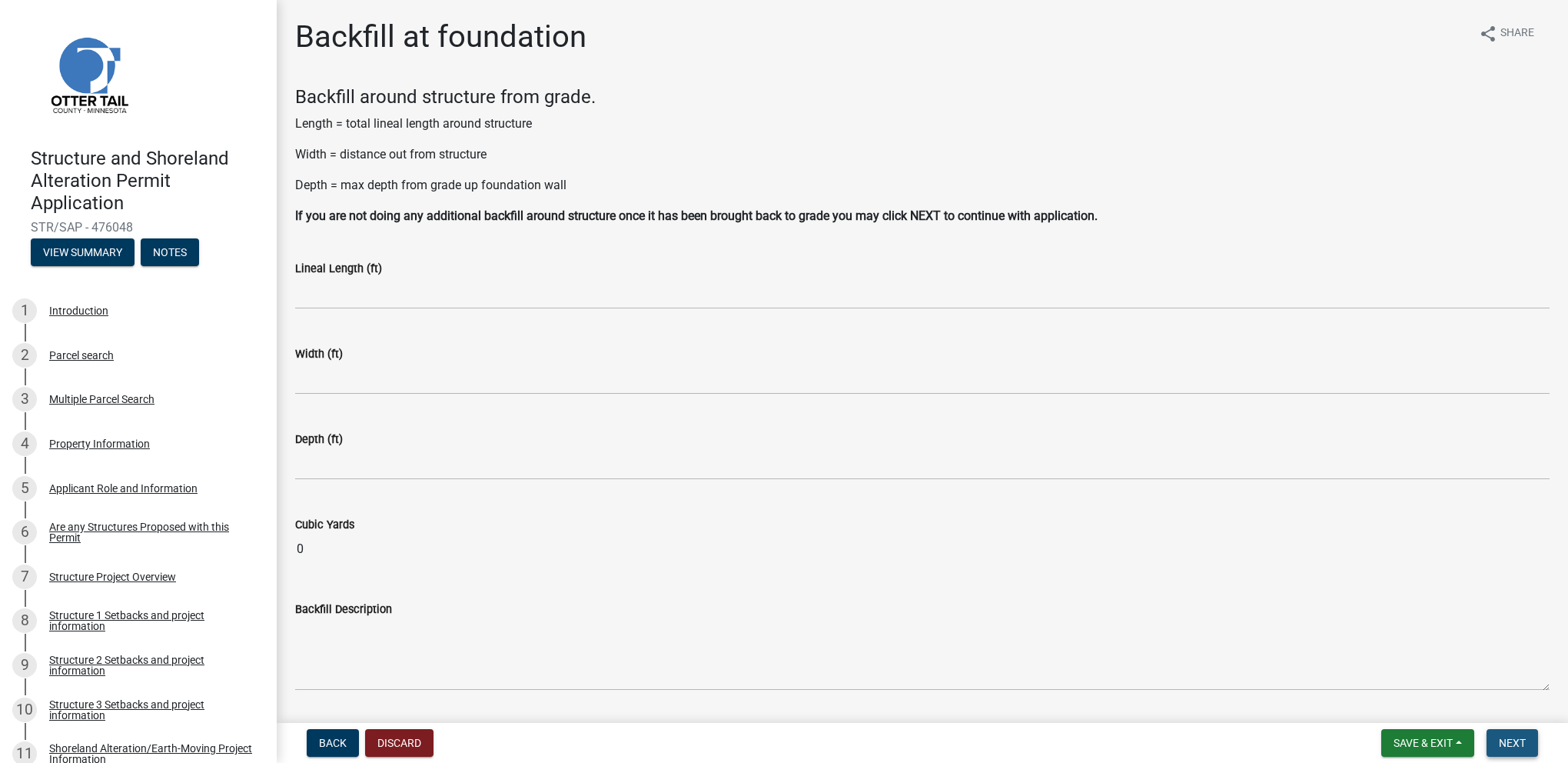
click at [1509, 739] on span "Next" at bounding box center [1512, 743] width 27 height 12
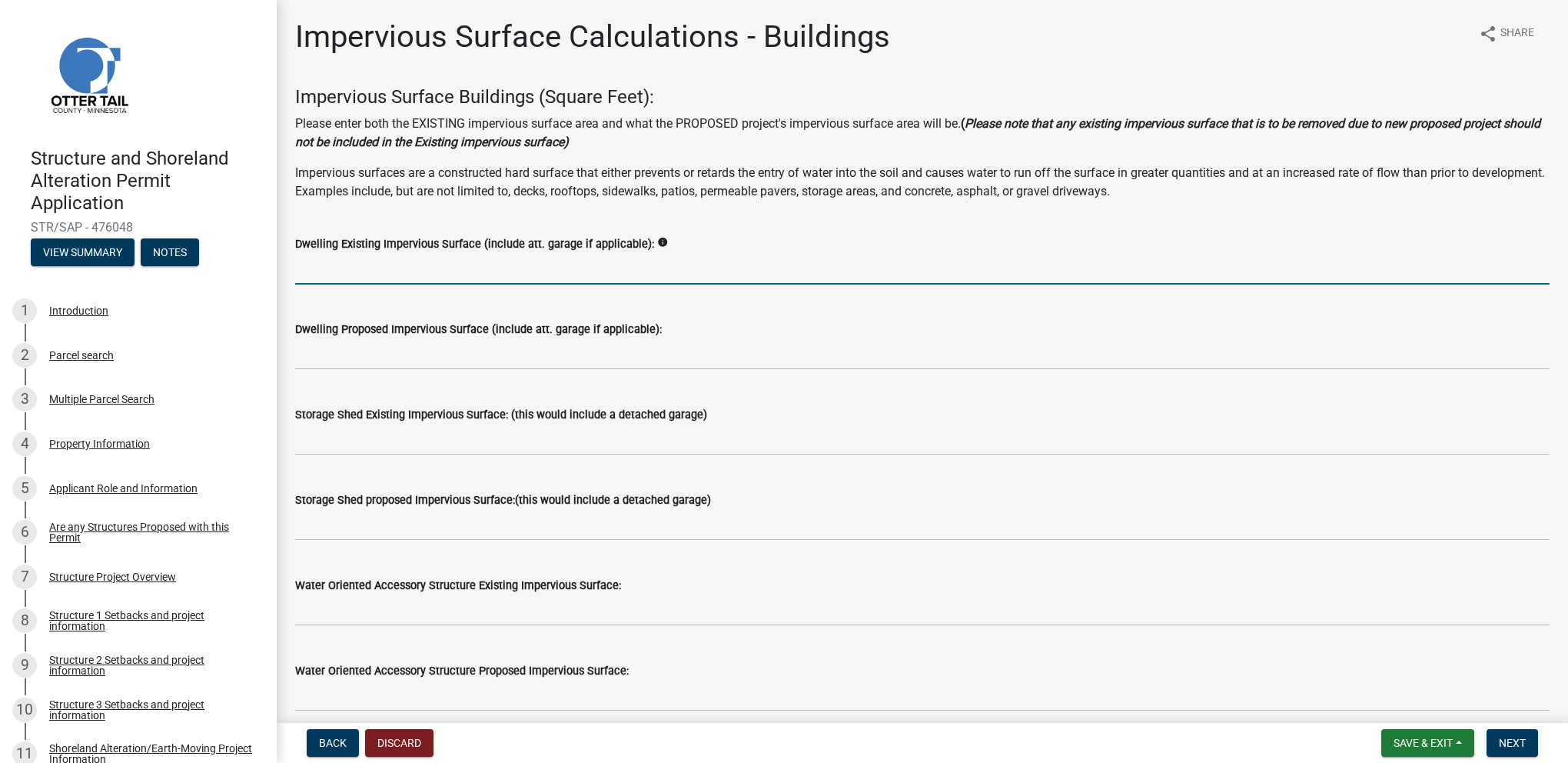
click at [401, 279] on input "text" at bounding box center [922, 269] width 1255 height 31
type input "1352"
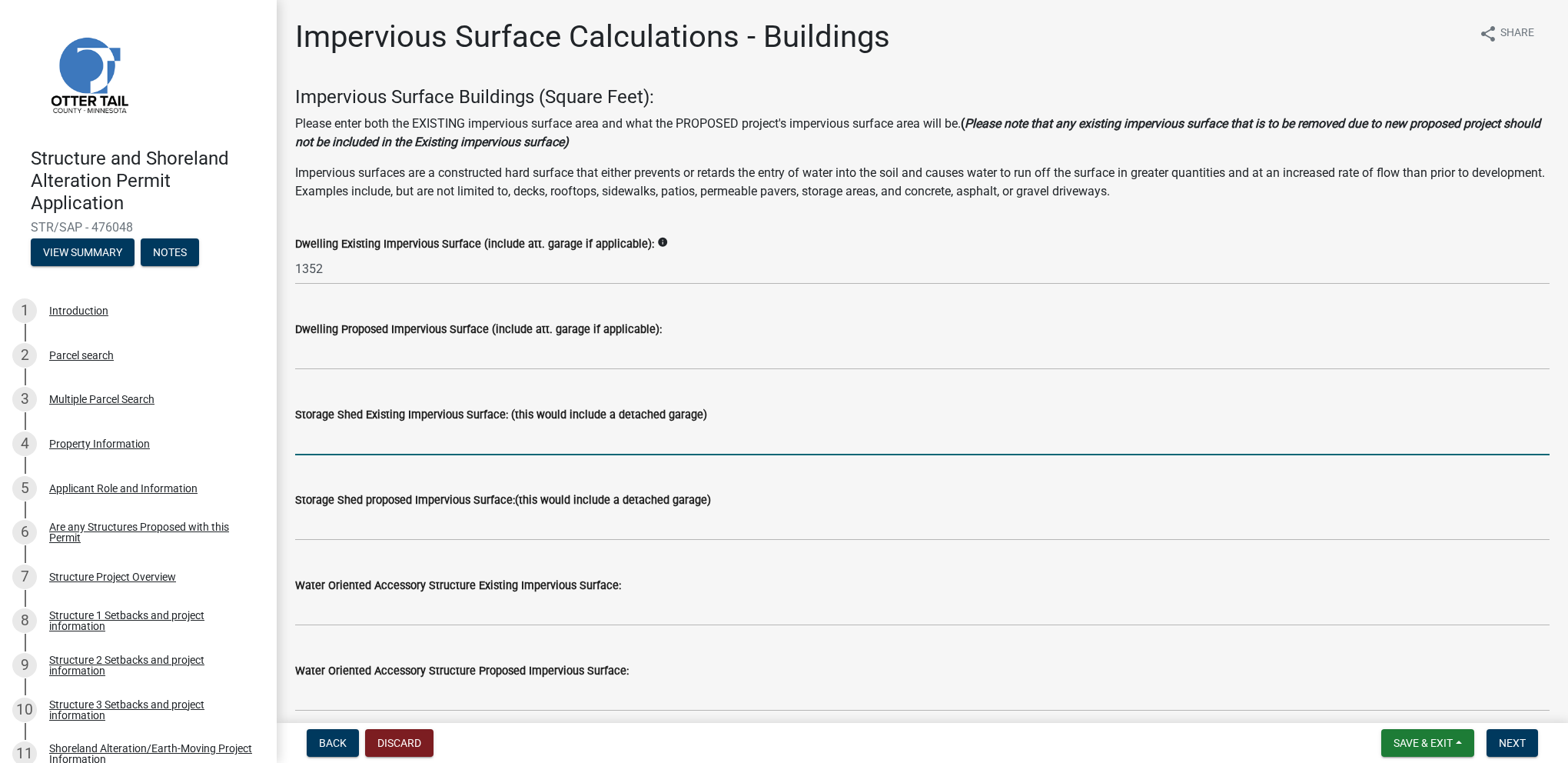
click at [381, 446] on input "text" at bounding box center [922, 440] width 1255 height 31
type input "1792"
drag, startPoint x: 333, startPoint y: 438, endPoint x: 275, endPoint y: 440, distance: 58.0
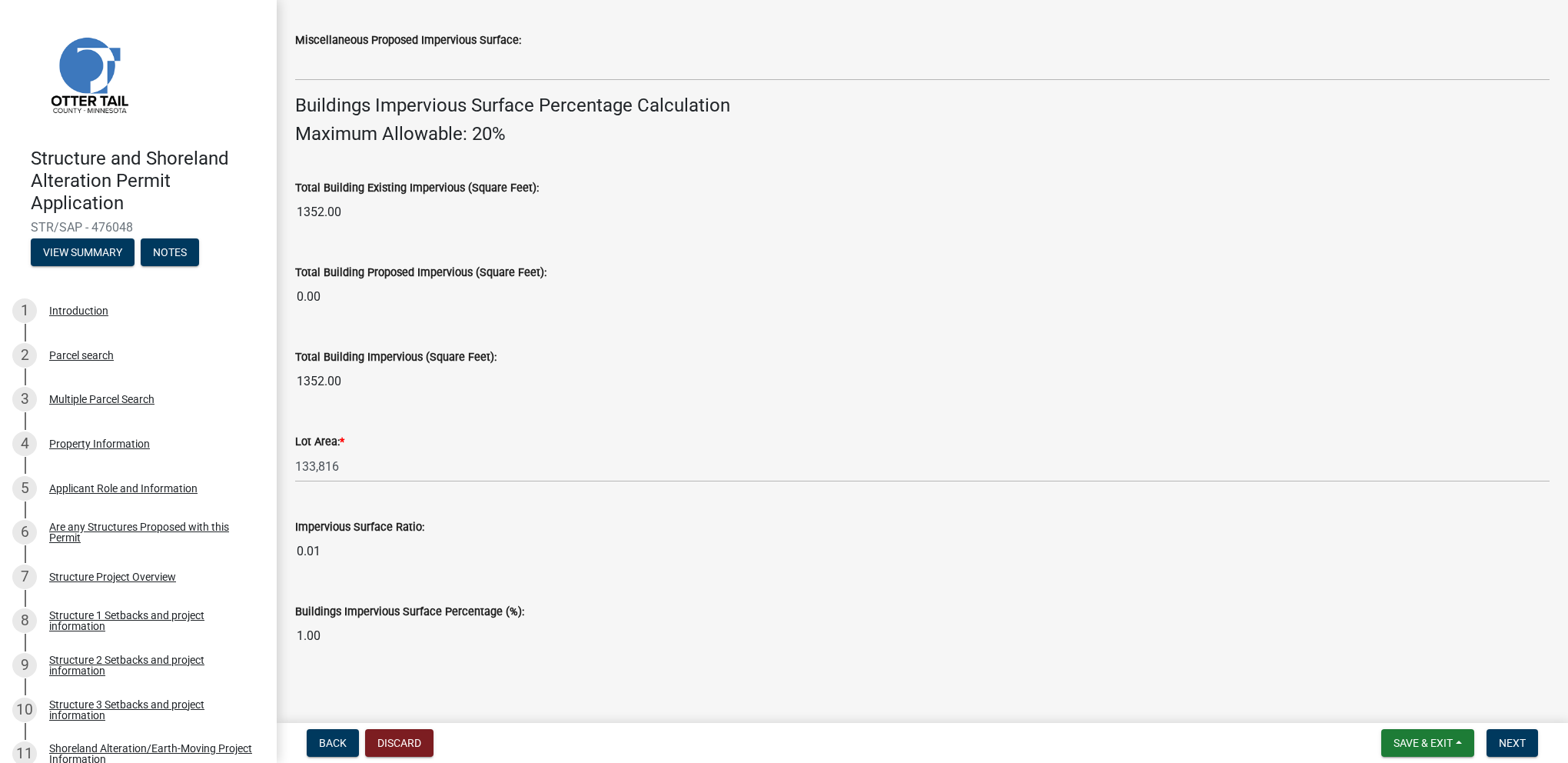
scroll to position [979, 0]
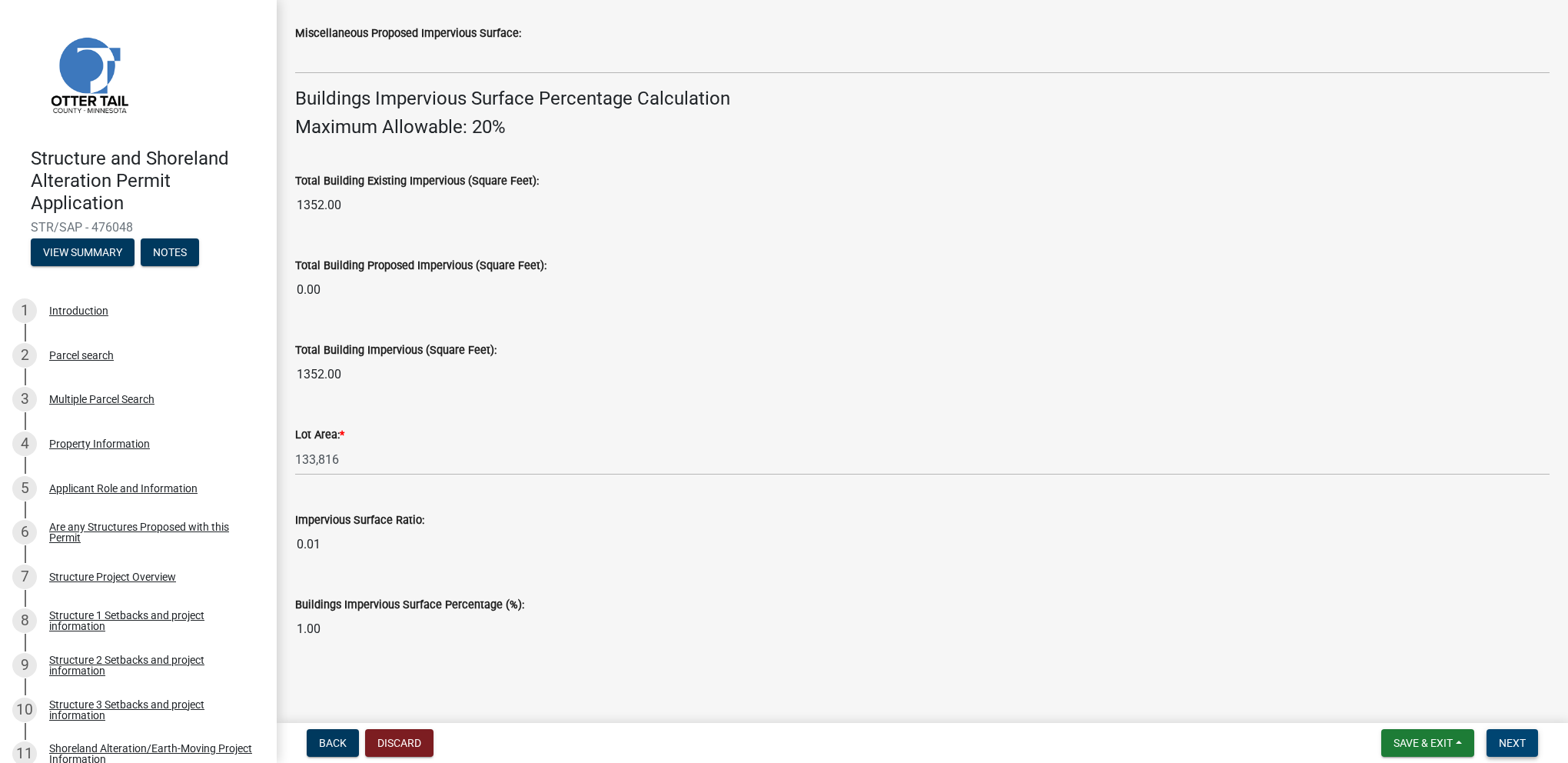
type input "1792"
click at [1515, 738] on span "Next" at bounding box center [1512, 743] width 27 height 12
click at [1519, 740] on span "Next" at bounding box center [1512, 743] width 27 height 12
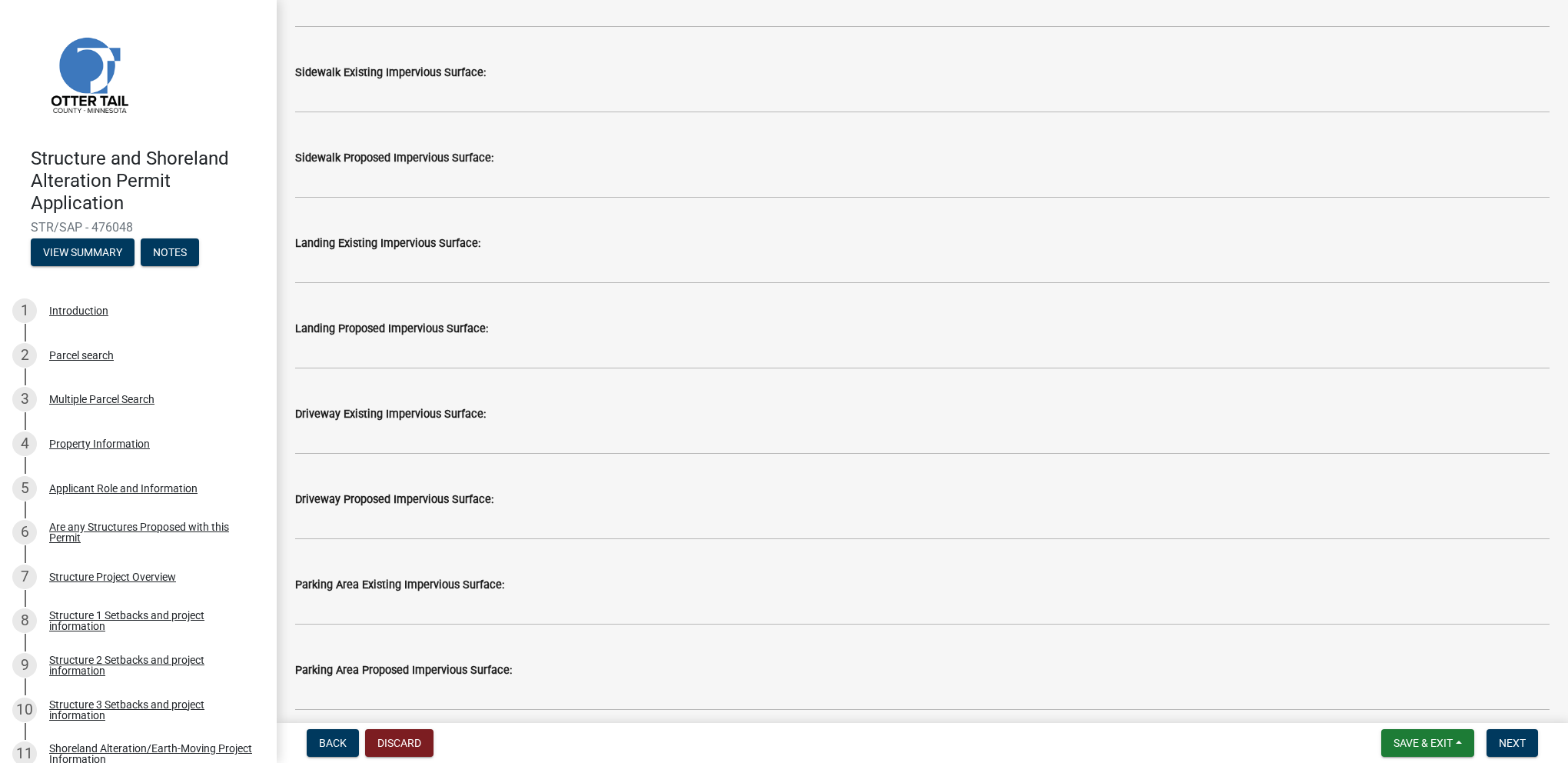
scroll to position [519, 0]
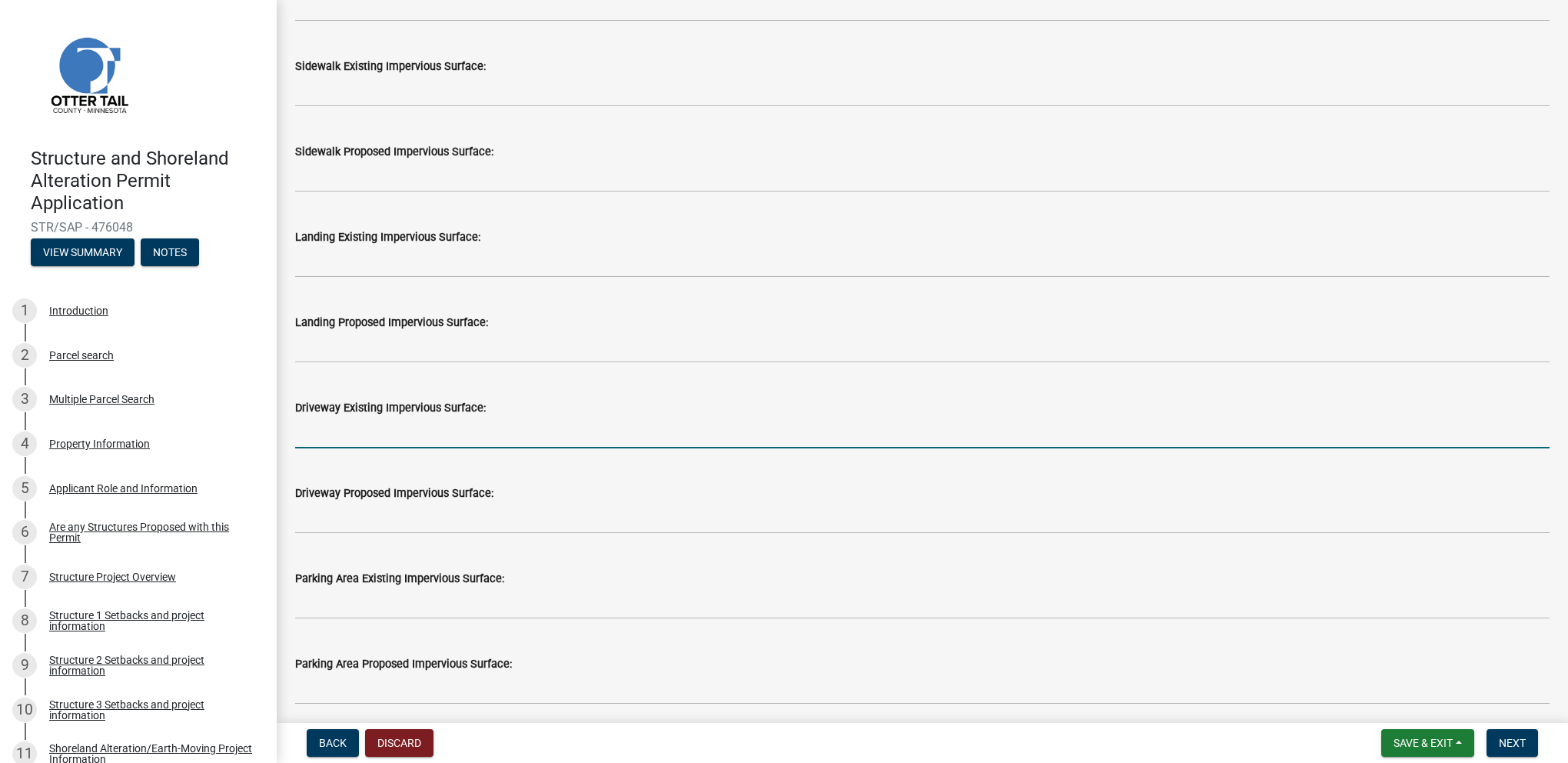
click at [457, 437] on input "text" at bounding box center [922, 433] width 1255 height 31
type input "1305"
click at [1514, 741] on span "Next" at bounding box center [1512, 743] width 27 height 12
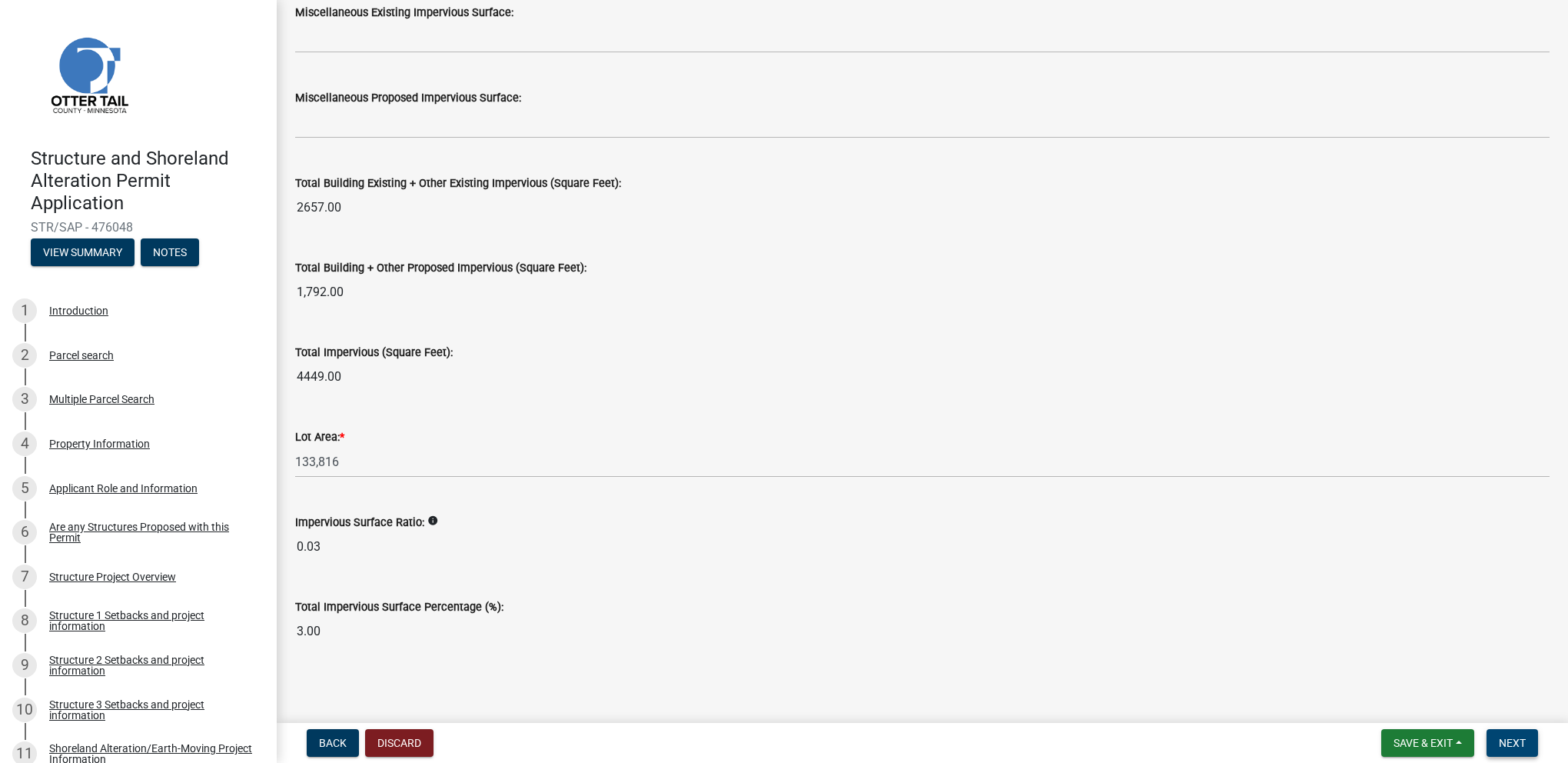
scroll to position [1600, 0]
click at [1510, 739] on span "Next" at bounding box center [1512, 743] width 27 height 12
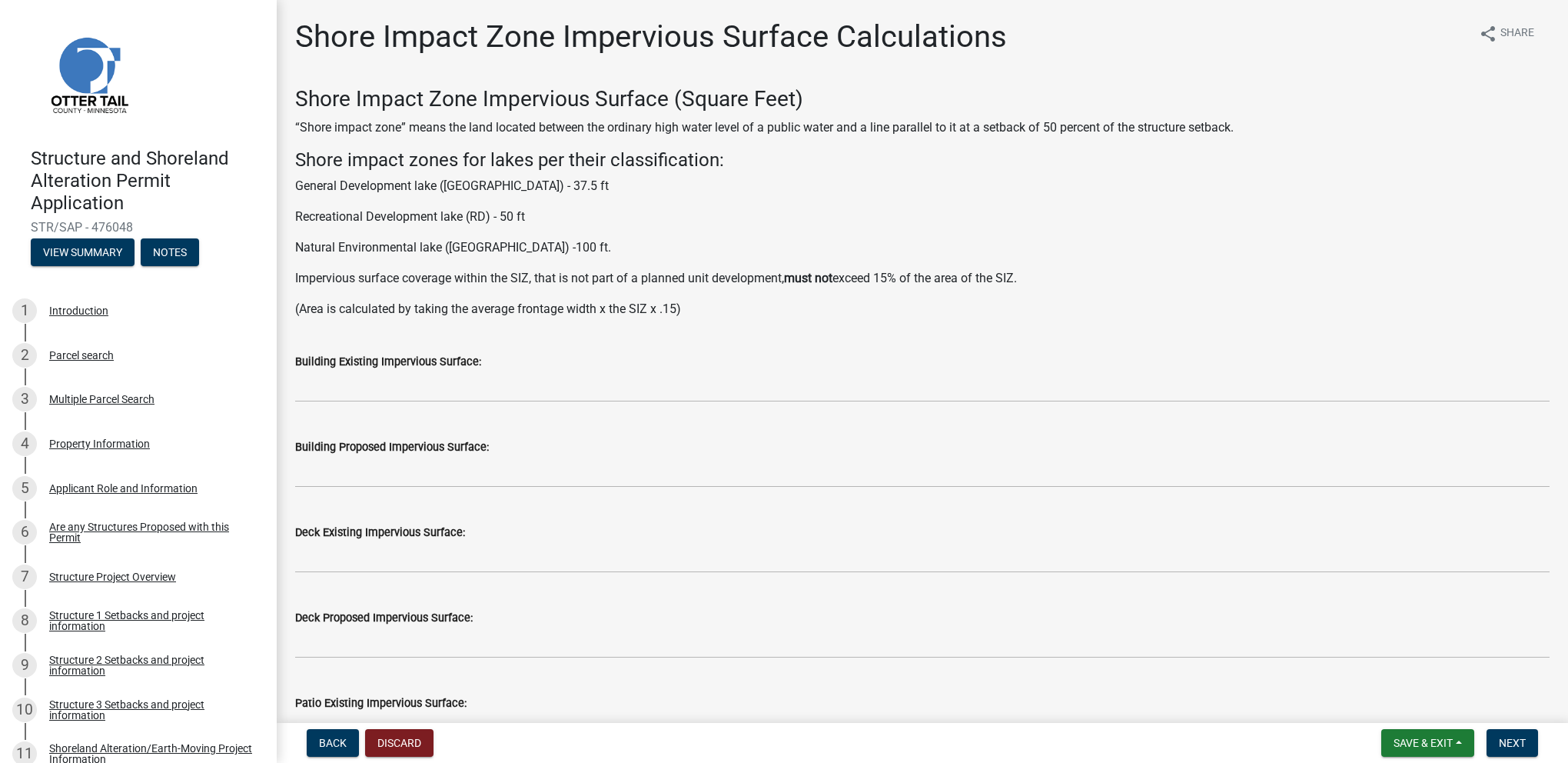
click at [1035, 201] on div "Shore Impact Zone Impervious Surface (Square Feet) “Shore impact zone” means th…" at bounding box center [922, 202] width 1255 height 233
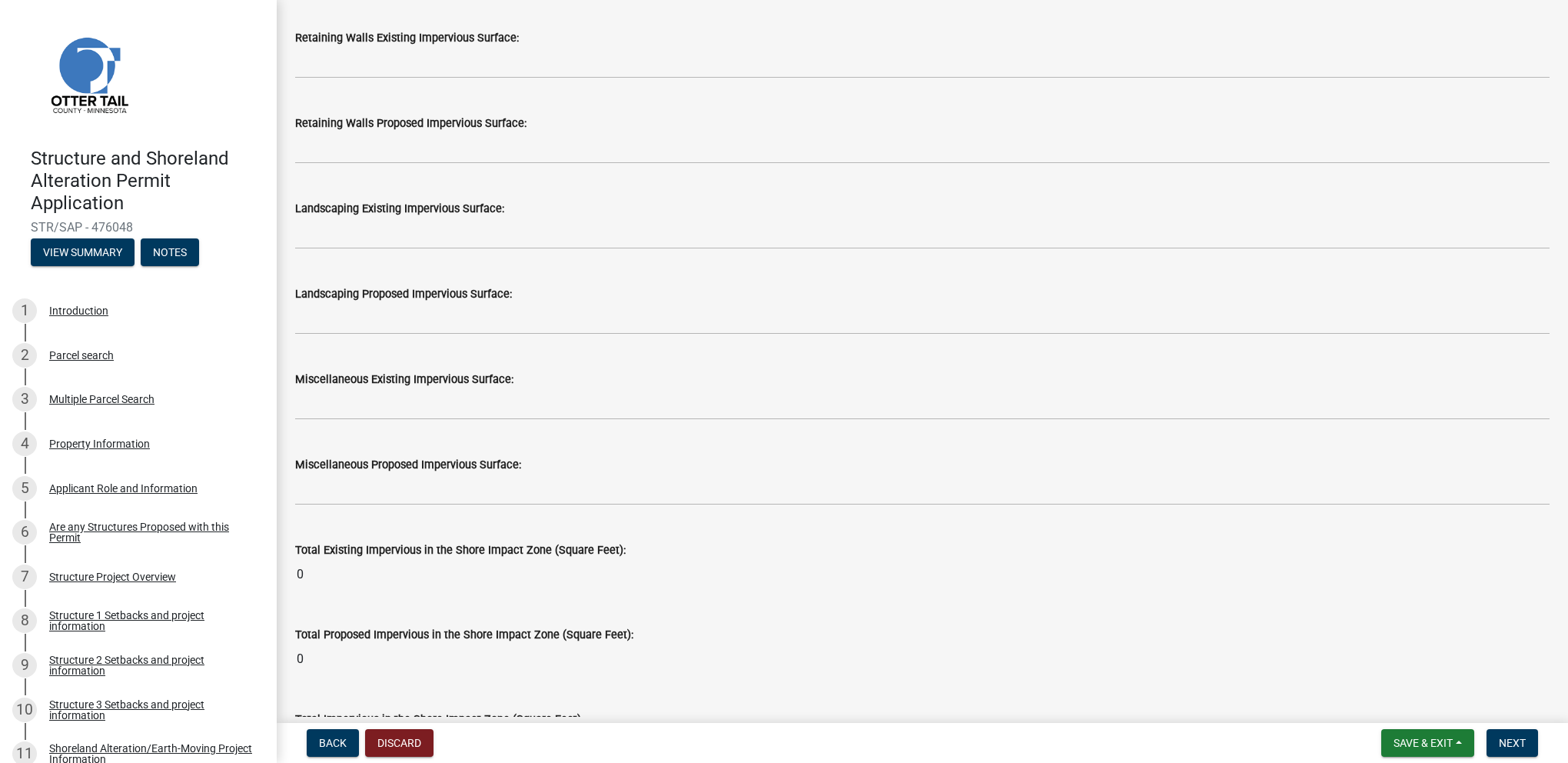
scroll to position [1803, 0]
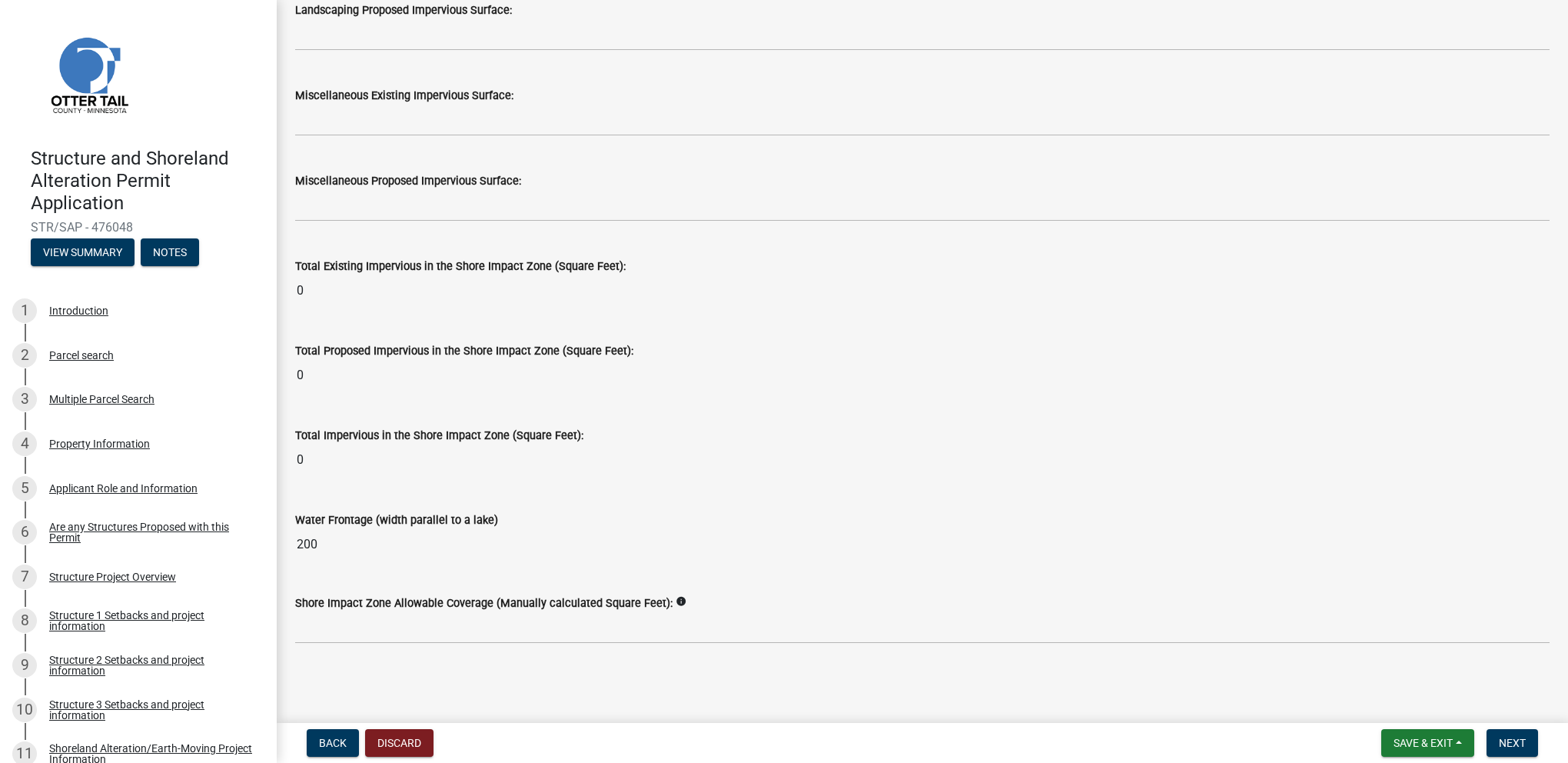
click at [676, 601] on icon "info" at bounding box center [681, 601] width 10 height 10
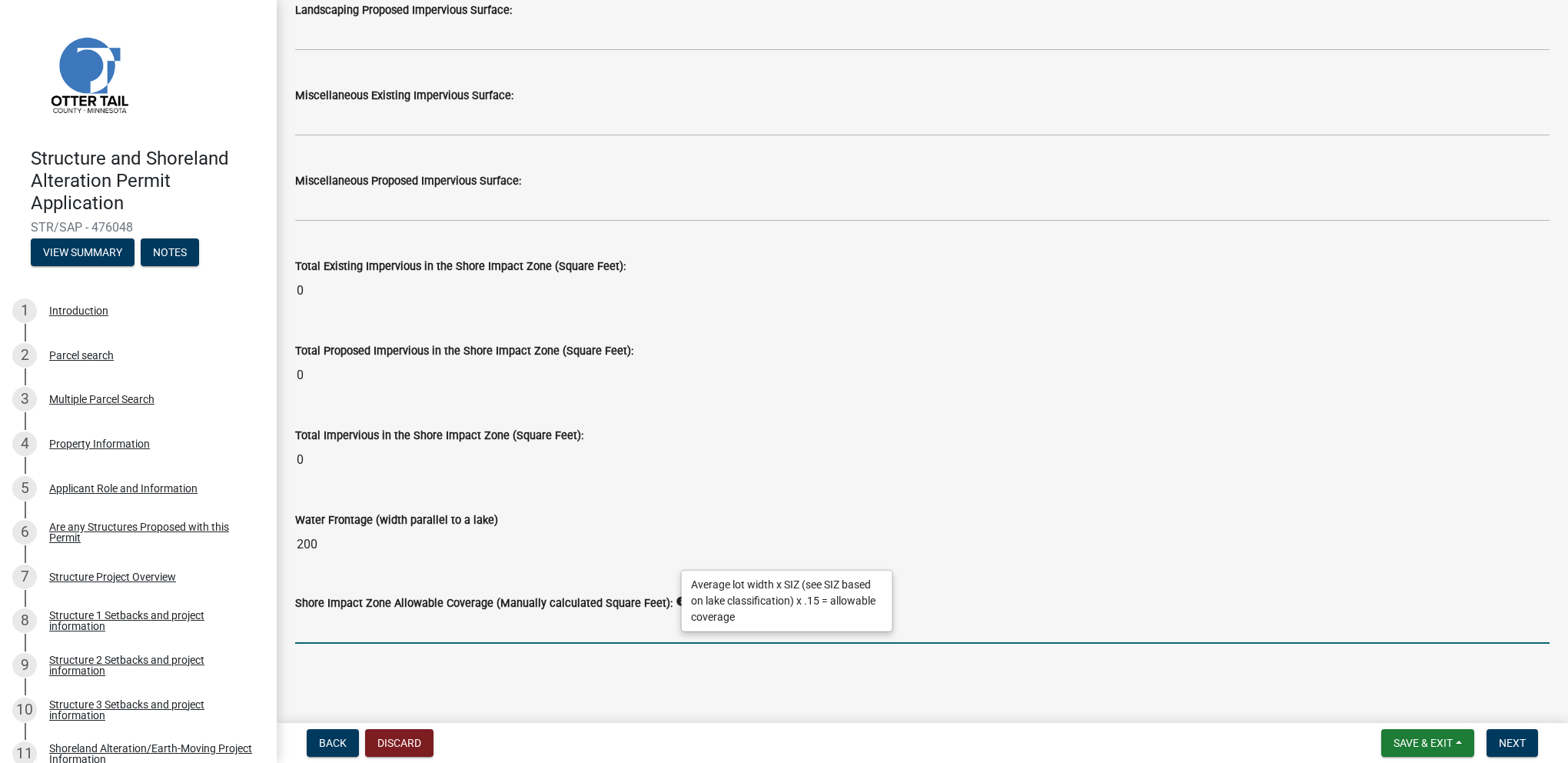
click at [360, 634] on input "text" at bounding box center [922, 628] width 1255 height 31
type input "2700"
click at [1514, 740] on span "Next" at bounding box center [1512, 743] width 27 height 12
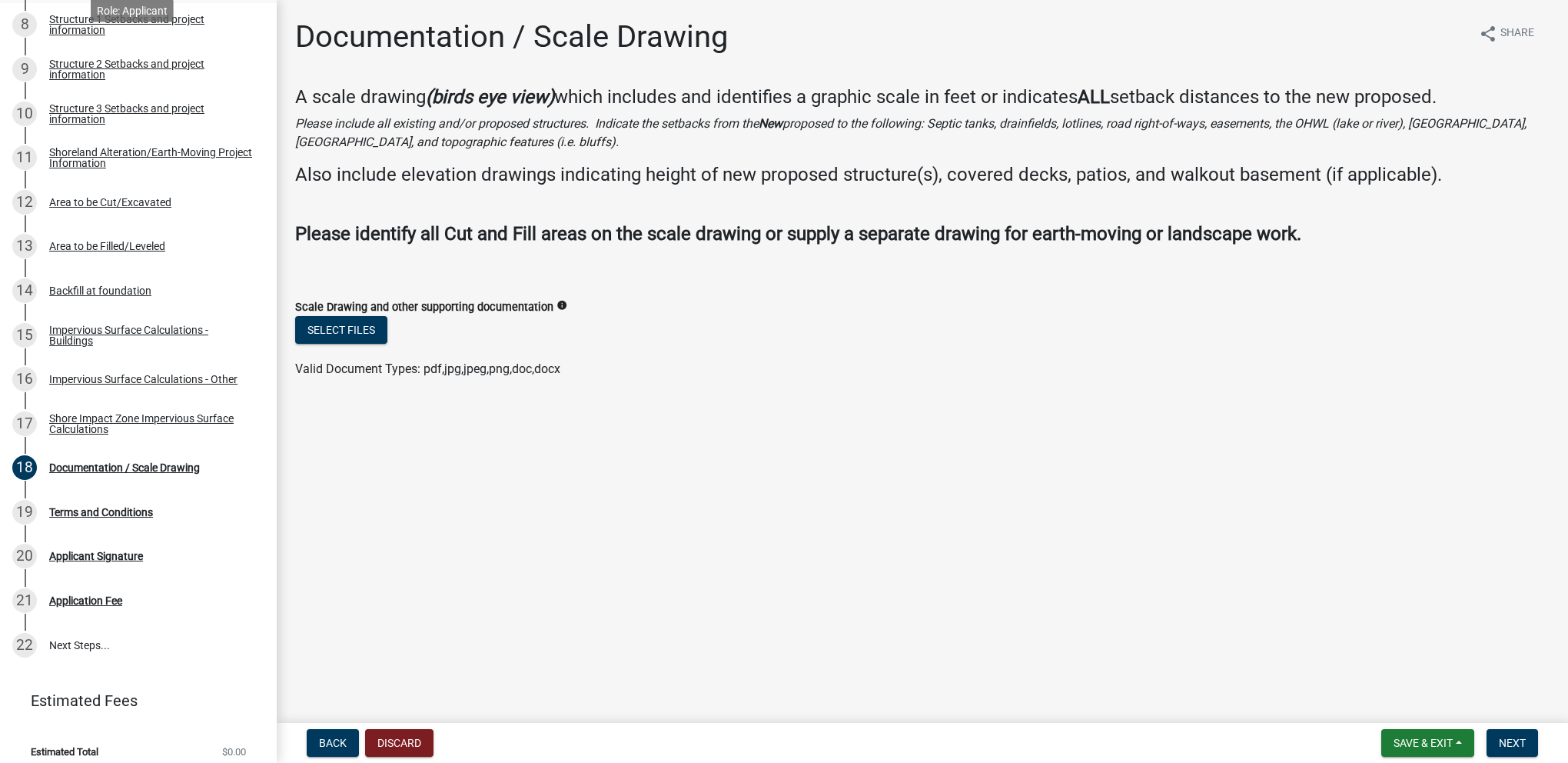
scroll to position [609, 0]
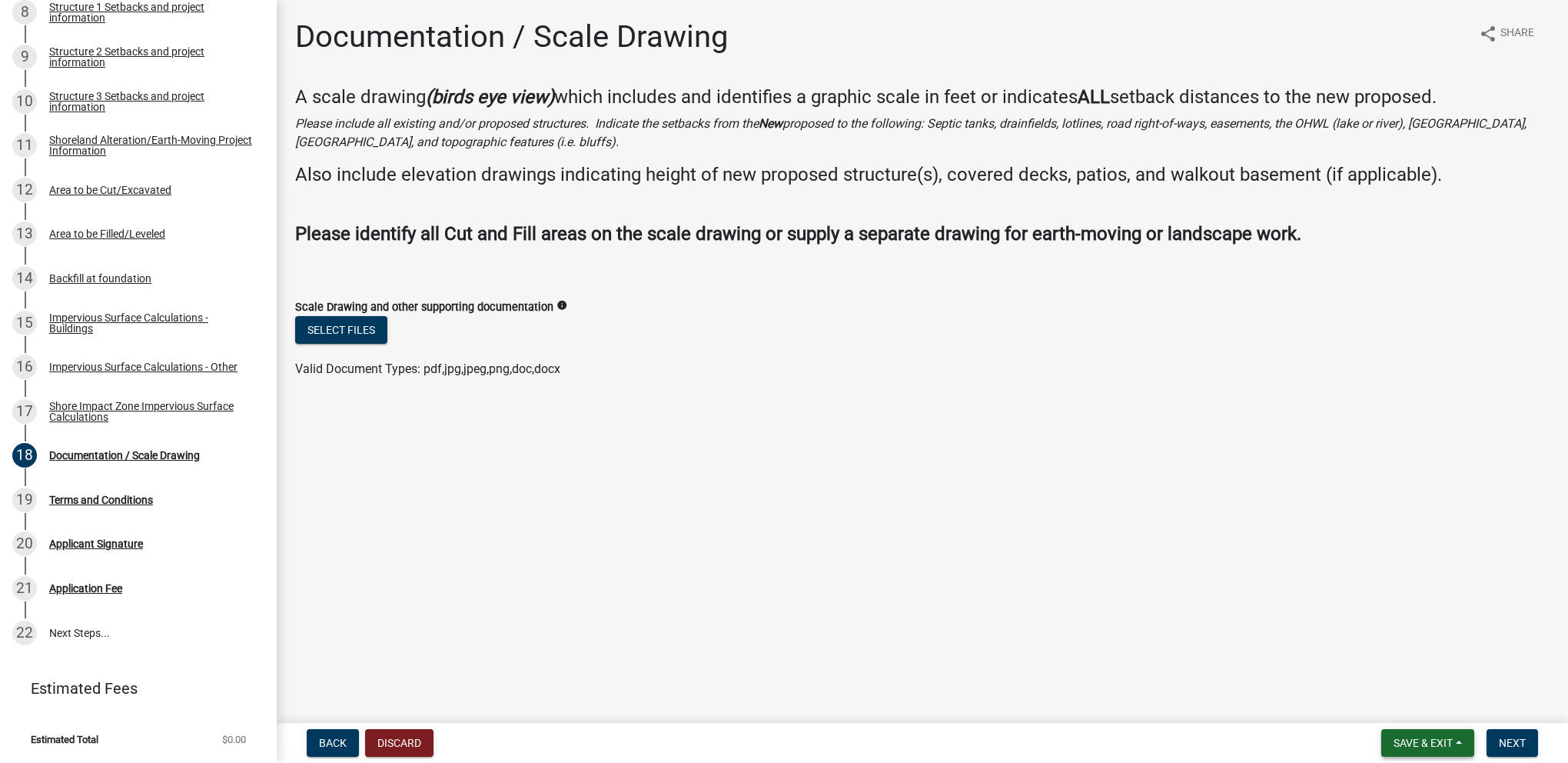
click at [1423, 739] on span "Save & Exit" at bounding box center [1423, 743] width 59 height 12
click at [1406, 700] on button "Save & Exit" at bounding box center [1412, 703] width 123 height 37
